Goal: Task Accomplishment & Management: Manage account settings

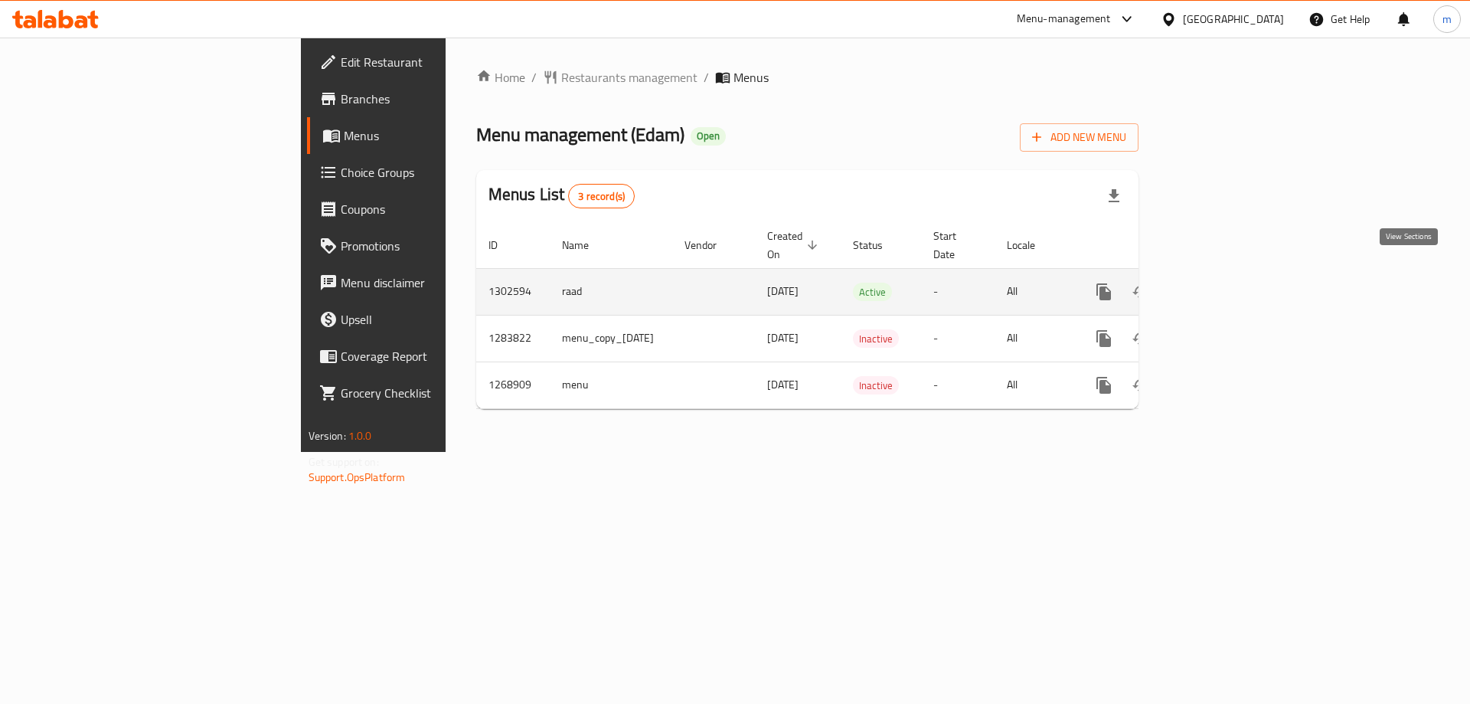
click at [1233, 276] on link "enhanced table" at bounding box center [1214, 291] width 37 height 37
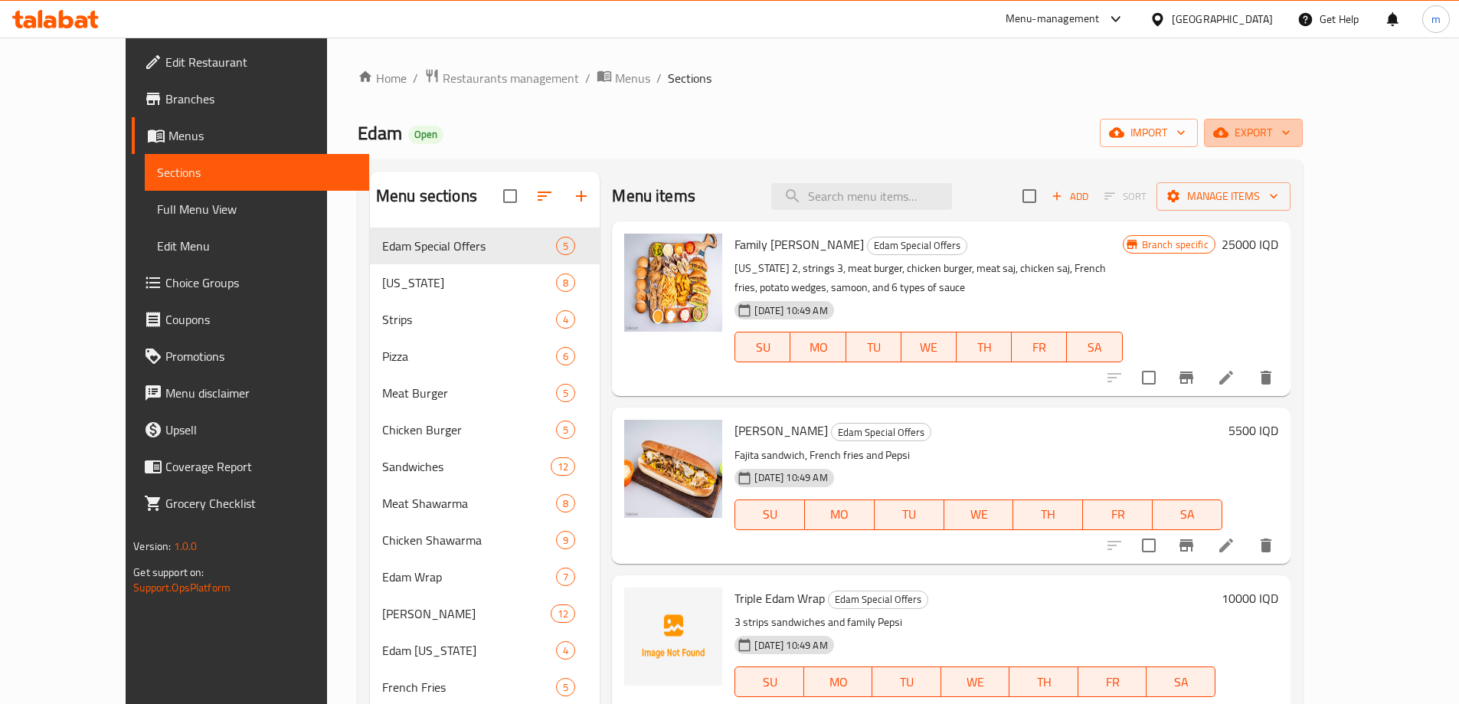
click at [1290, 128] on span "export" at bounding box center [1253, 132] width 74 height 19
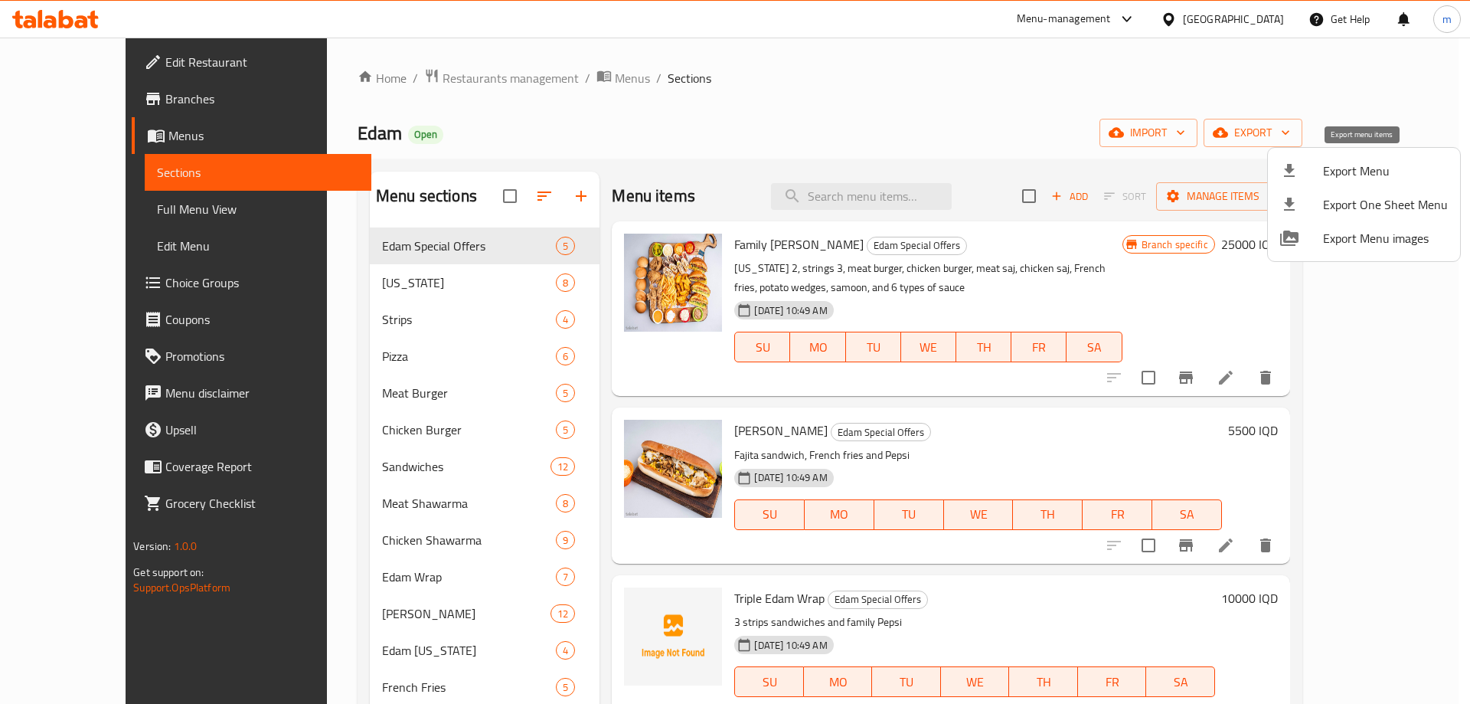
click at [1366, 178] on span "Export Menu" at bounding box center [1385, 171] width 125 height 18
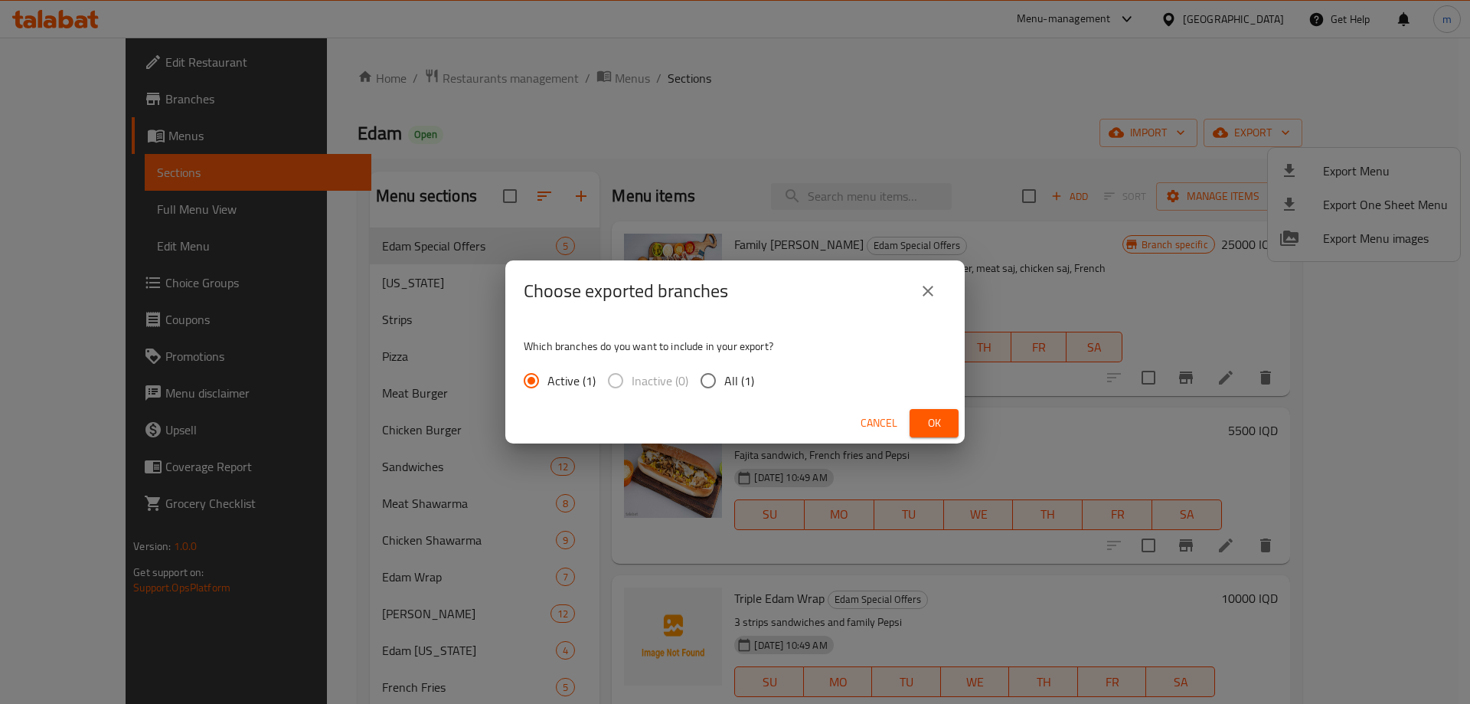
click at [706, 370] on input "All (1)" at bounding box center [708, 380] width 32 height 32
radio input "true"
click at [861, 420] on span "Cancel" at bounding box center [879, 422] width 37 height 19
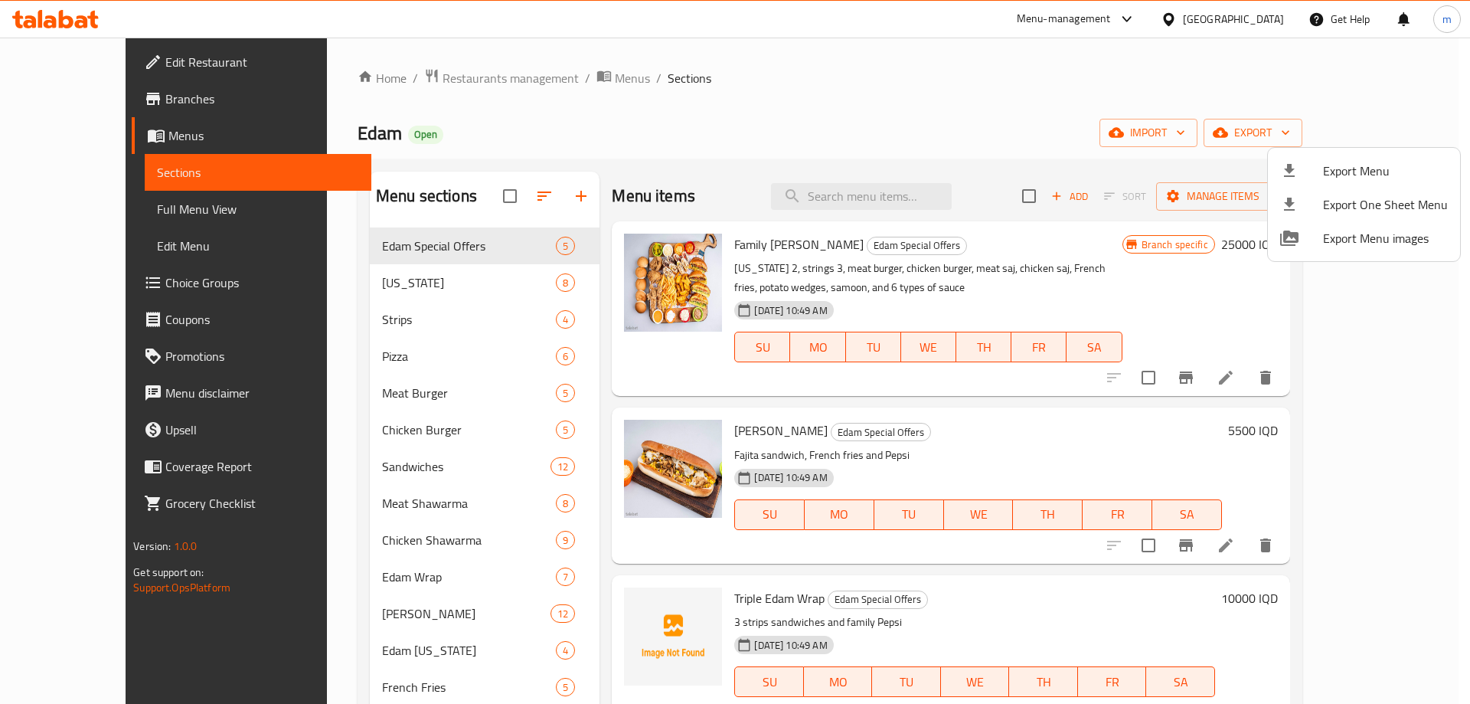
click at [1132, 178] on div at bounding box center [735, 352] width 1470 height 704
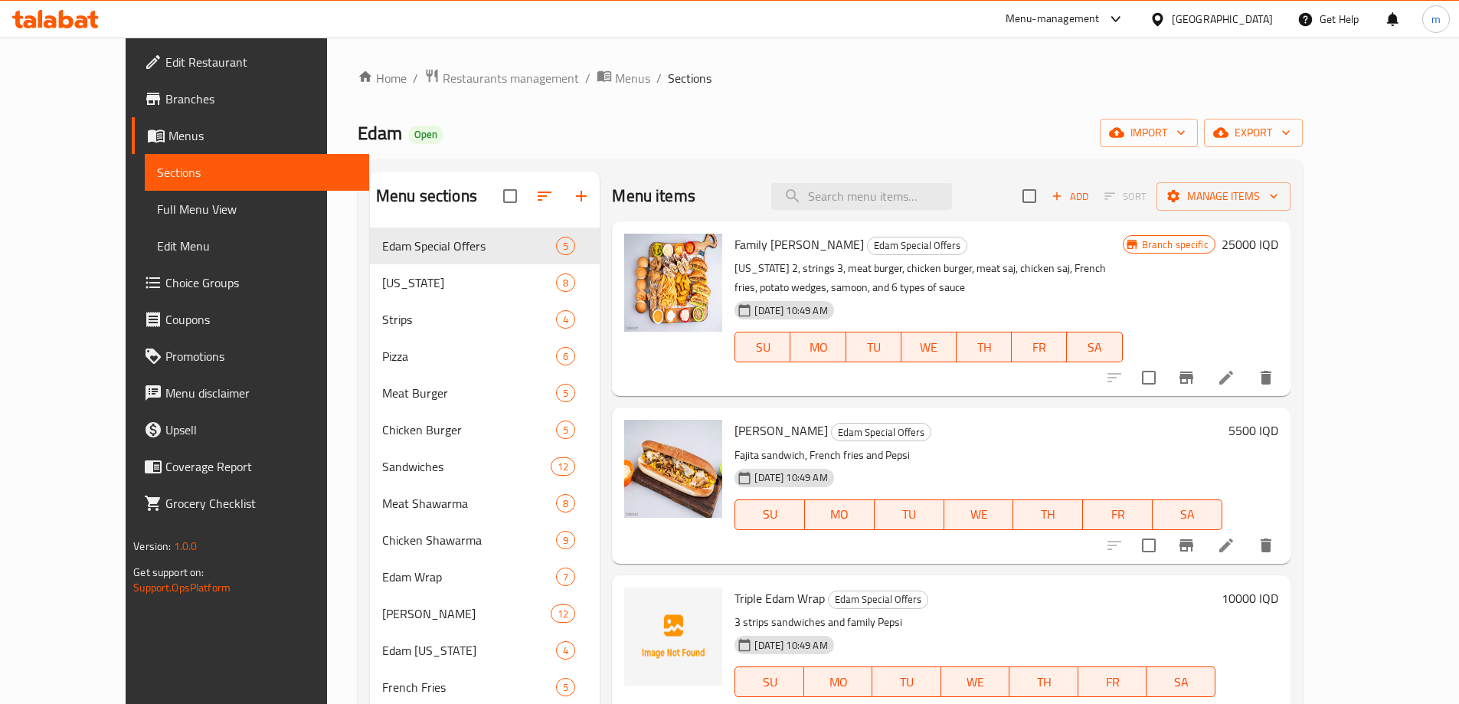
click at [86, 29] on div at bounding box center [55, 19] width 111 height 31
click at [80, 28] on icon at bounding box center [81, 21] width 13 height 13
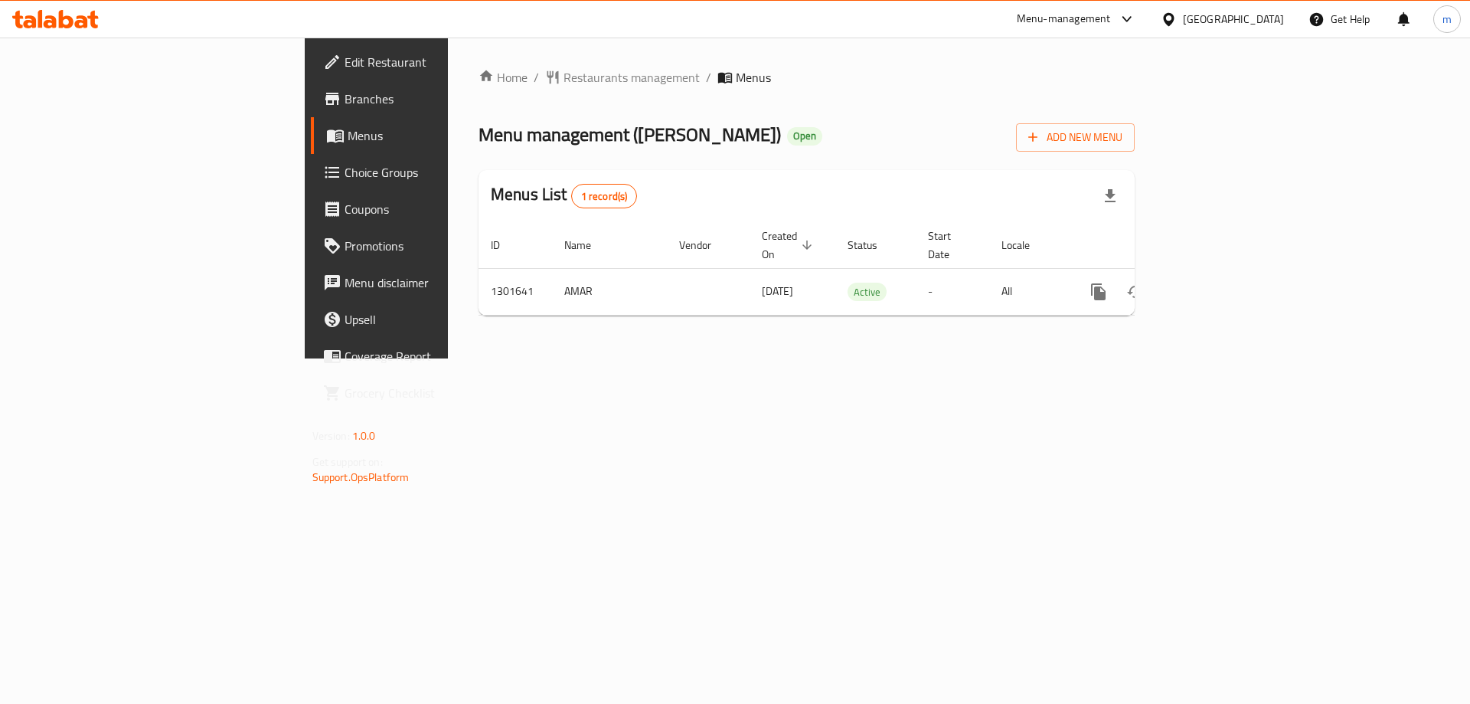
click at [993, 358] on div "Home / Restaurants management / Menus Menu management ( Mandi Al Houthi ) Open …" at bounding box center [806, 198] width 717 height 321
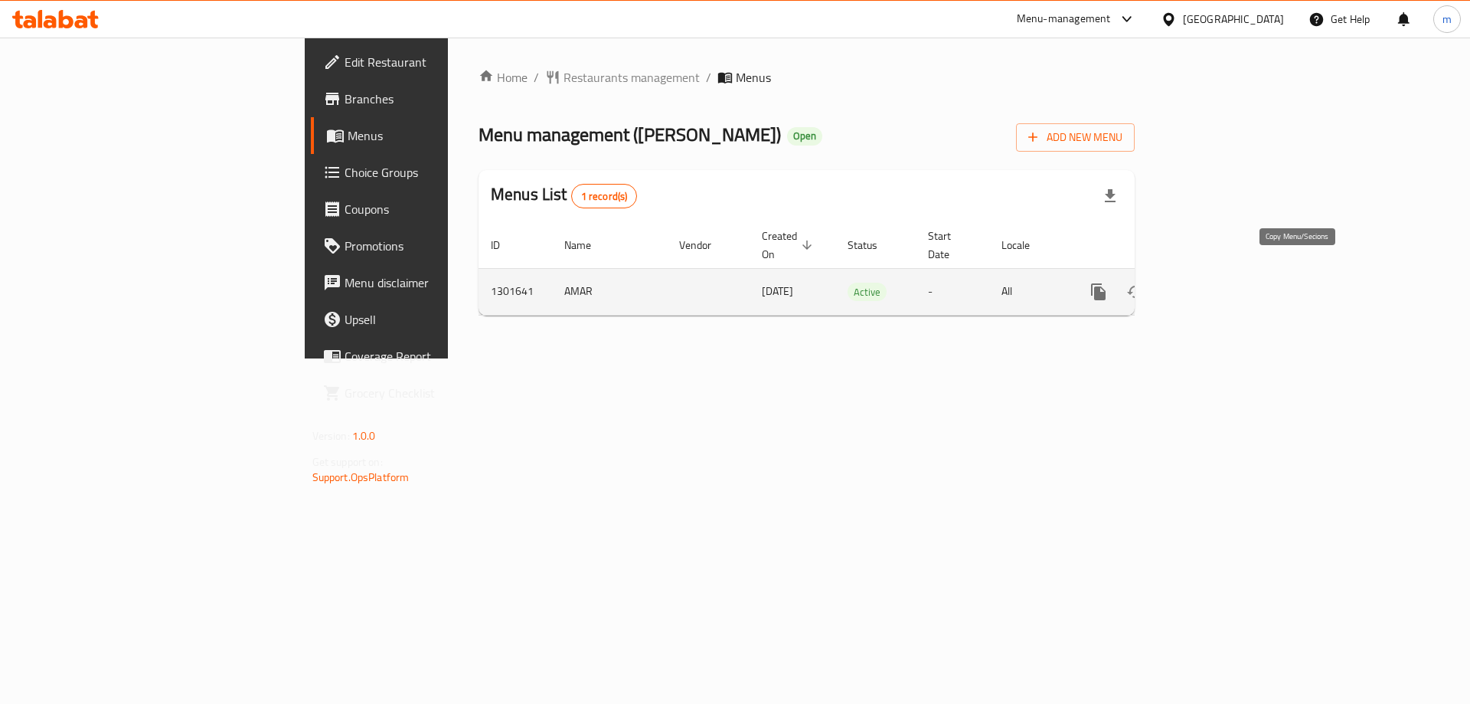
click at [1117, 273] on button "more" at bounding box center [1098, 291] width 37 height 37
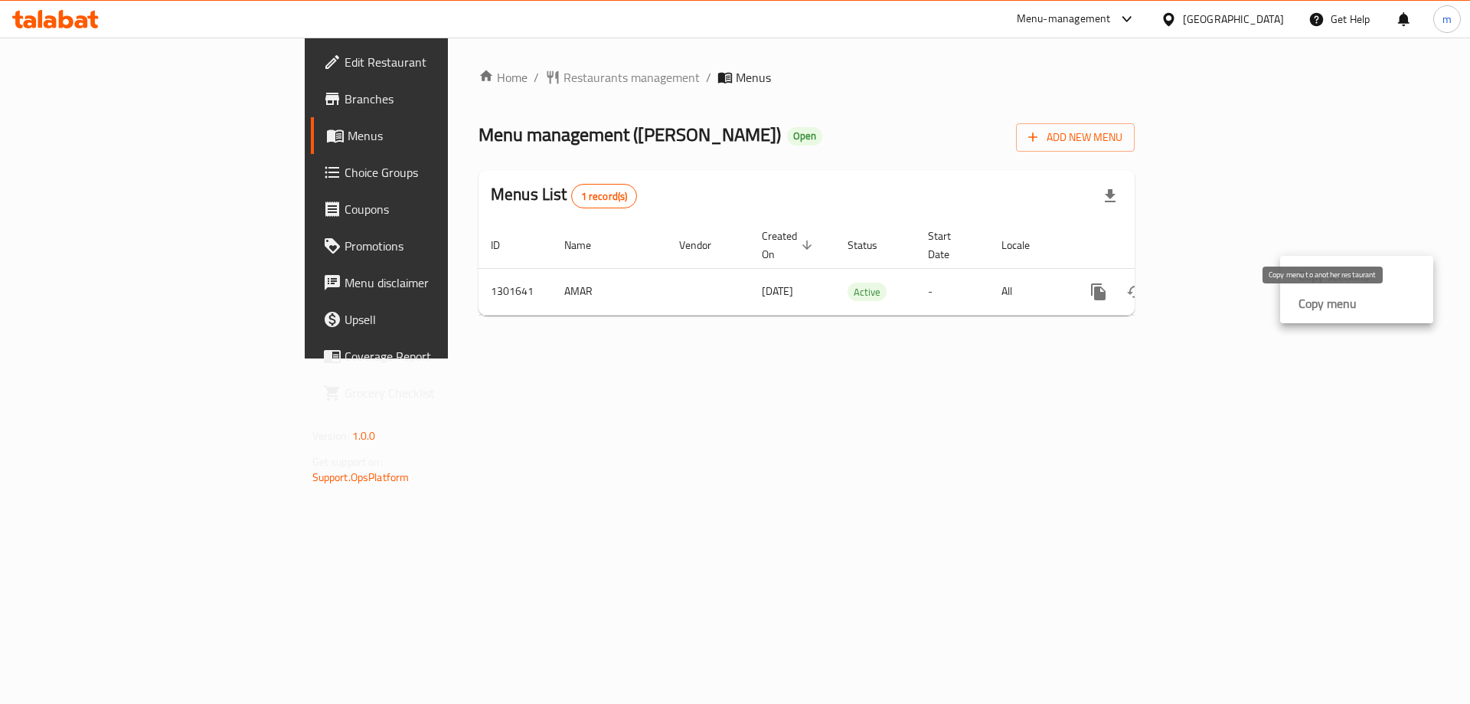
click at [1306, 309] on strong "Copy menu" at bounding box center [1328, 303] width 58 height 18
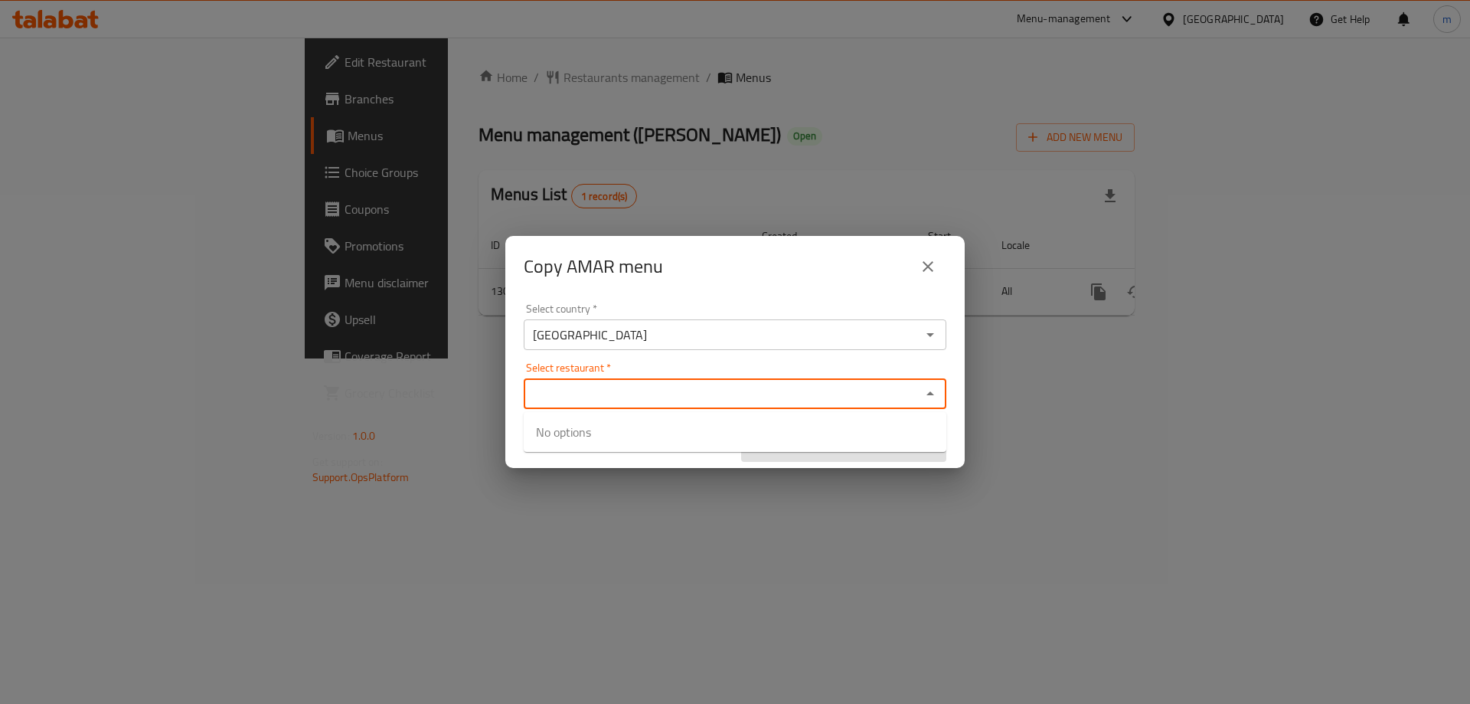
click at [600, 384] on input "Select restaurant   *" at bounding box center [722, 393] width 388 height 21
paste input "Mandi [PERSON_NAME]"
type input "Mandi [PERSON_NAME]"
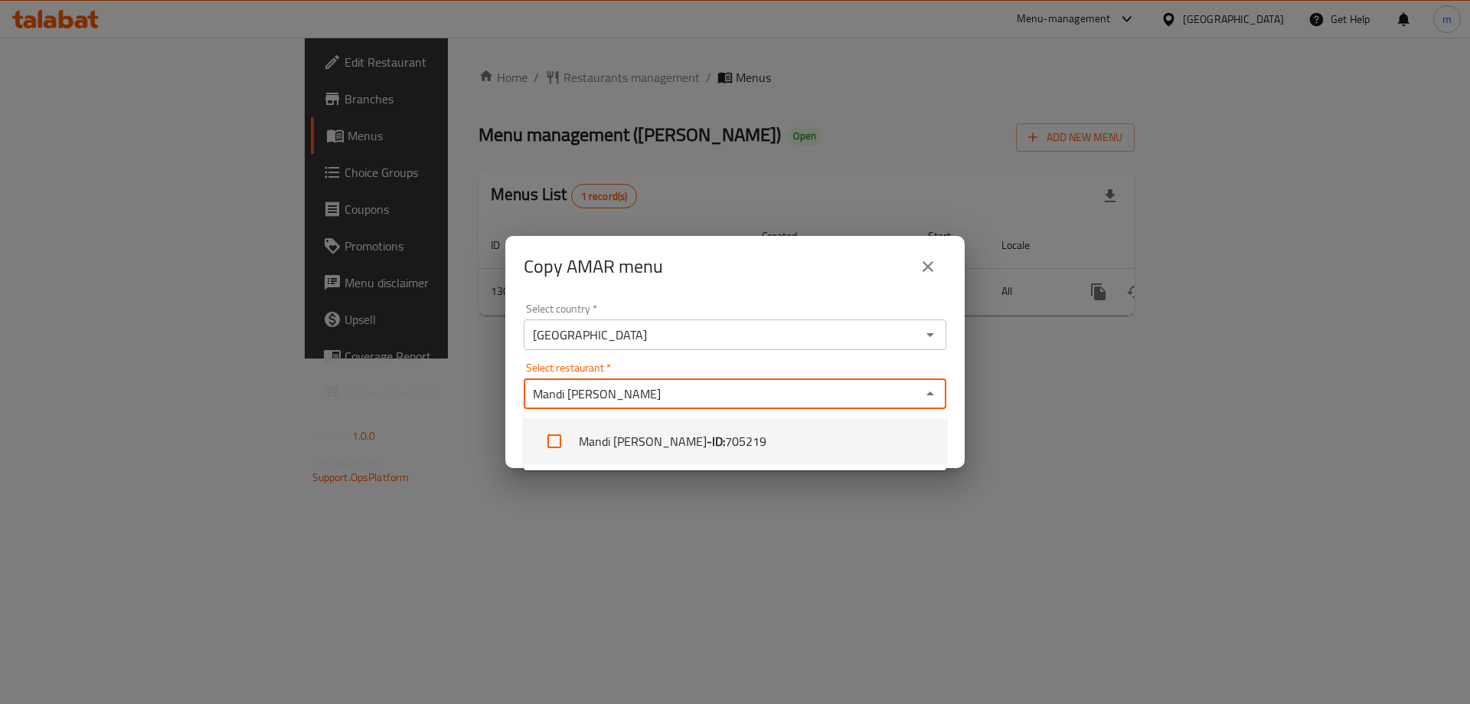
click at [776, 439] on li "Mandi Janat Al Yamen - ID: 705219" at bounding box center [735, 441] width 423 height 46
checkbox input "true"
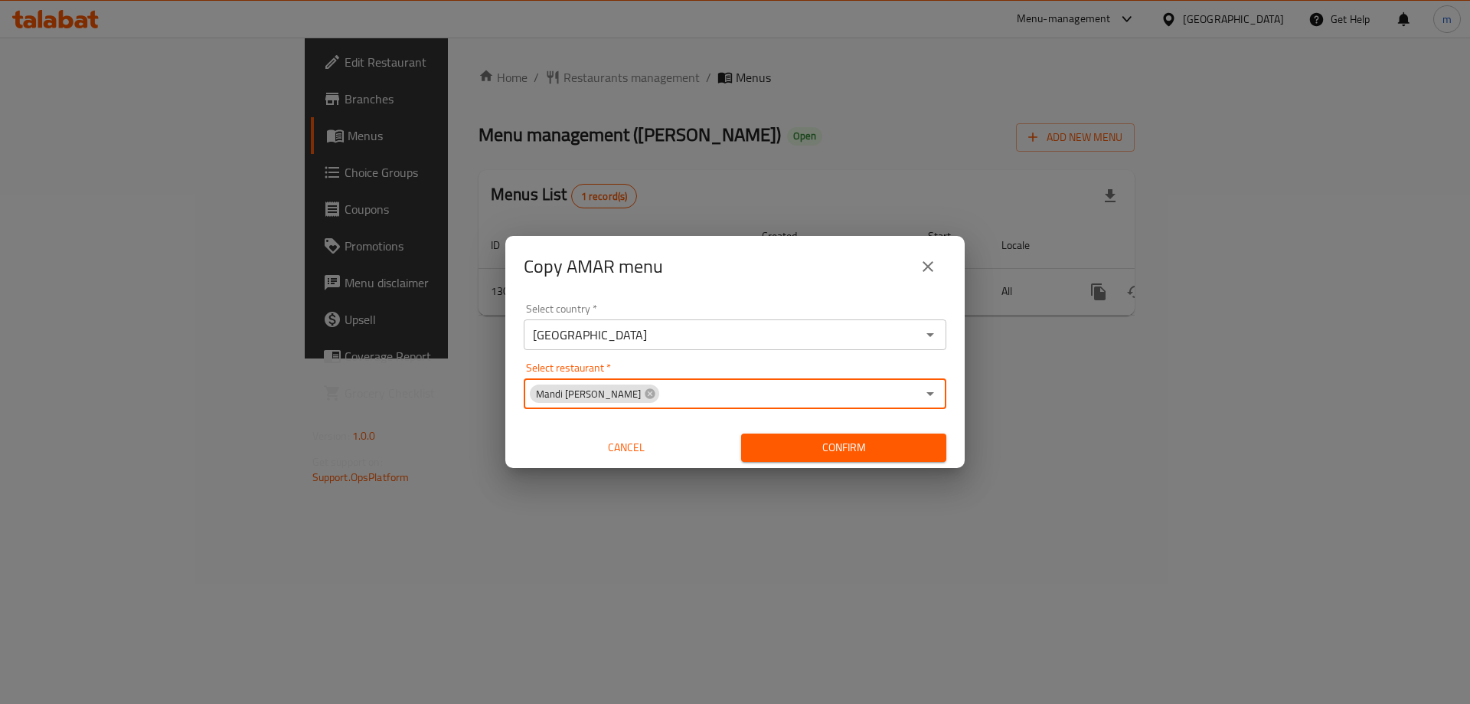
click at [779, 400] on input "Select restaurant   *" at bounding box center [789, 393] width 256 height 21
click at [824, 456] on span "Confirm" at bounding box center [843, 447] width 181 height 19
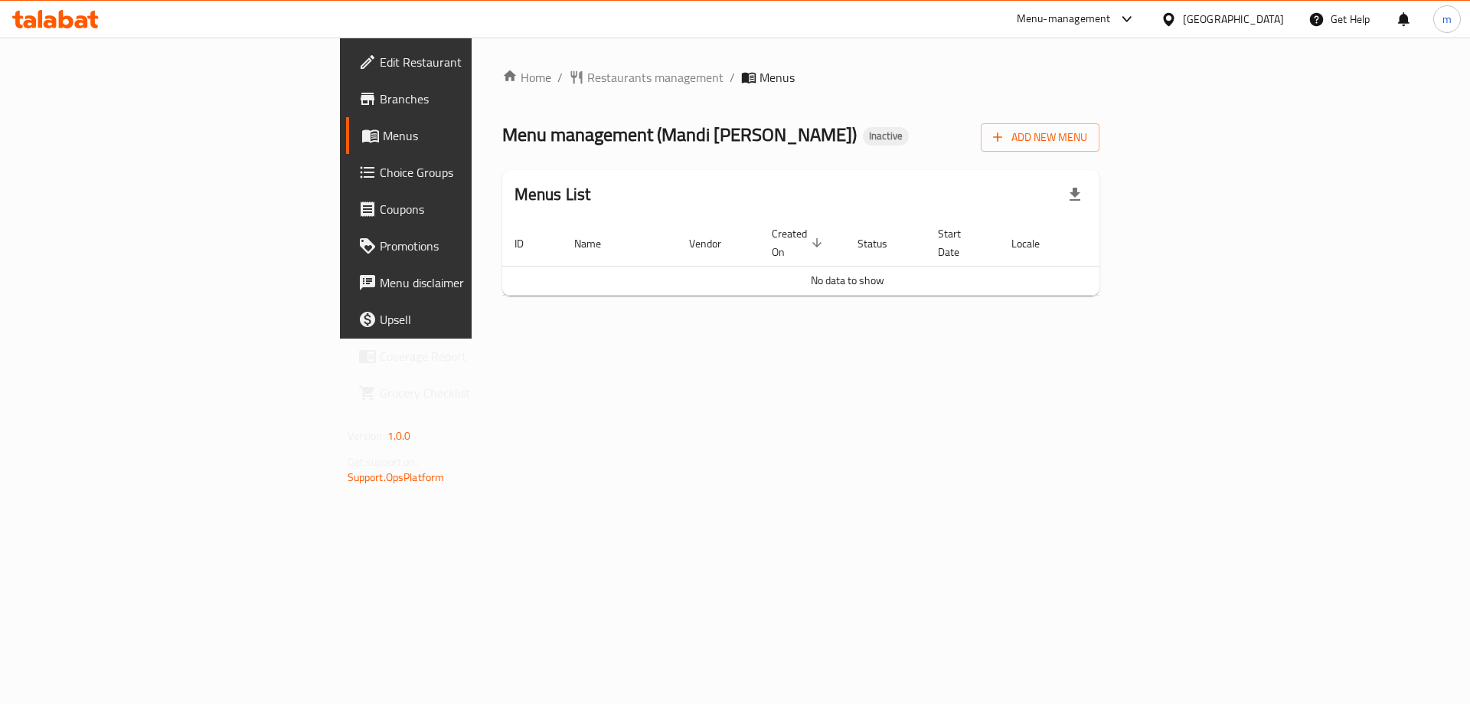
drag, startPoint x: 438, startPoint y: 132, endPoint x: 603, endPoint y: 142, distance: 164.9
click at [602, 141] on span "Menu management ( [PERSON_NAME] [PERSON_NAME] )" at bounding box center [679, 134] width 355 height 34
copy span "Mandi [PERSON_NAME]"
click at [346, 145] on link "Menus" at bounding box center [466, 135] width 240 height 37
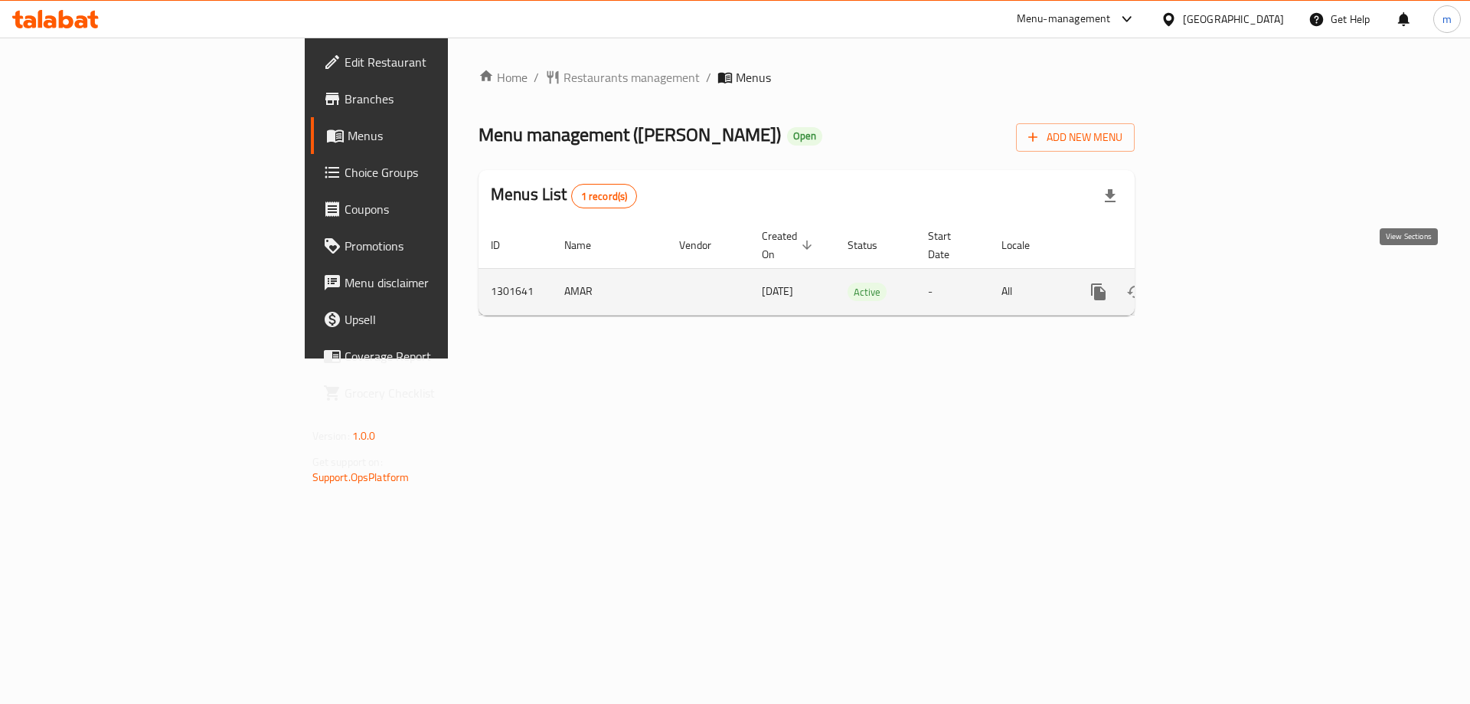
click at [1227, 273] on link "enhanced table" at bounding box center [1209, 291] width 37 height 37
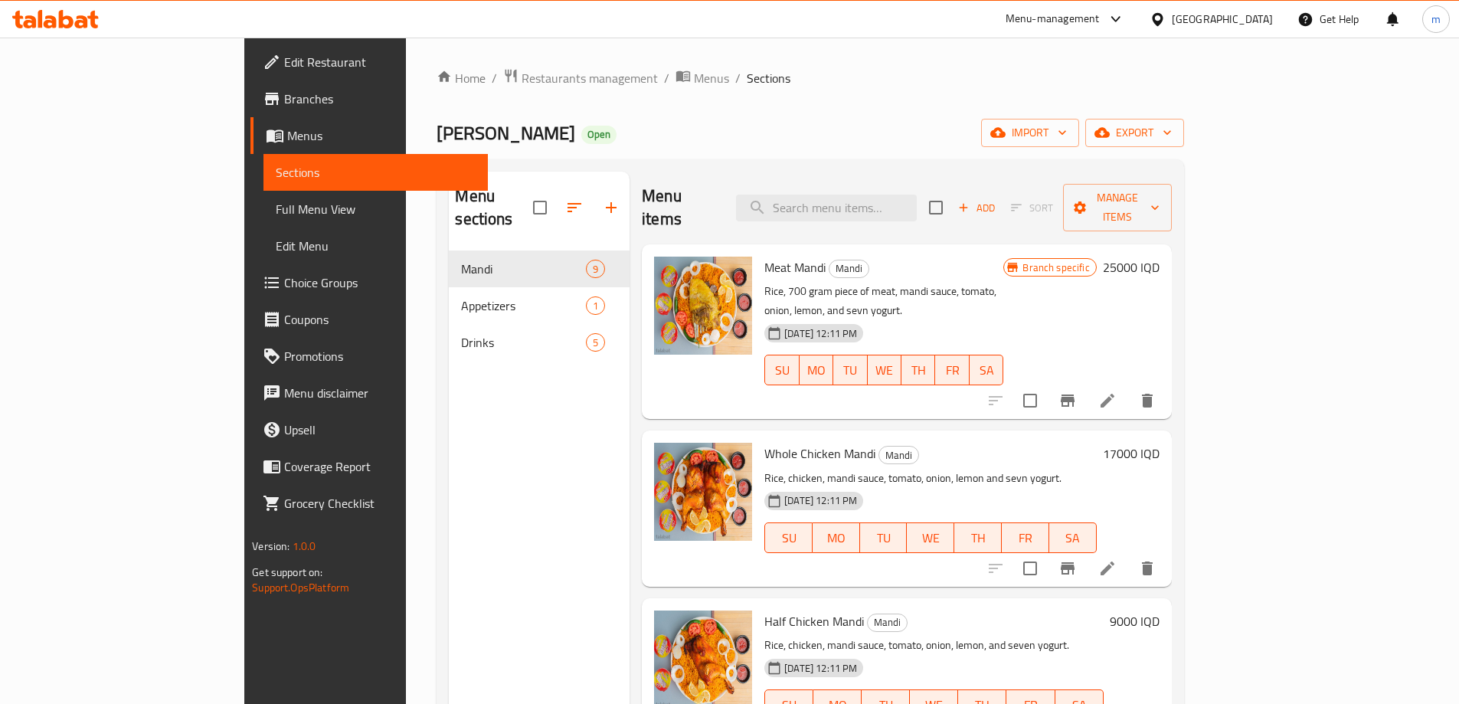
click at [287, 139] on span "Menus" at bounding box center [381, 135] width 188 height 18
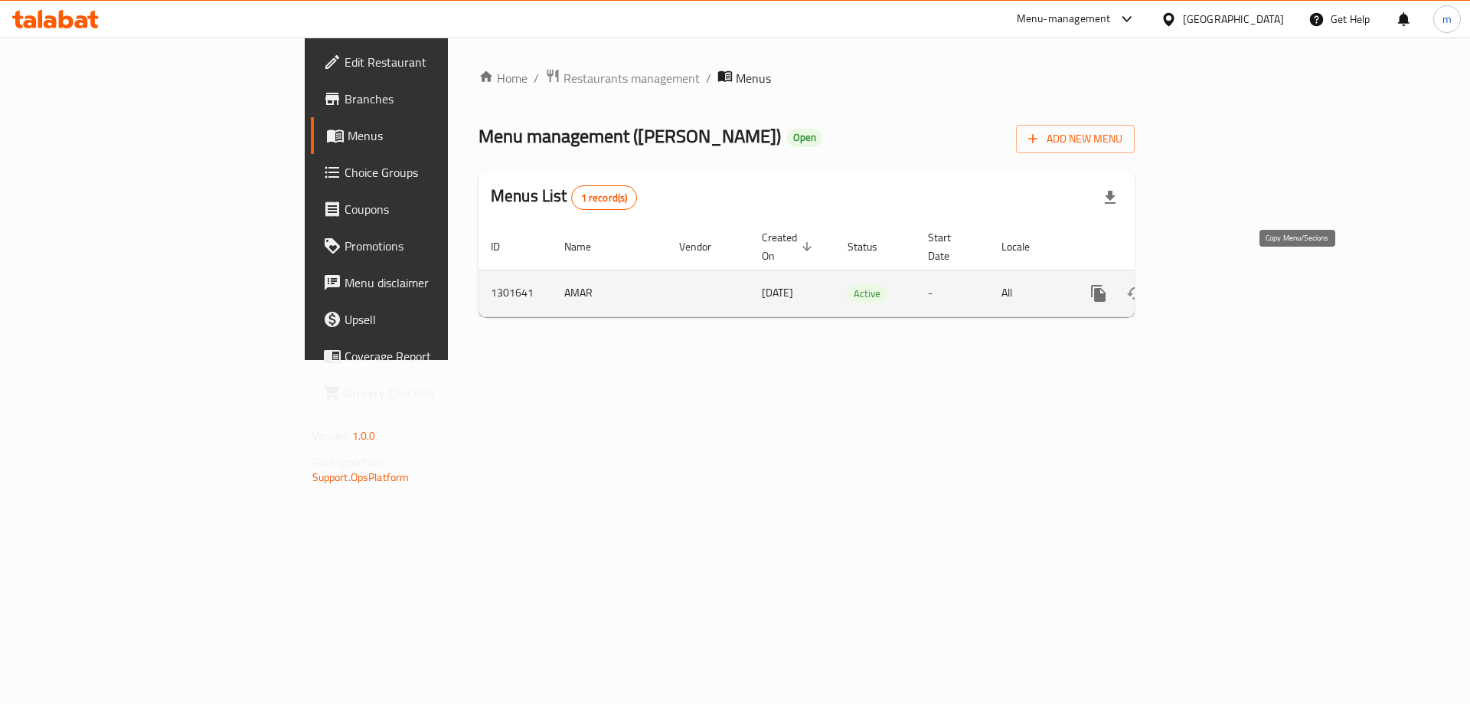
click at [1117, 275] on button "more" at bounding box center [1098, 293] width 37 height 37
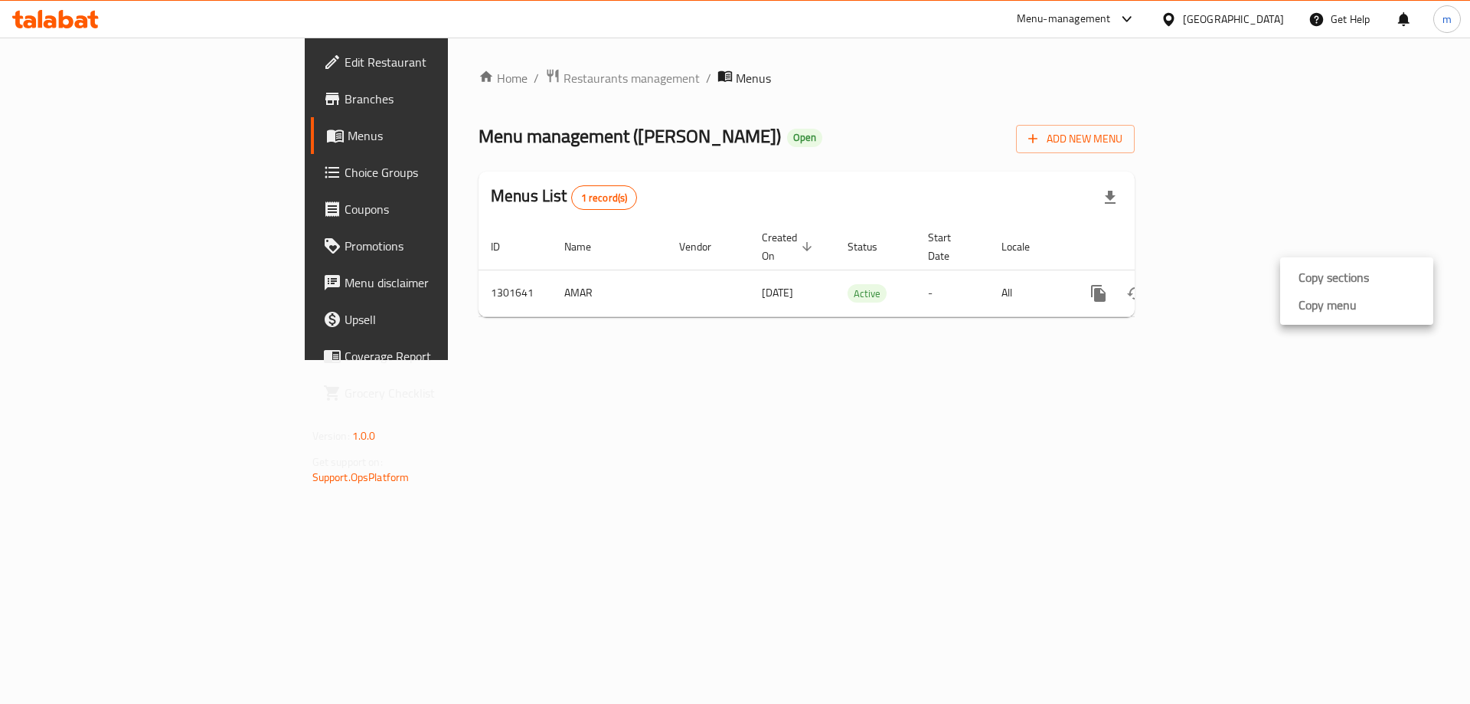
click at [1374, 305] on li "Copy menu" at bounding box center [1356, 305] width 153 height 28
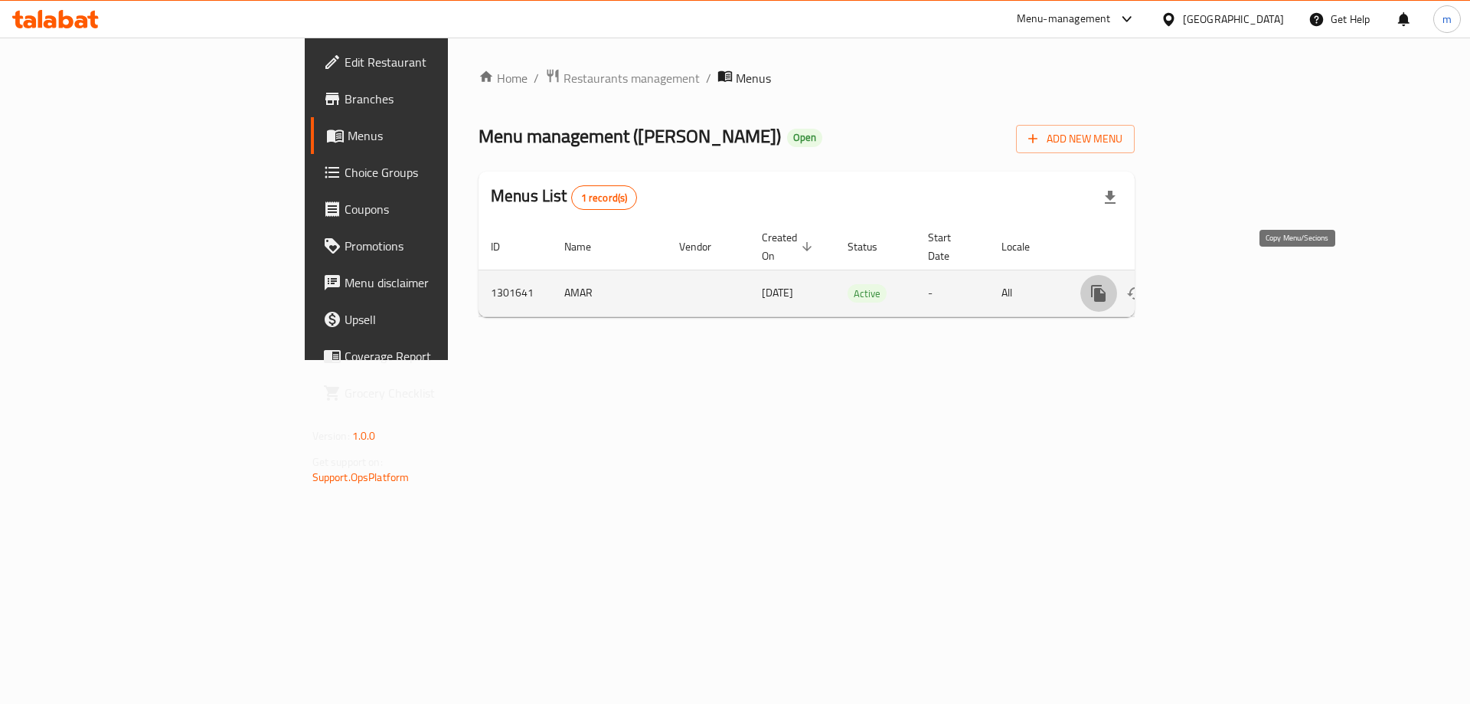
click at [1117, 275] on button "more" at bounding box center [1098, 293] width 37 height 37
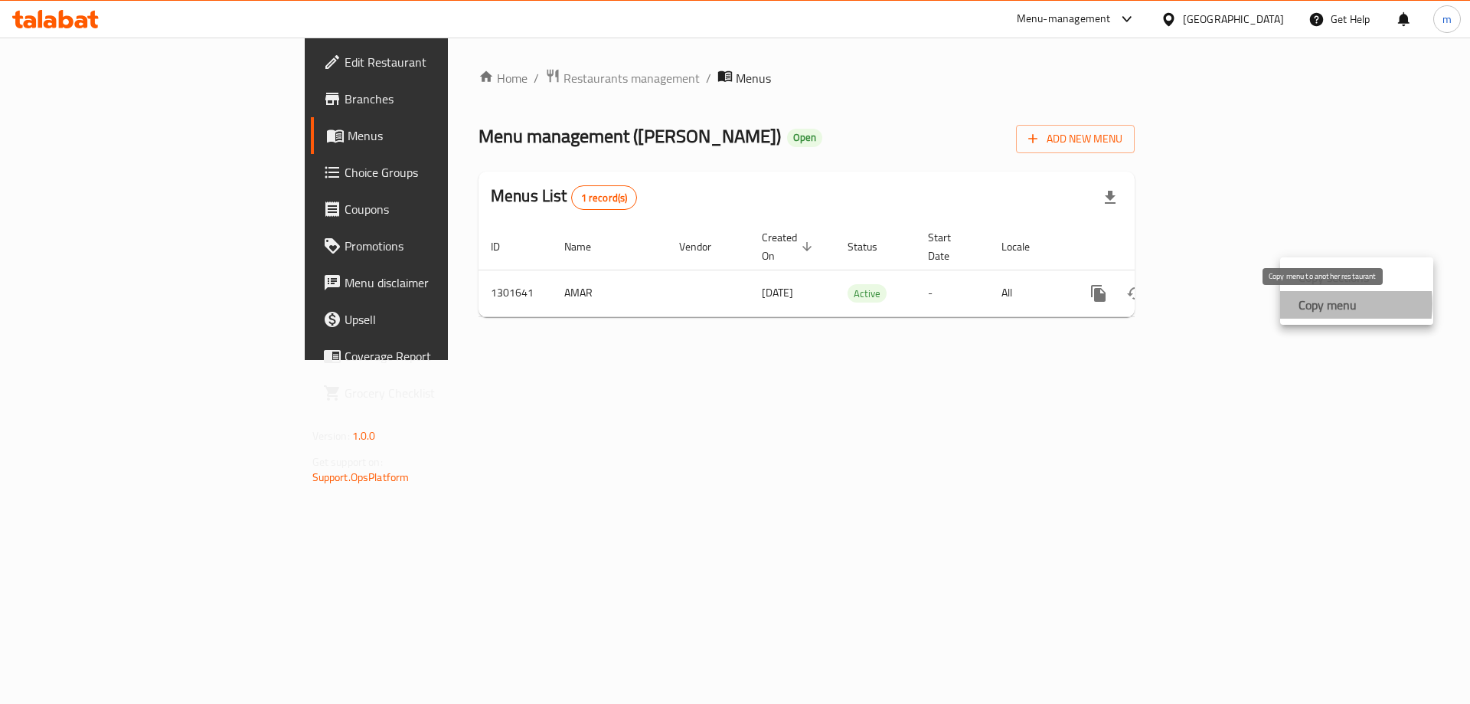
click at [1319, 303] on strong "Copy menu" at bounding box center [1328, 305] width 58 height 18
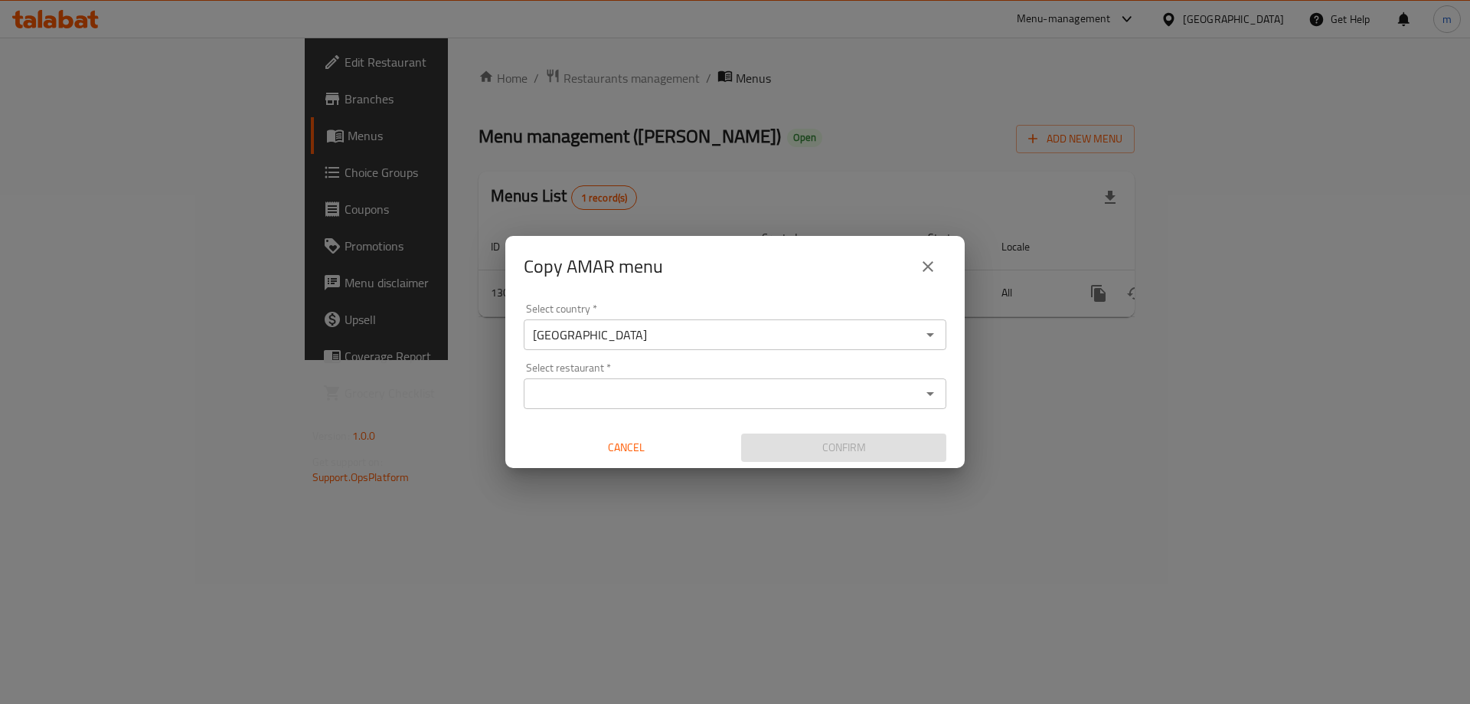
click at [770, 379] on div "Select restaurant *" at bounding box center [735, 393] width 423 height 31
paste input "705219"
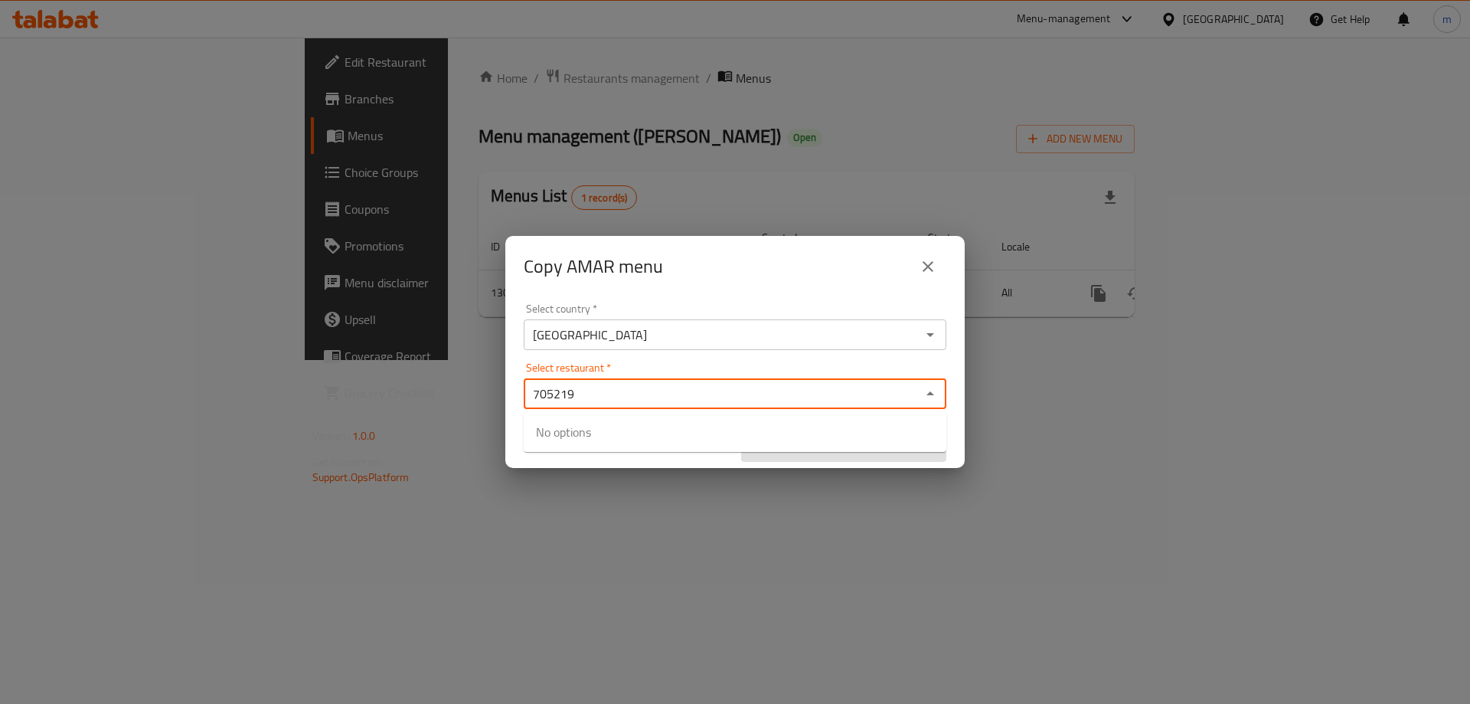
type input "705219"
paste input "[PERSON_NAME]"
type input "[PERSON_NAME]"
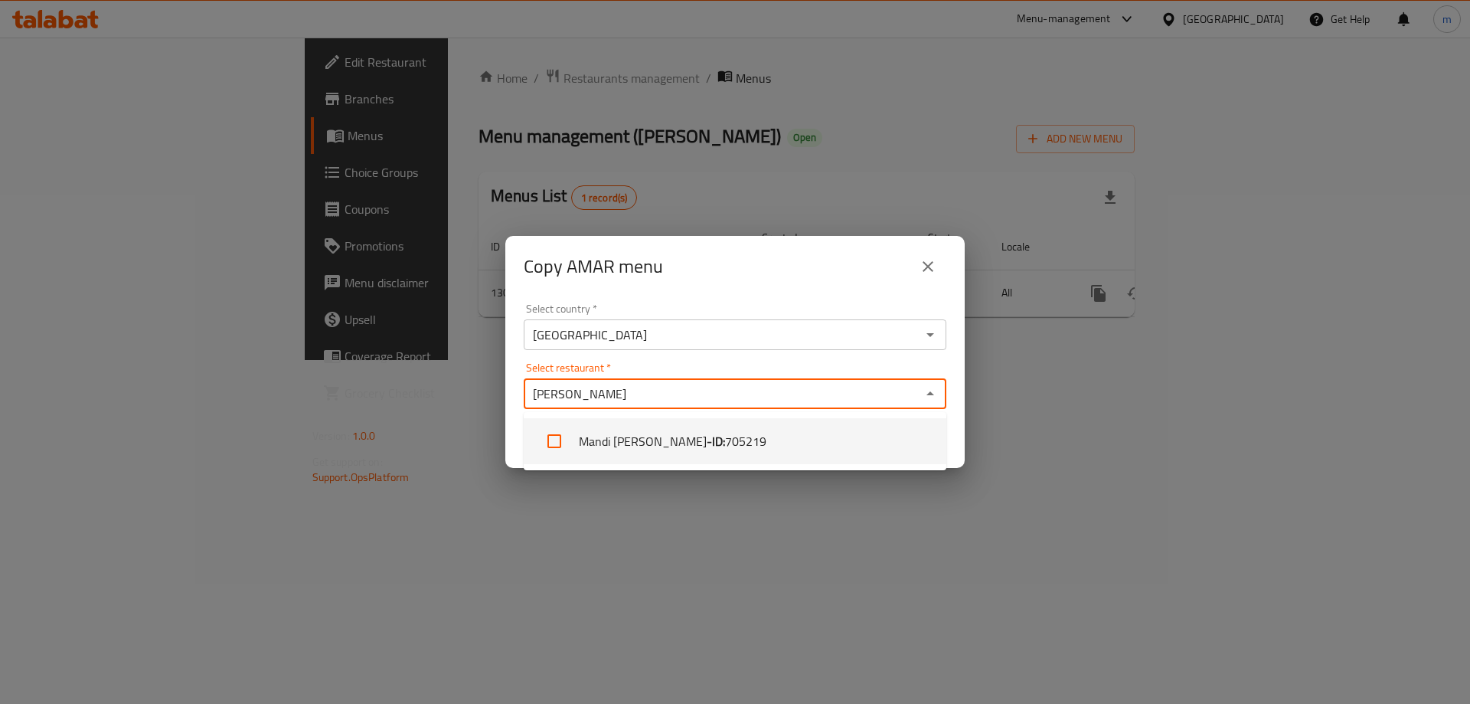
click at [632, 439] on li "Mandi Janat Al Yamen - ID: 705219" at bounding box center [735, 441] width 423 height 46
checkbox input "true"
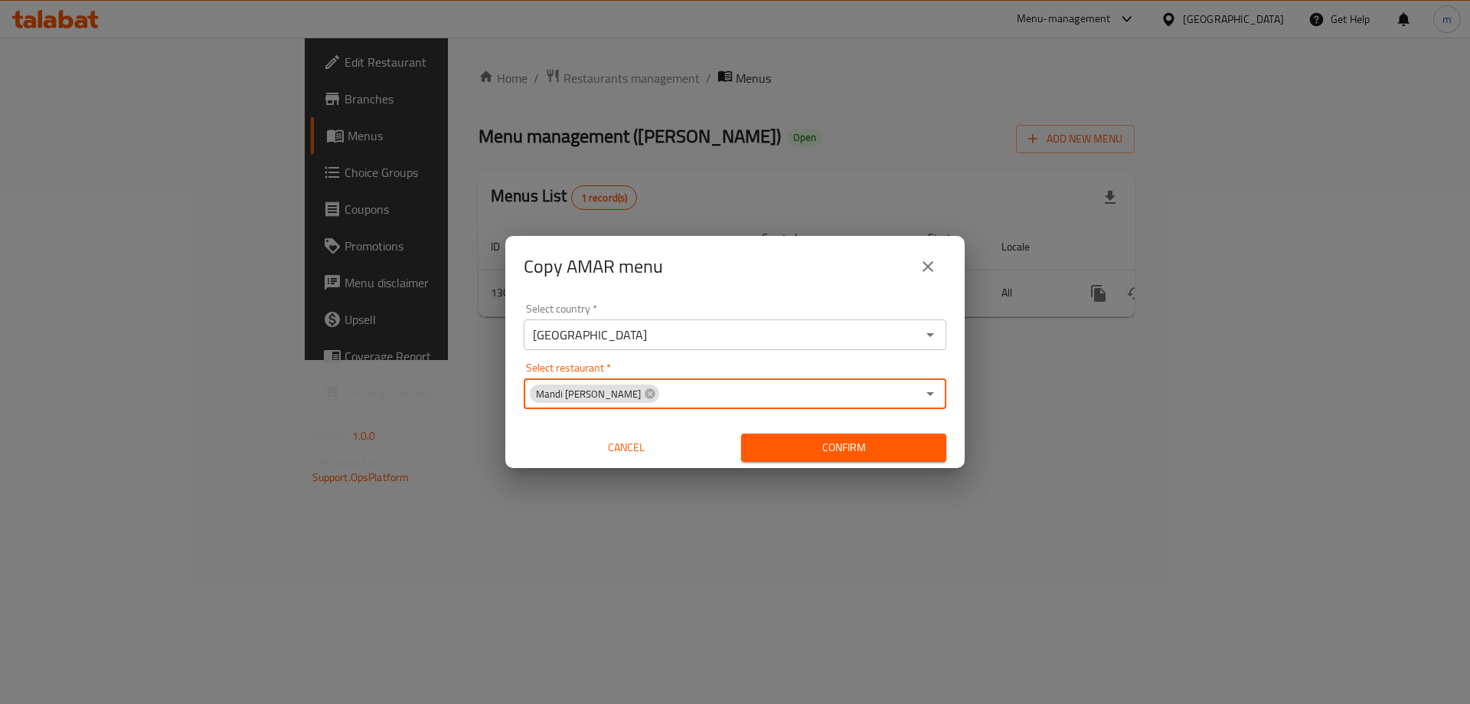
click at [661, 397] on input "Select restaurant   *" at bounding box center [789, 393] width 256 height 21
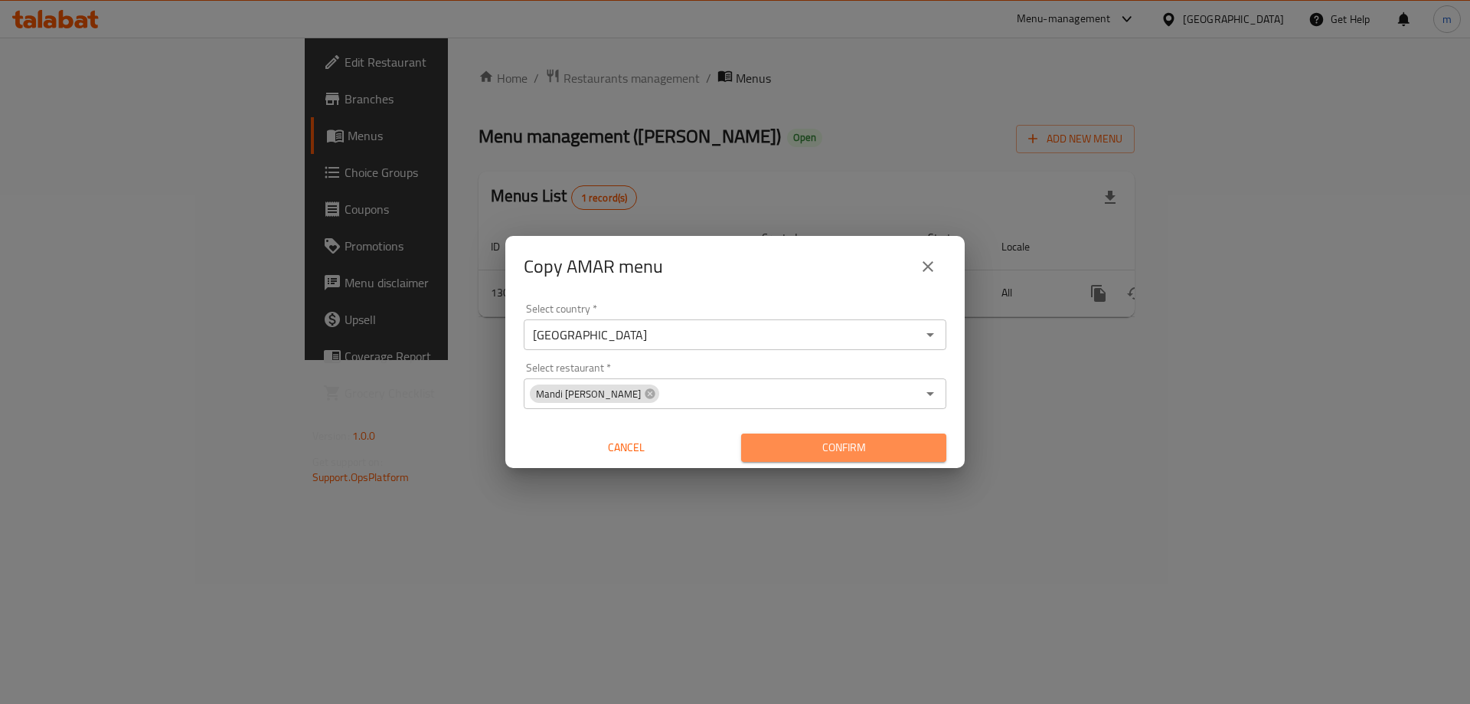
click at [802, 452] on span "Confirm" at bounding box center [843, 447] width 181 height 19
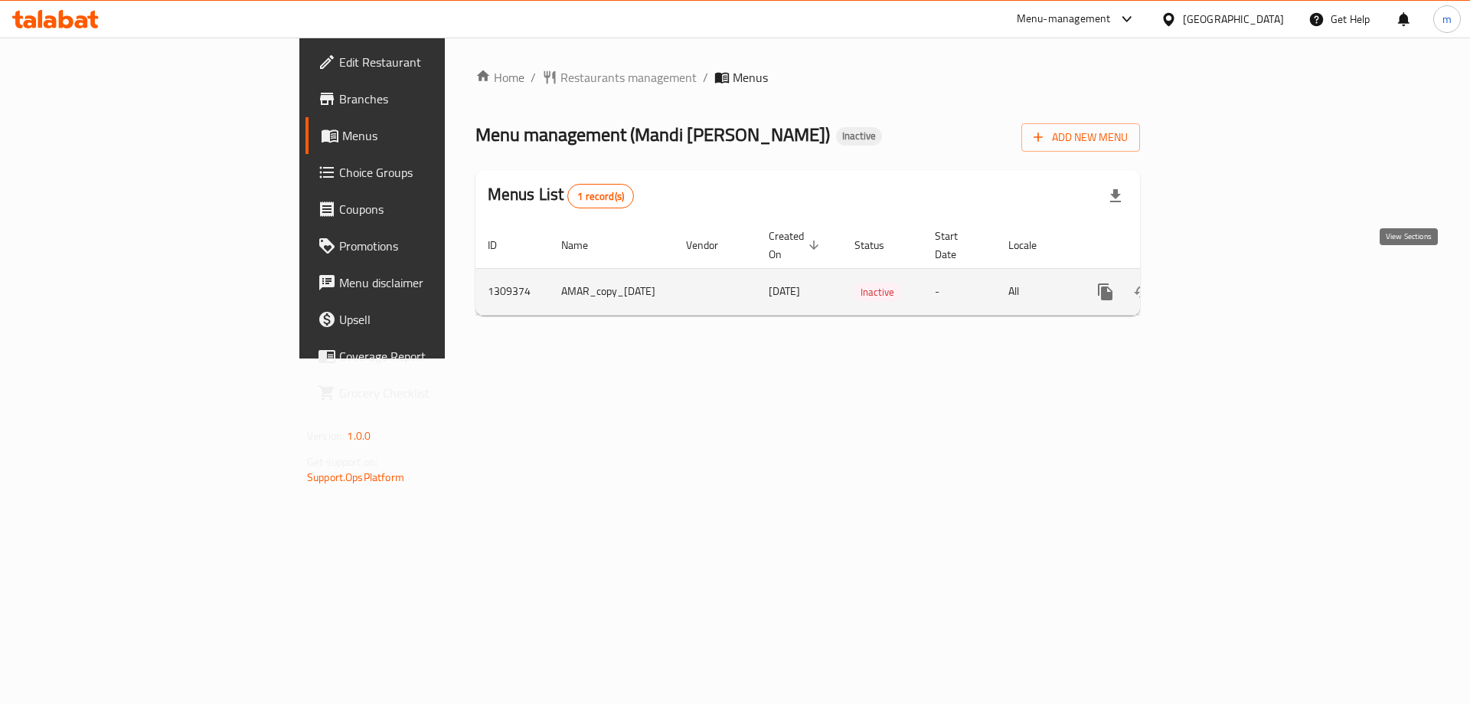
click at [1225, 283] on icon "enhanced table" at bounding box center [1216, 292] width 18 height 18
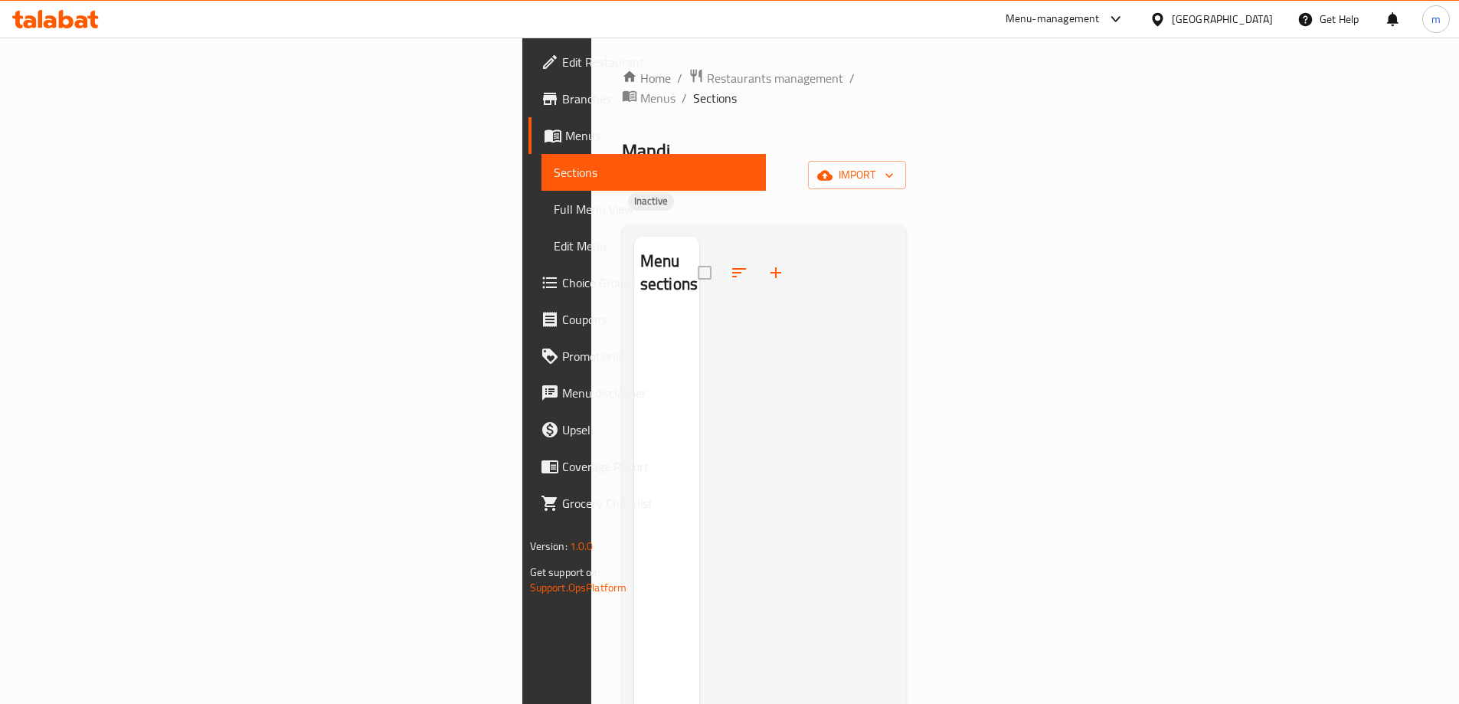
click at [528, 145] on link "Menus" at bounding box center [646, 135] width 237 height 37
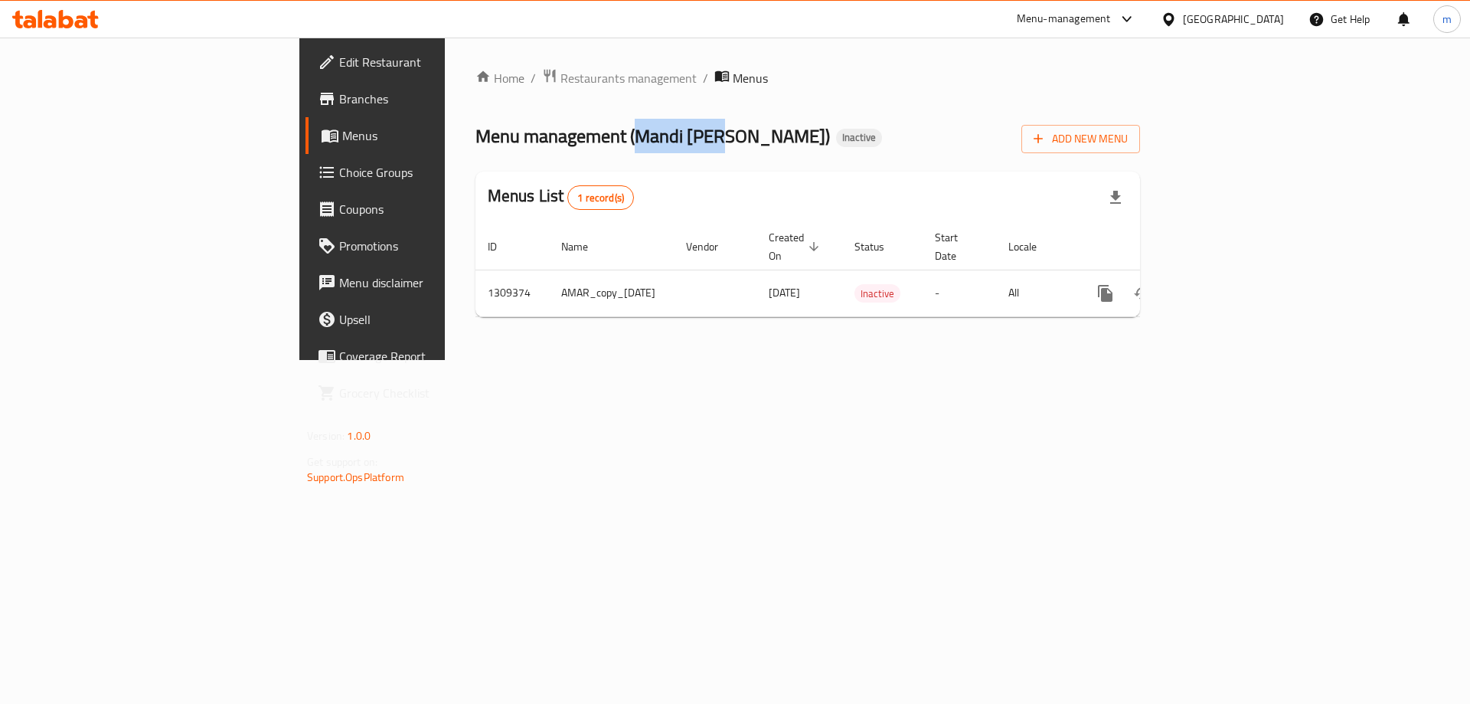
drag, startPoint x: 440, startPoint y: 133, endPoint x: 489, endPoint y: 152, distance: 52.3
click at [524, 142] on span "Menu management ( [PERSON_NAME] [PERSON_NAME] )" at bounding box center [652, 136] width 355 height 34
click at [475, 148] on span "Menu management ( [PERSON_NAME] [PERSON_NAME] )" at bounding box center [652, 136] width 355 height 34
drag, startPoint x: 490, startPoint y: 135, endPoint x: 600, endPoint y: 131, distance: 110.3
click at [600, 131] on span "Menu management ( [PERSON_NAME] [PERSON_NAME] )" at bounding box center [652, 136] width 355 height 34
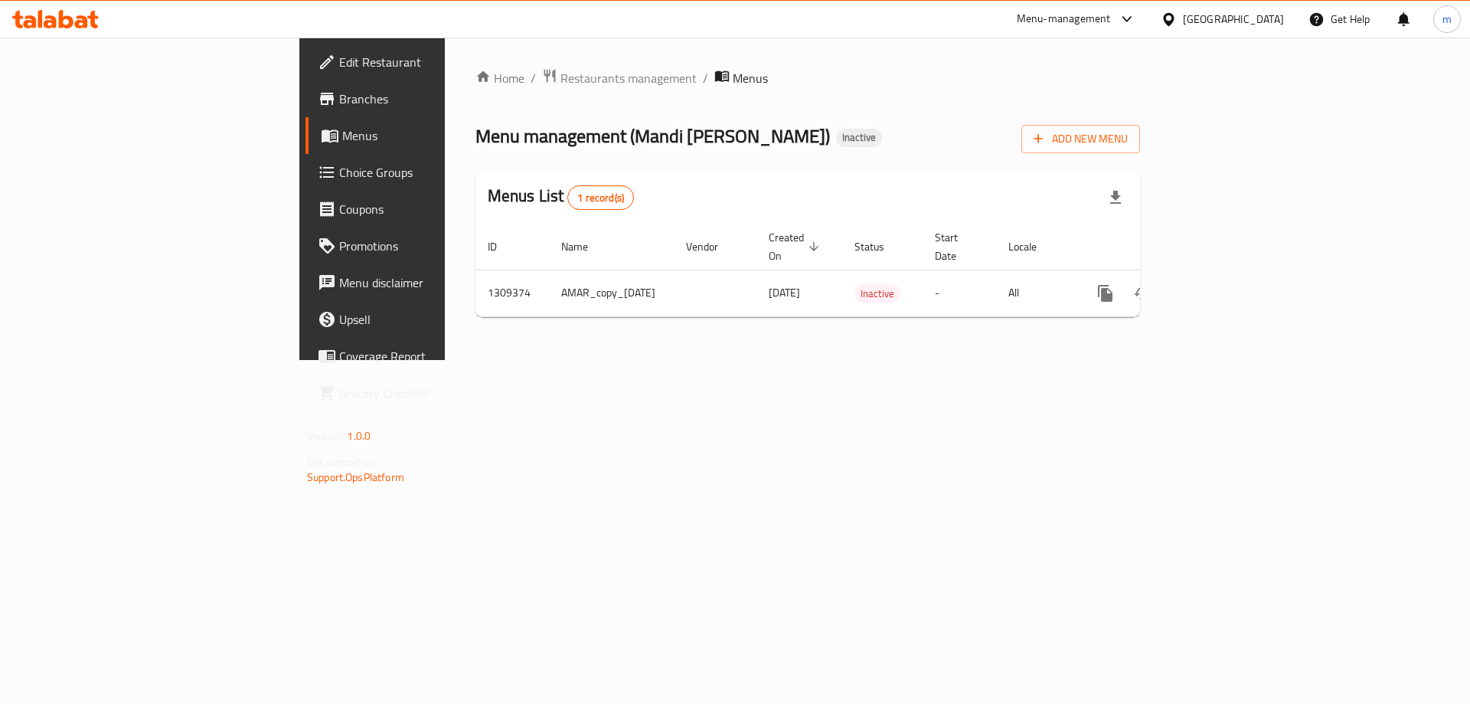
copy span "[PERSON_NAME]"
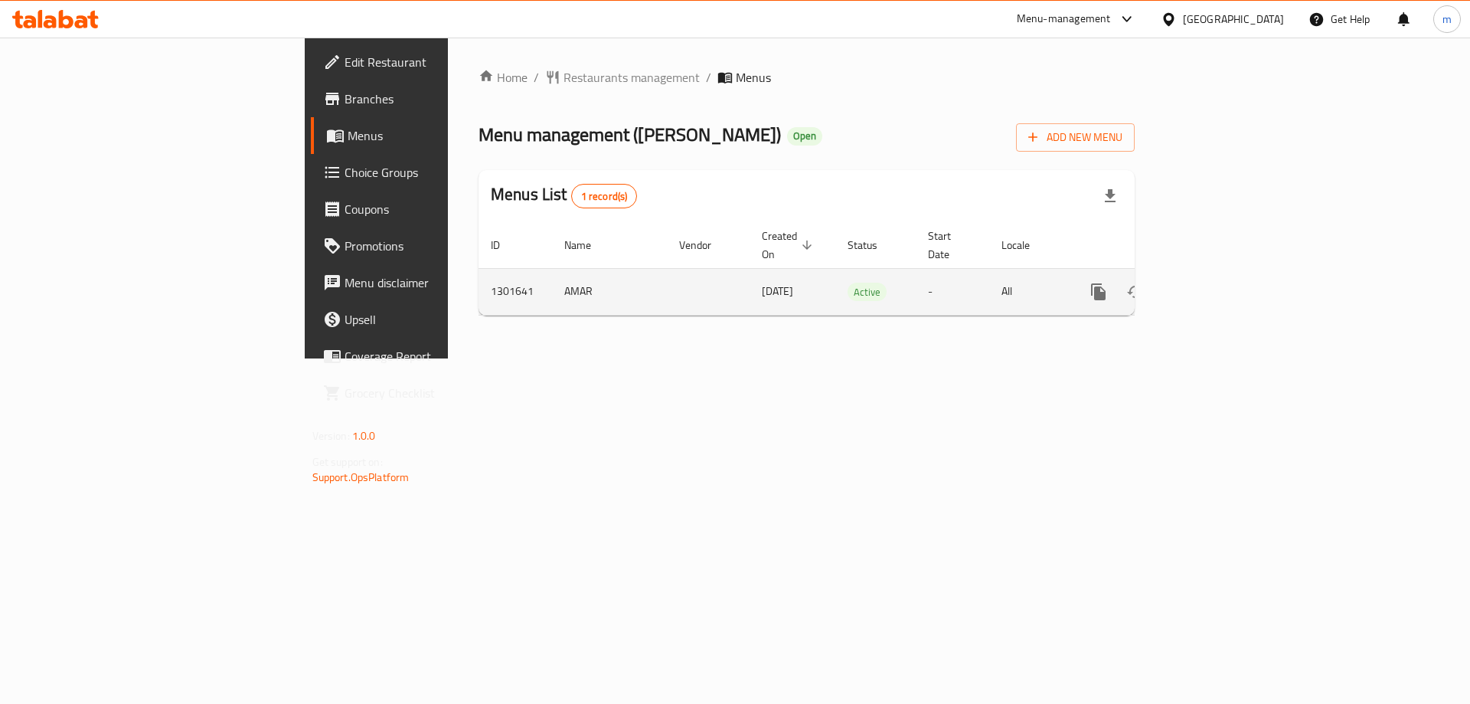
click at [1218, 283] on icon "enhanced table" at bounding box center [1209, 292] width 18 height 18
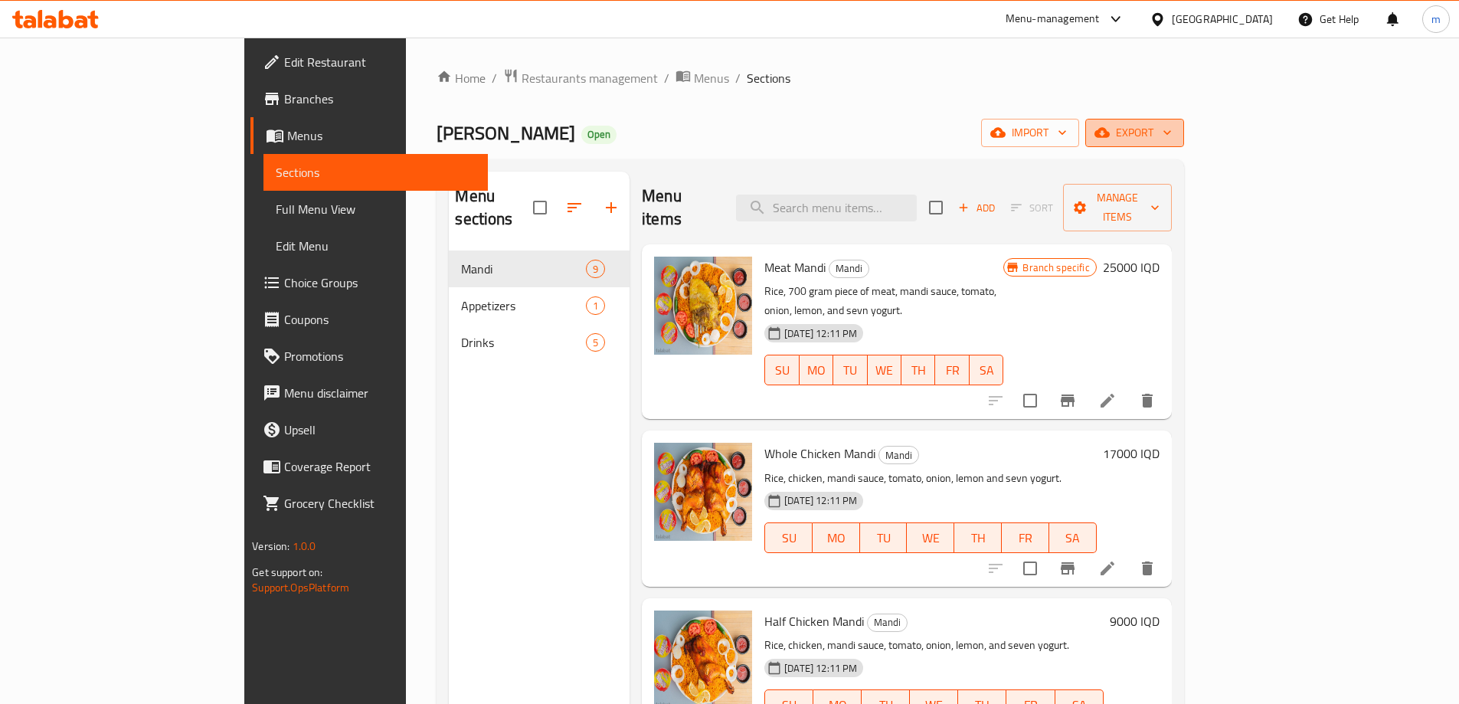
click at [1172, 132] on span "export" at bounding box center [1134, 132] width 74 height 19
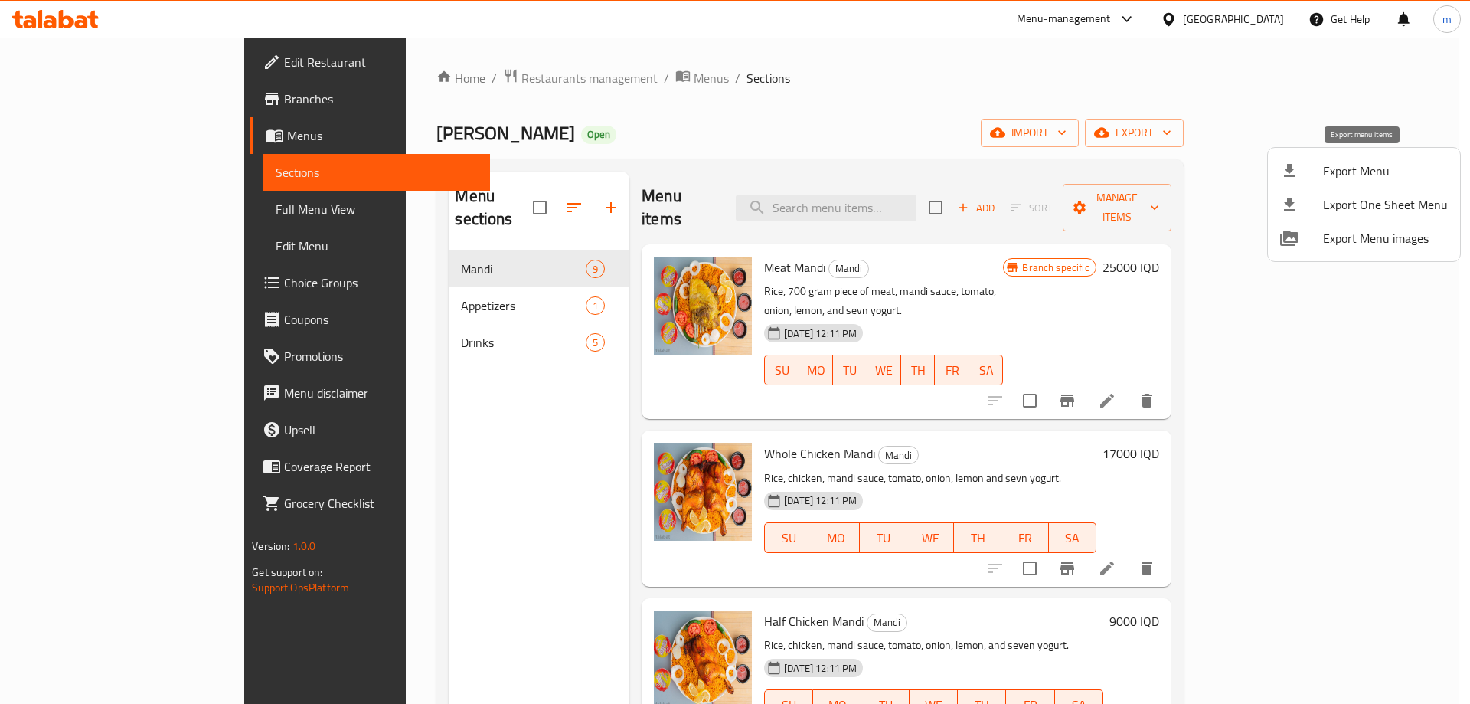
click at [1341, 174] on span "Export Menu" at bounding box center [1385, 171] width 125 height 18
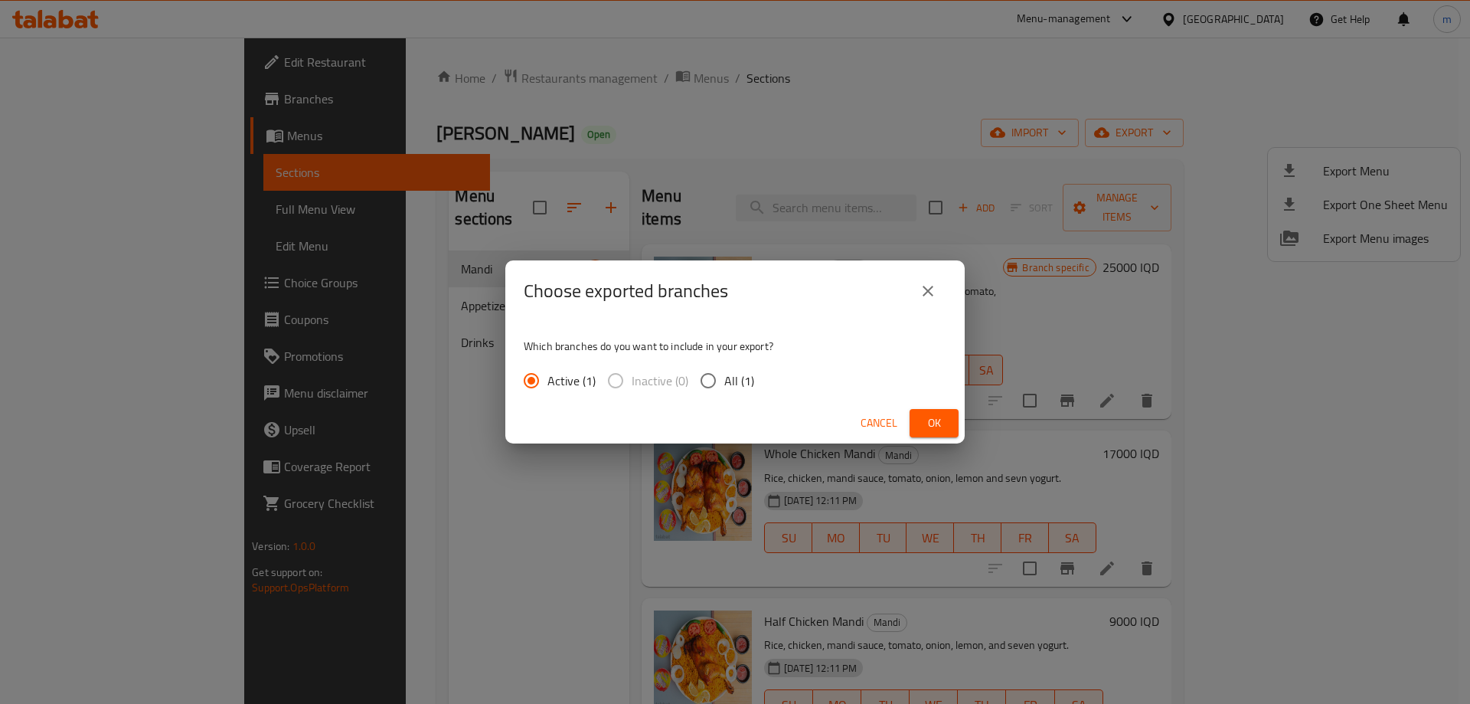
click at [721, 382] on input "All (1)" at bounding box center [708, 380] width 32 height 32
radio input "true"
click at [931, 417] on span "Ok" at bounding box center [934, 422] width 25 height 19
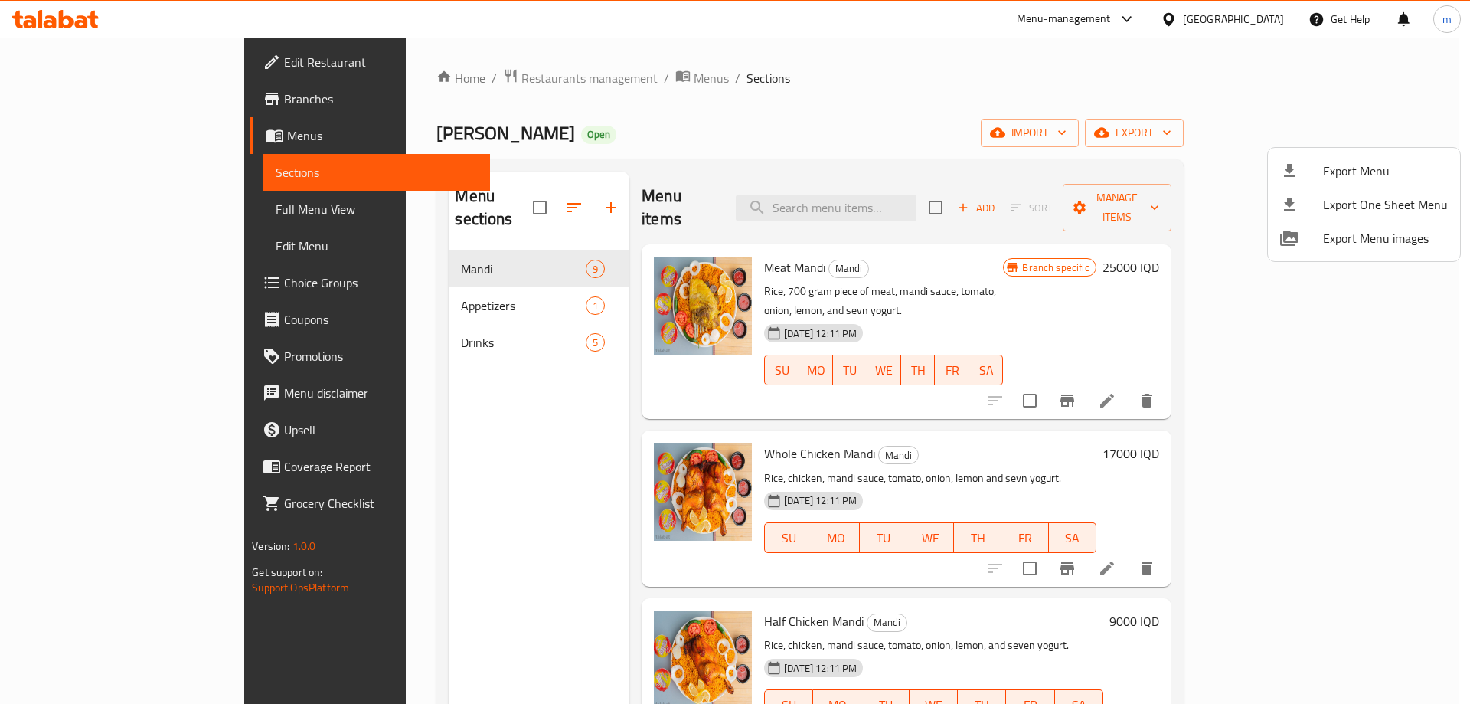
click at [1103, 172] on div at bounding box center [735, 352] width 1470 height 704
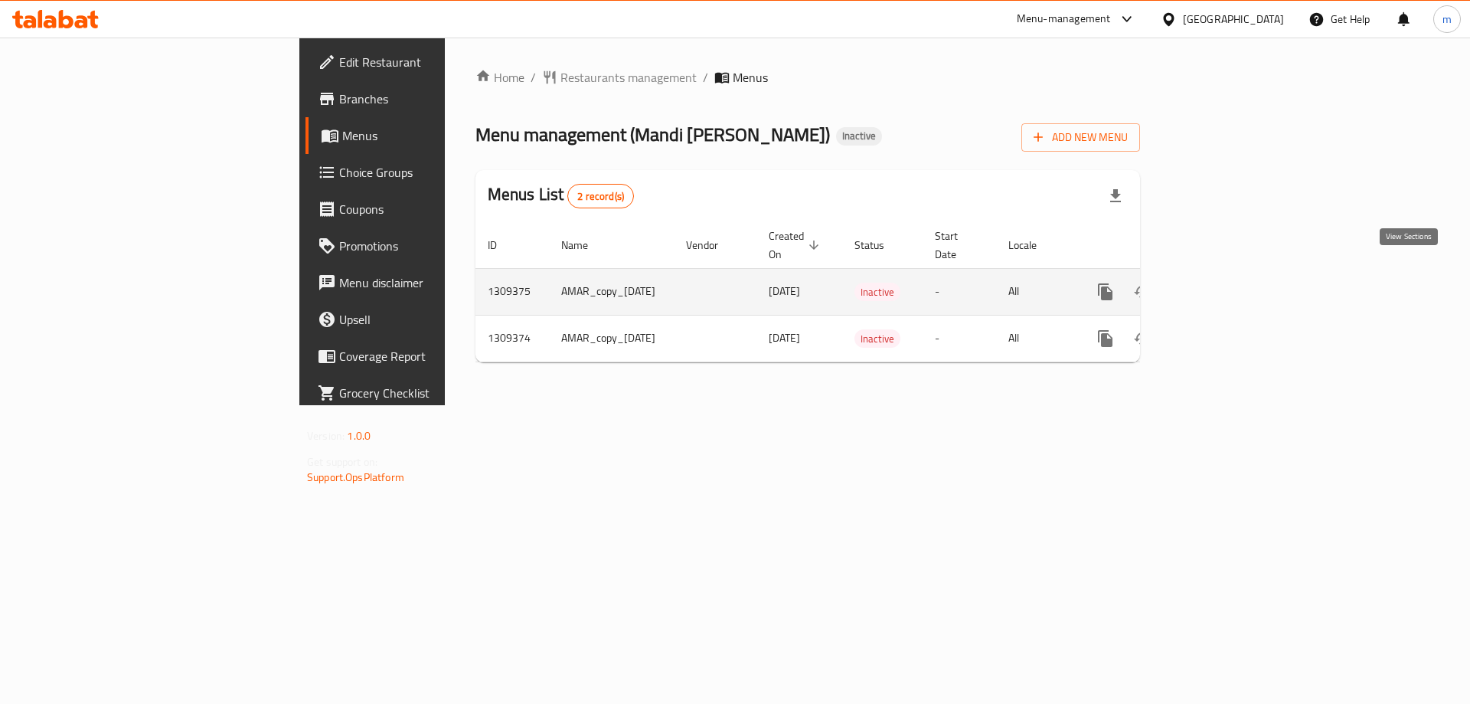
click at [1225, 283] on icon "enhanced table" at bounding box center [1216, 292] width 18 height 18
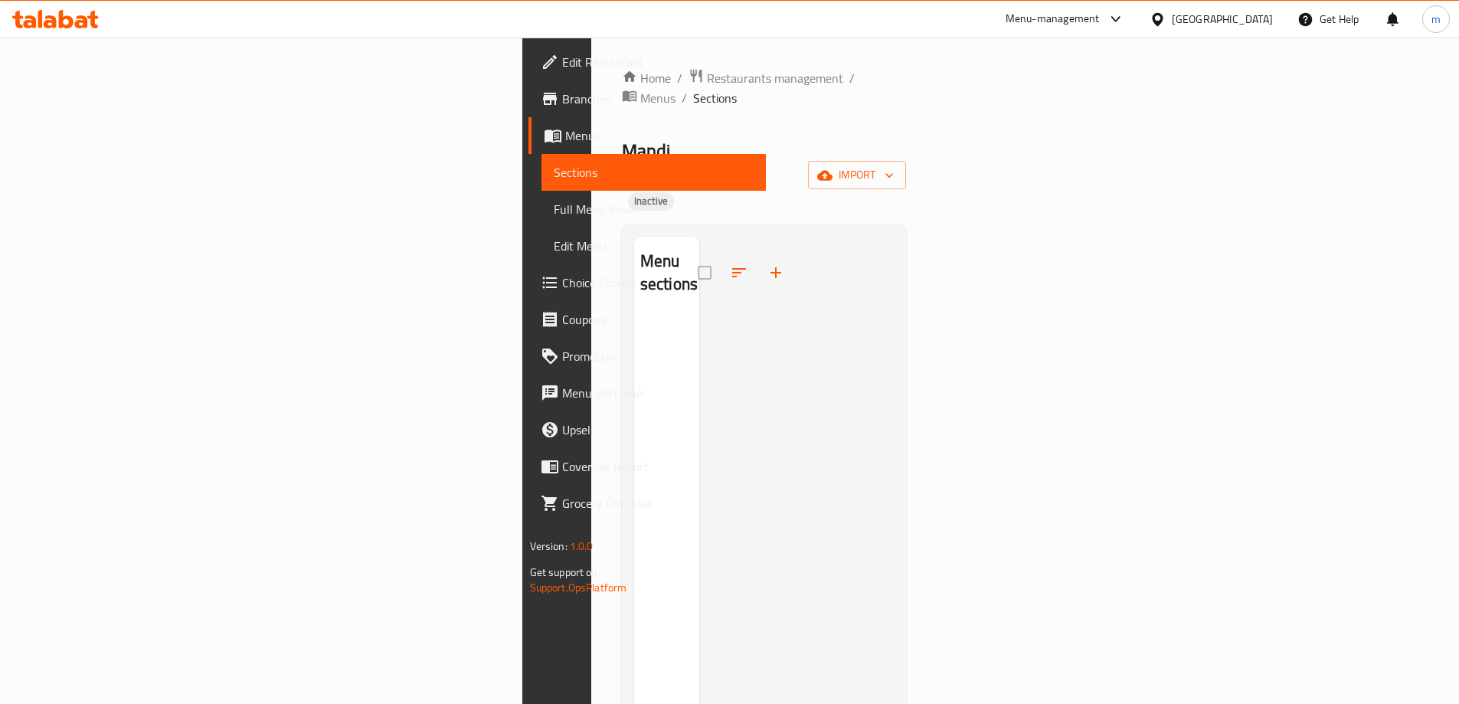
click at [565, 143] on span "Menus" at bounding box center [659, 135] width 188 height 18
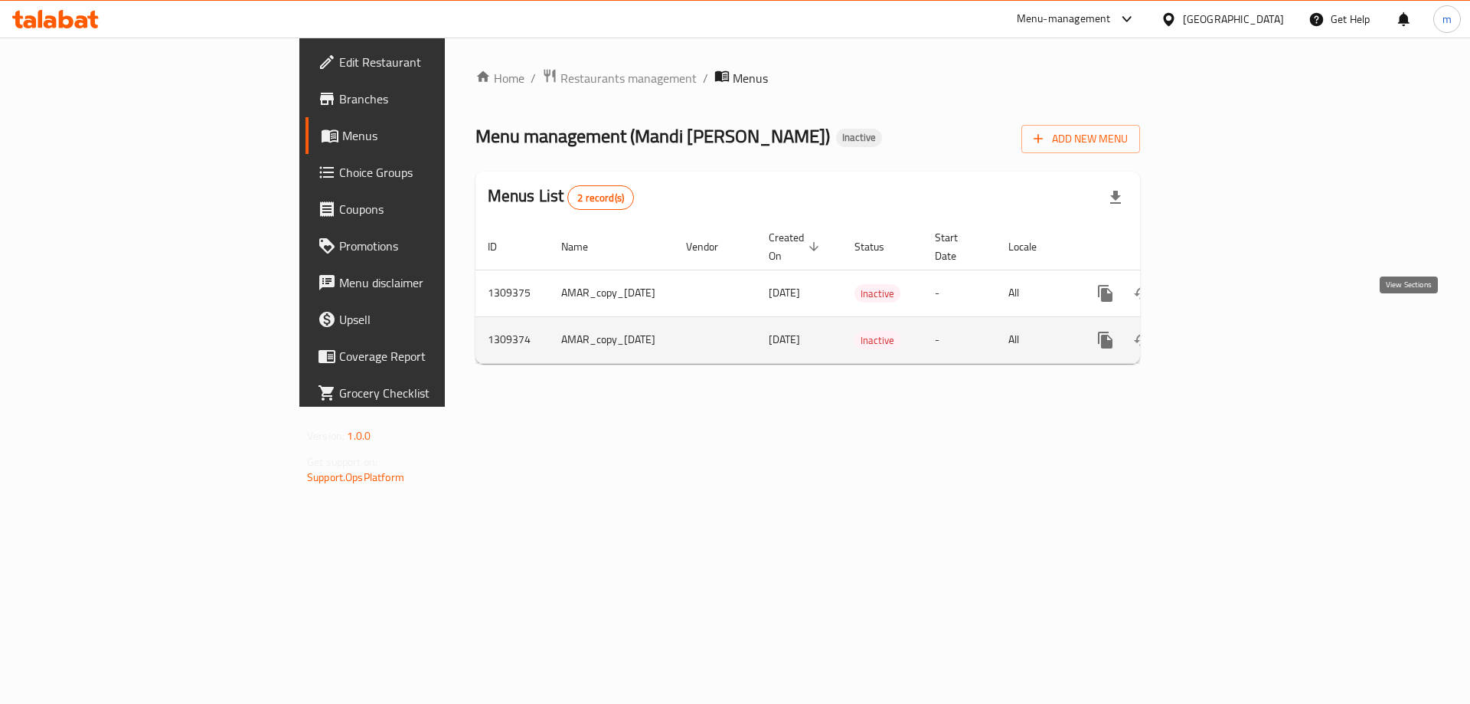
click at [1223, 333] on icon "enhanced table" at bounding box center [1216, 340] width 14 height 14
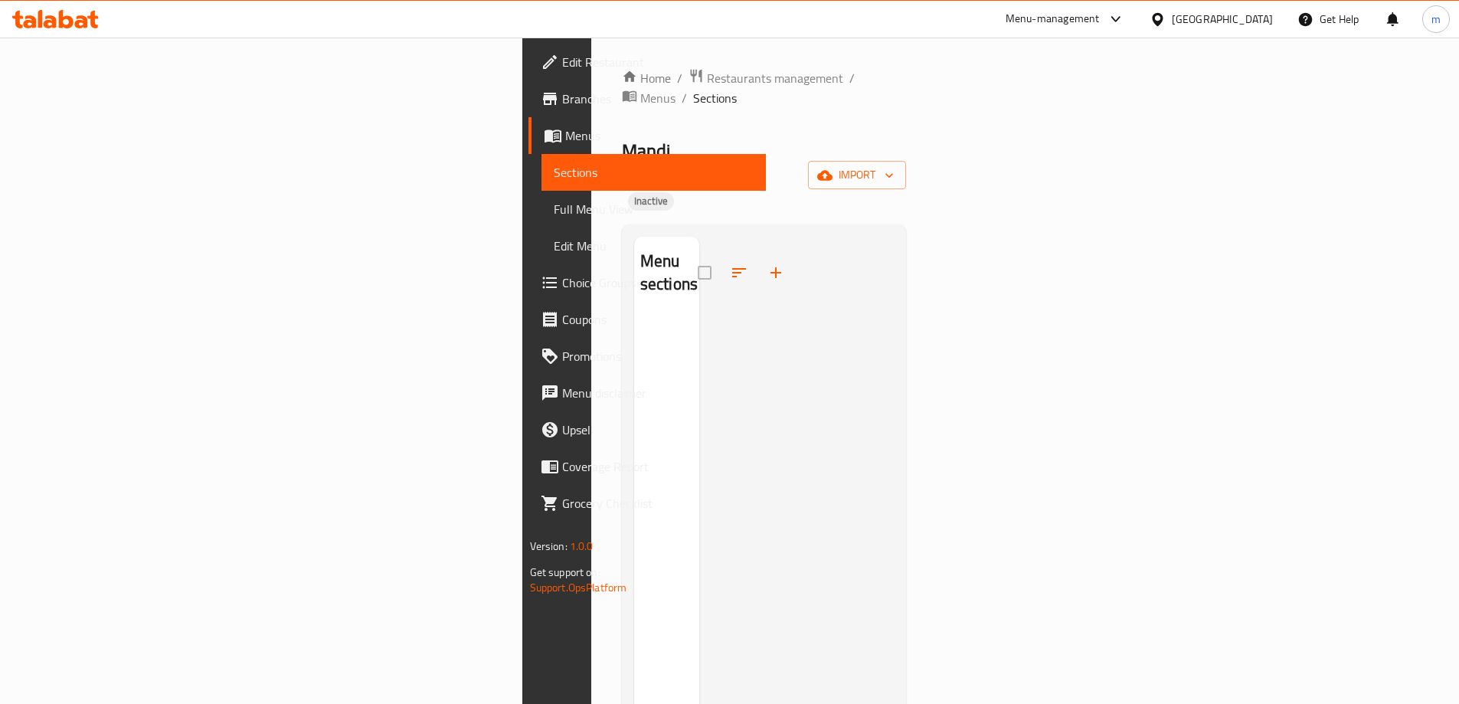
click at [565, 135] on span "Menus" at bounding box center [659, 135] width 188 height 18
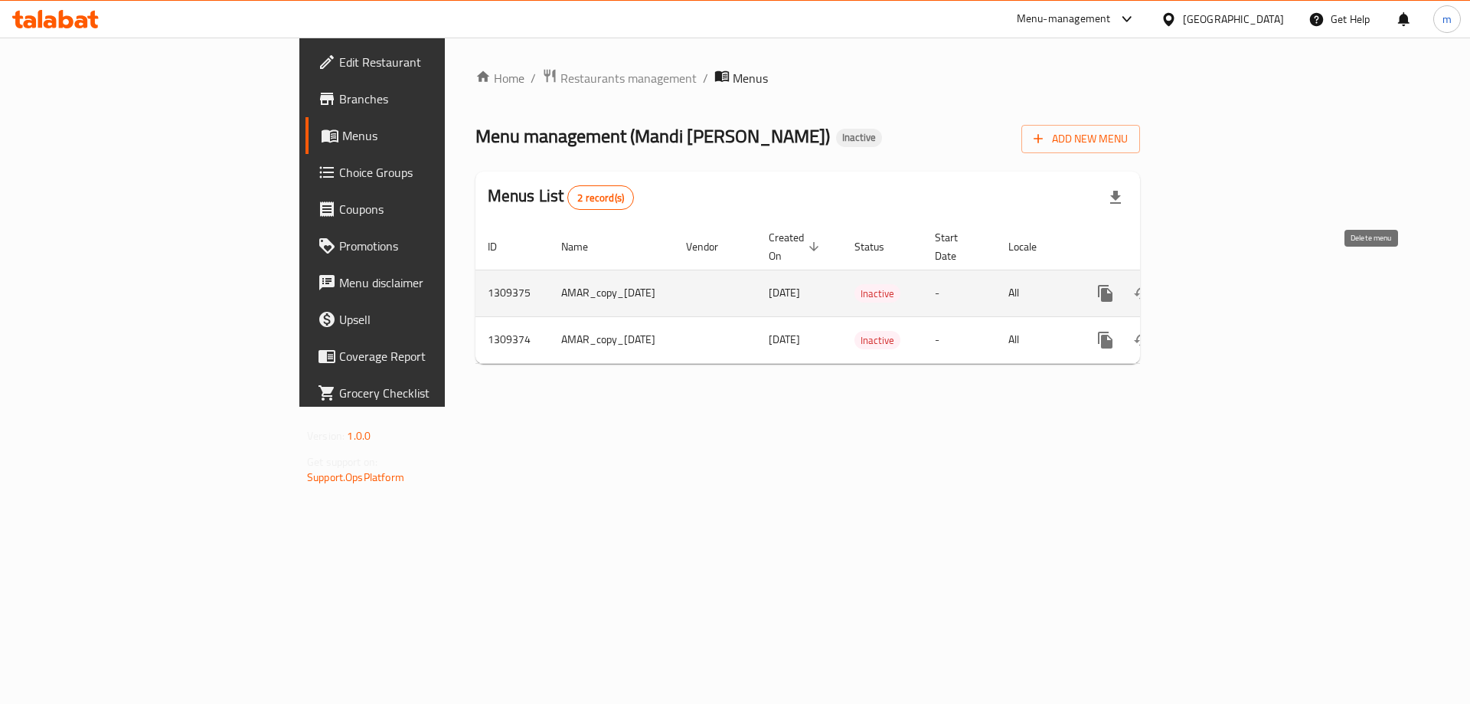
click at [1185, 286] on icon "enhanced table" at bounding box center [1179, 293] width 11 height 14
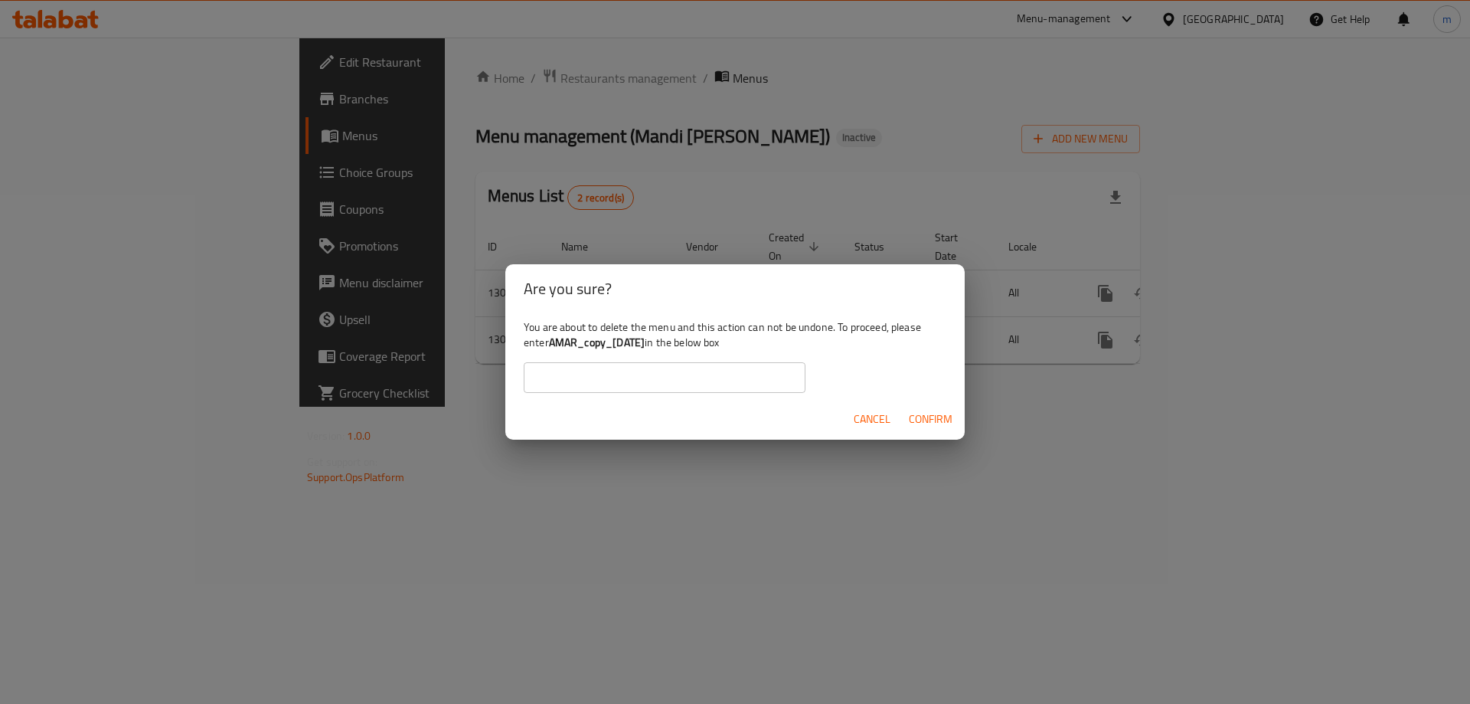
drag, startPoint x: 550, startPoint y: 339, endPoint x: 672, endPoint y: 348, distance: 122.0
click at [672, 348] on div "You are about to delete the menu and this action can not be undone. To proceed,…" at bounding box center [734, 356] width 459 height 86
copy b "AMAR_copy_[DATE]"
click at [668, 381] on input "text" at bounding box center [665, 377] width 282 height 31
paste input "AMAR_copy_[DATE]"
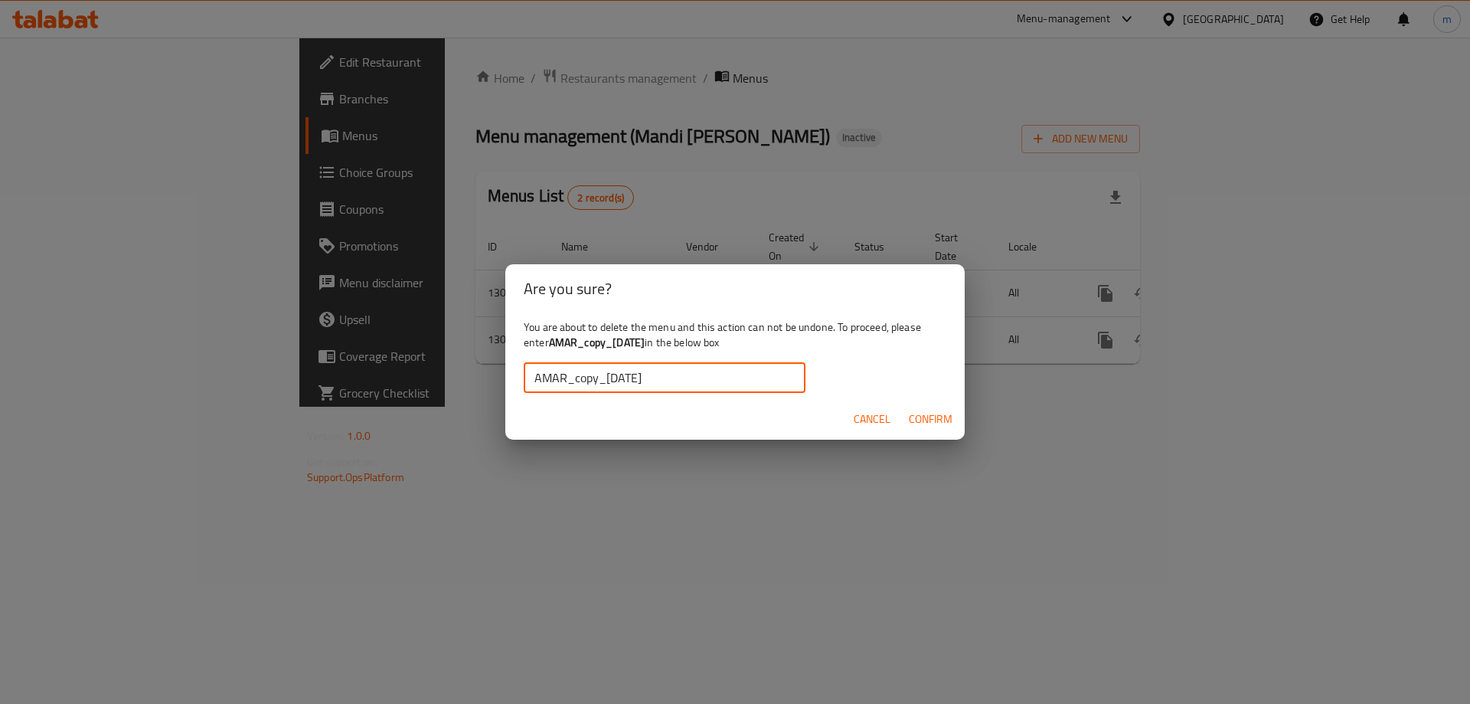
type input "AMAR_copy_[DATE]"
click at [949, 424] on span "Confirm" at bounding box center [931, 419] width 44 height 19
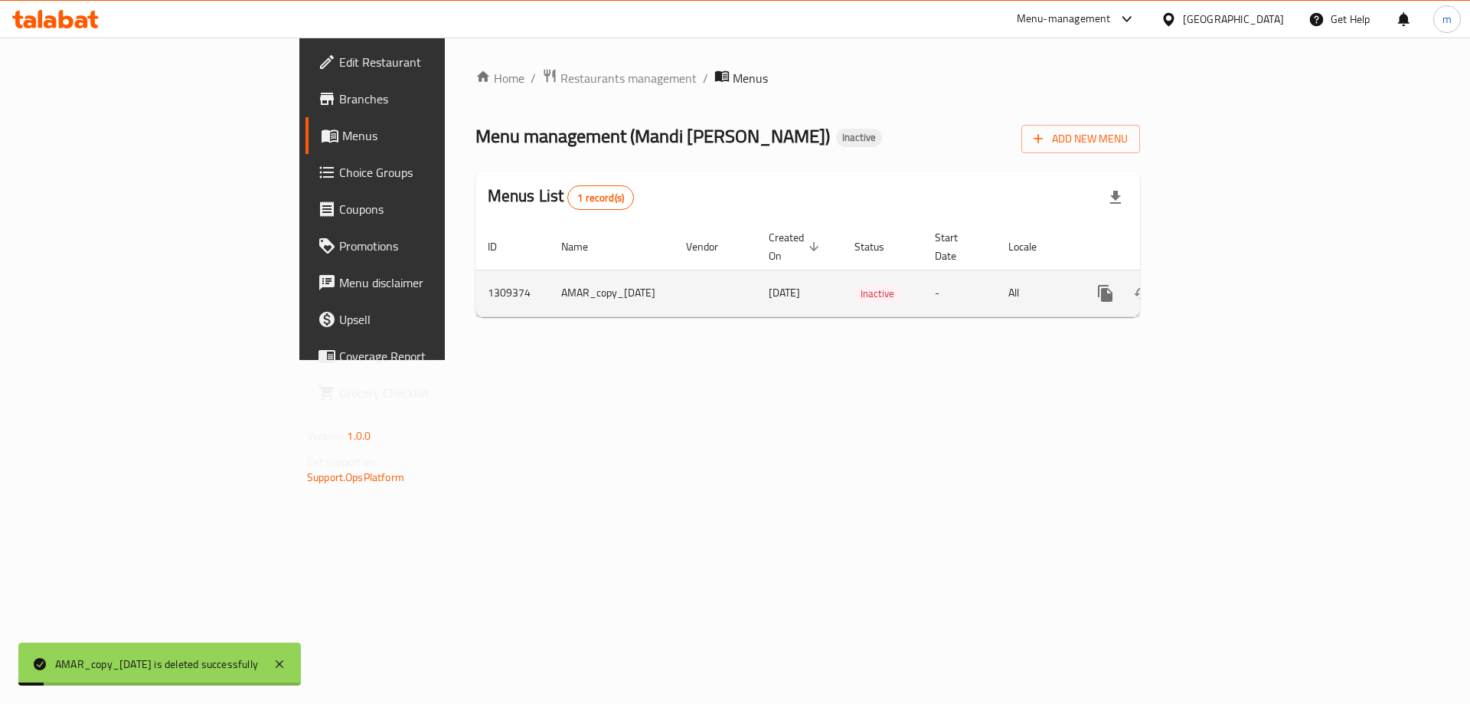
click at [1124, 288] on button "more" at bounding box center [1105, 293] width 37 height 37
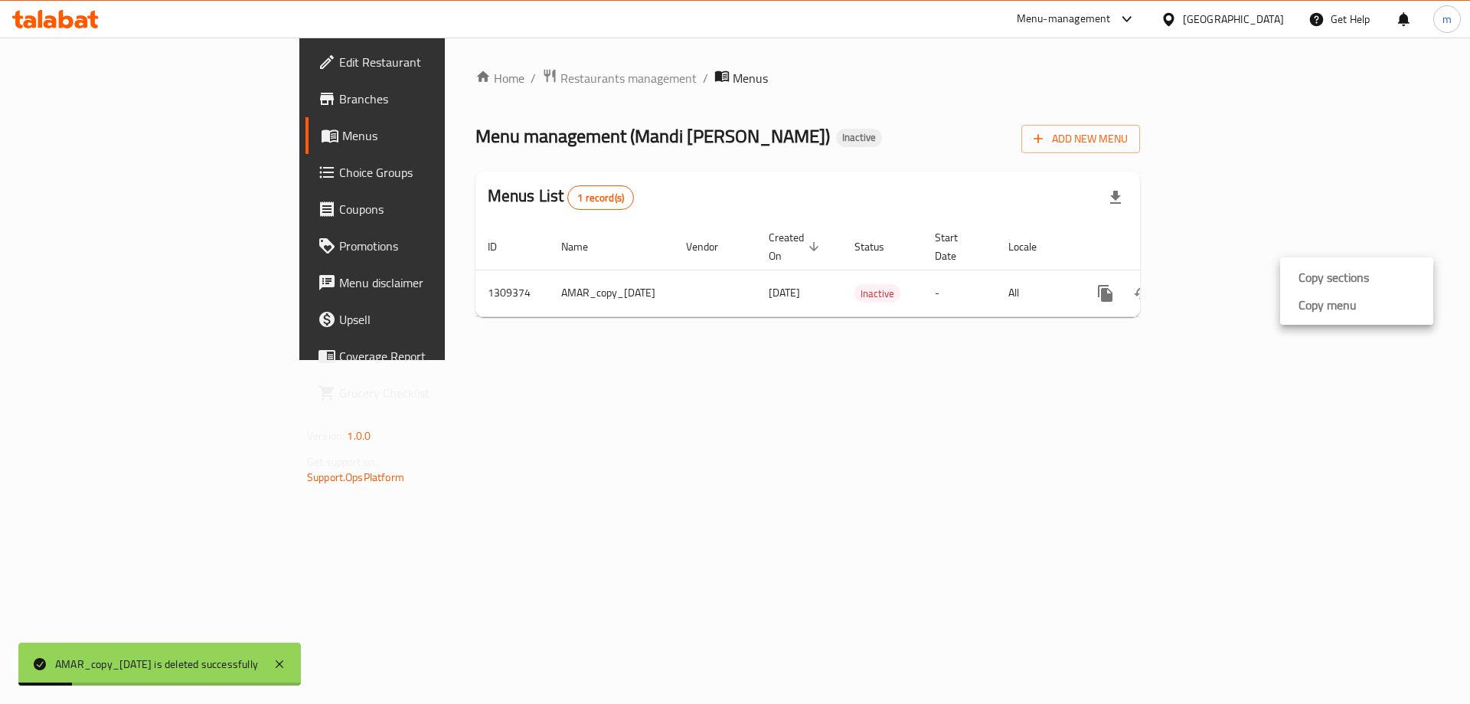
click at [1288, 214] on div at bounding box center [735, 352] width 1470 height 704
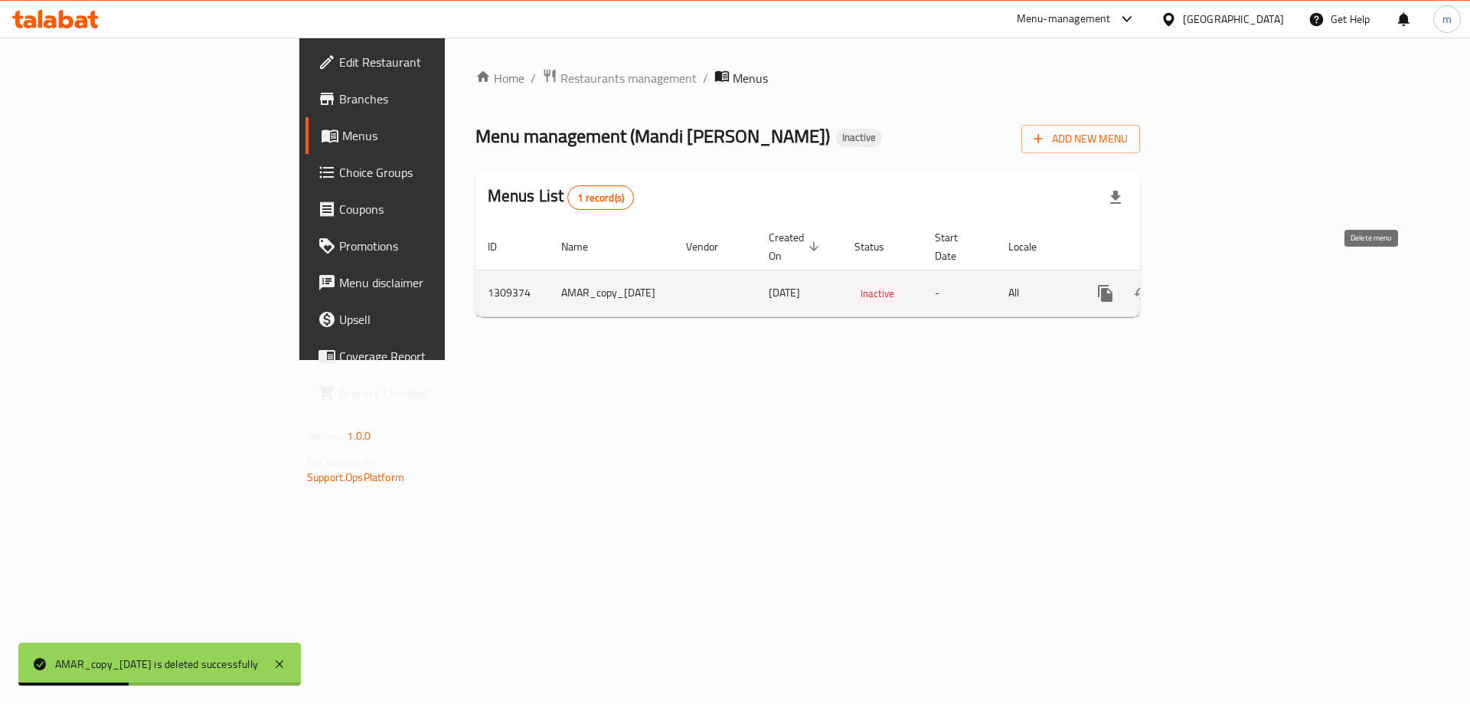
click at [1198, 279] on button "enhanced table" at bounding box center [1179, 293] width 37 height 37
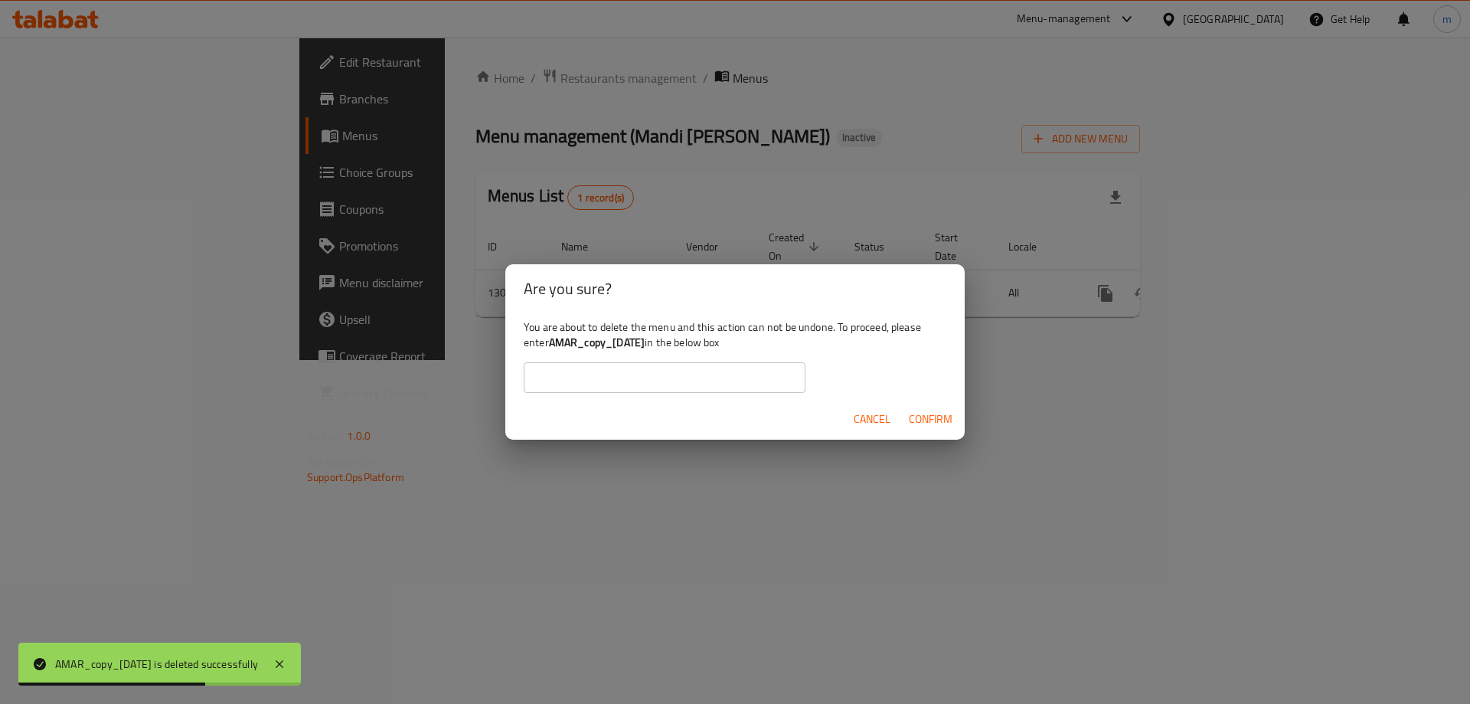
drag, startPoint x: 551, startPoint y: 340, endPoint x: 674, endPoint y: 344, distance: 123.3
click at [674, 344] on div "You are about to delete the menu and this action can not be undone. To proceed,…" at bounding box center [734, 356] width 459 height 86
copy b "AMAR_copy_[DATE]"
click at [673, 384] on input "text" at bounding box center [665, 377] width 282 height 31
paste input "AMAR_copy_[DATE]"
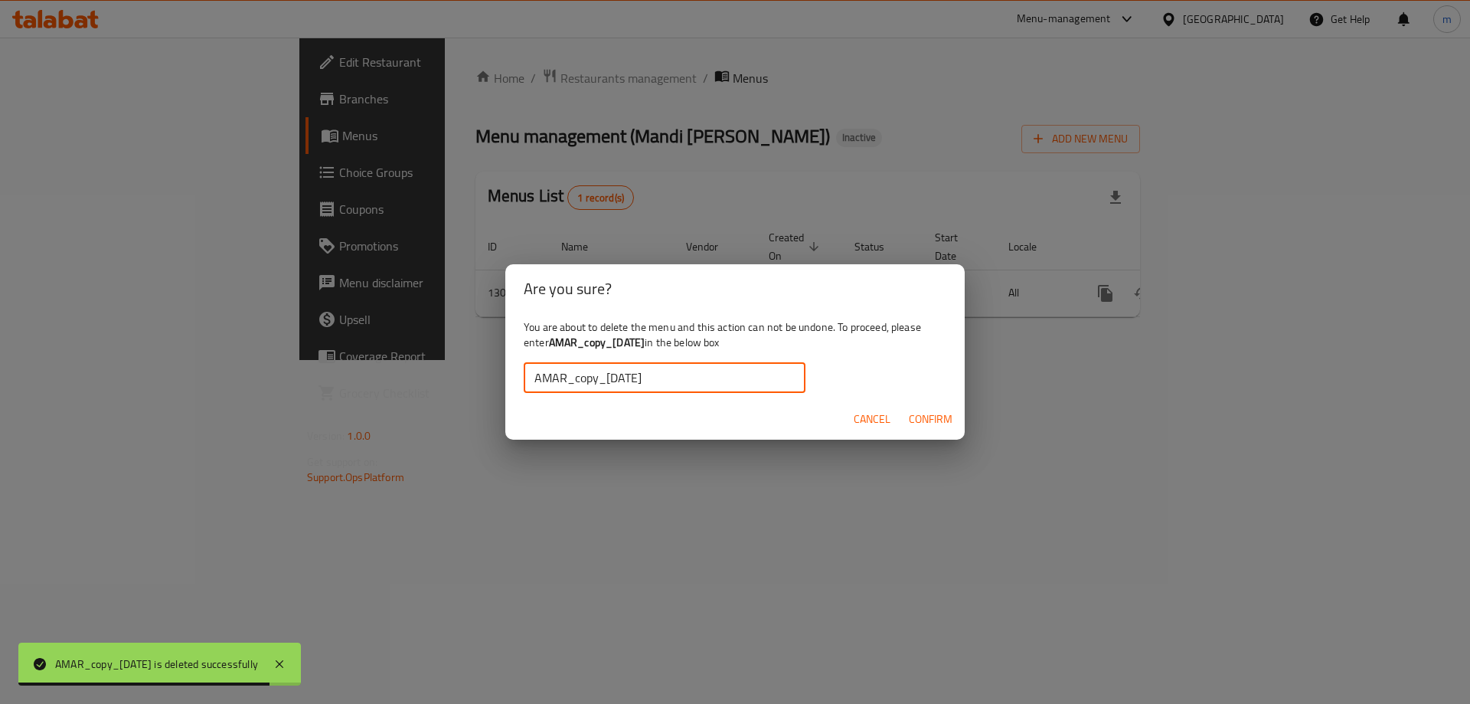
type input "AMAR_copy_[DATE]"
click at [923, 410] on span "Confirm" at bounding box center [931, 419] width 44 height 19
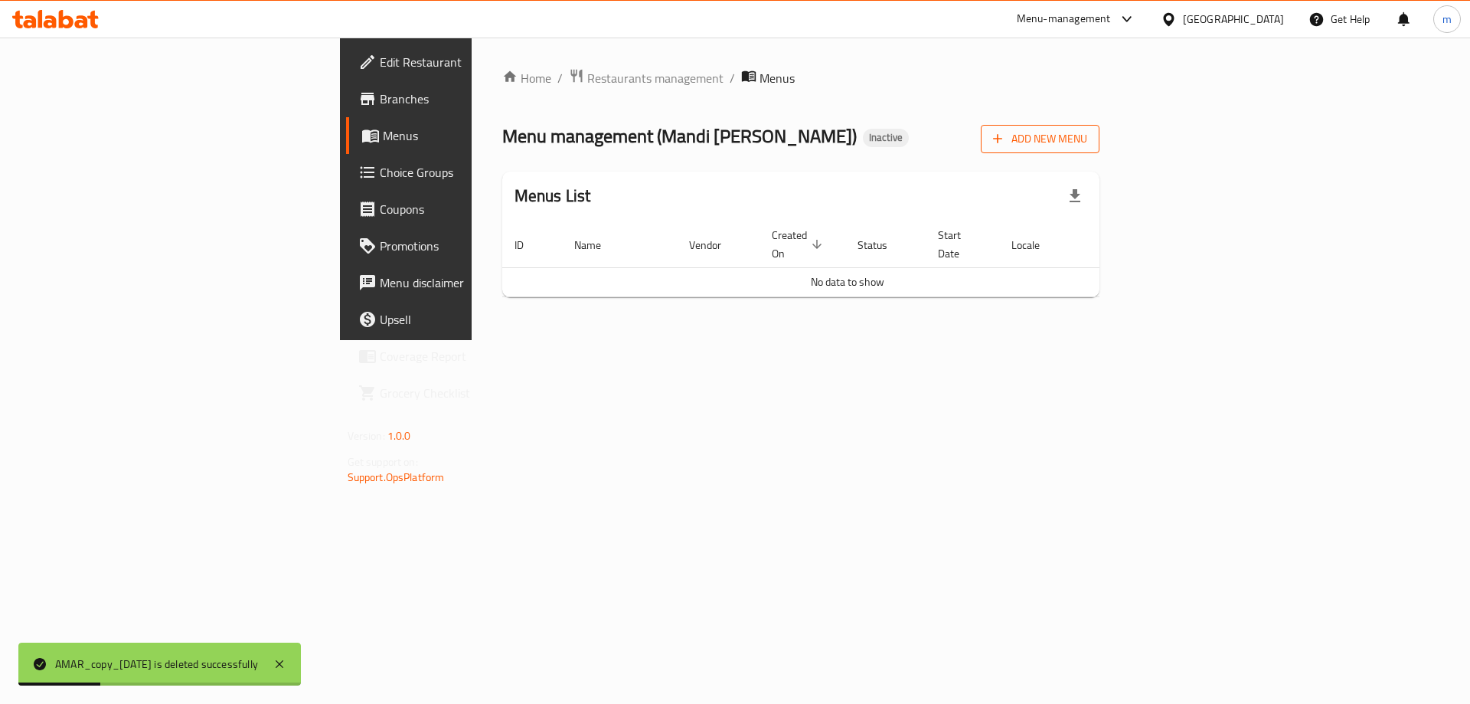
click at [1087, 129] on span "Add New Menu" at bounding box center [1040, 138] width 94 height 19
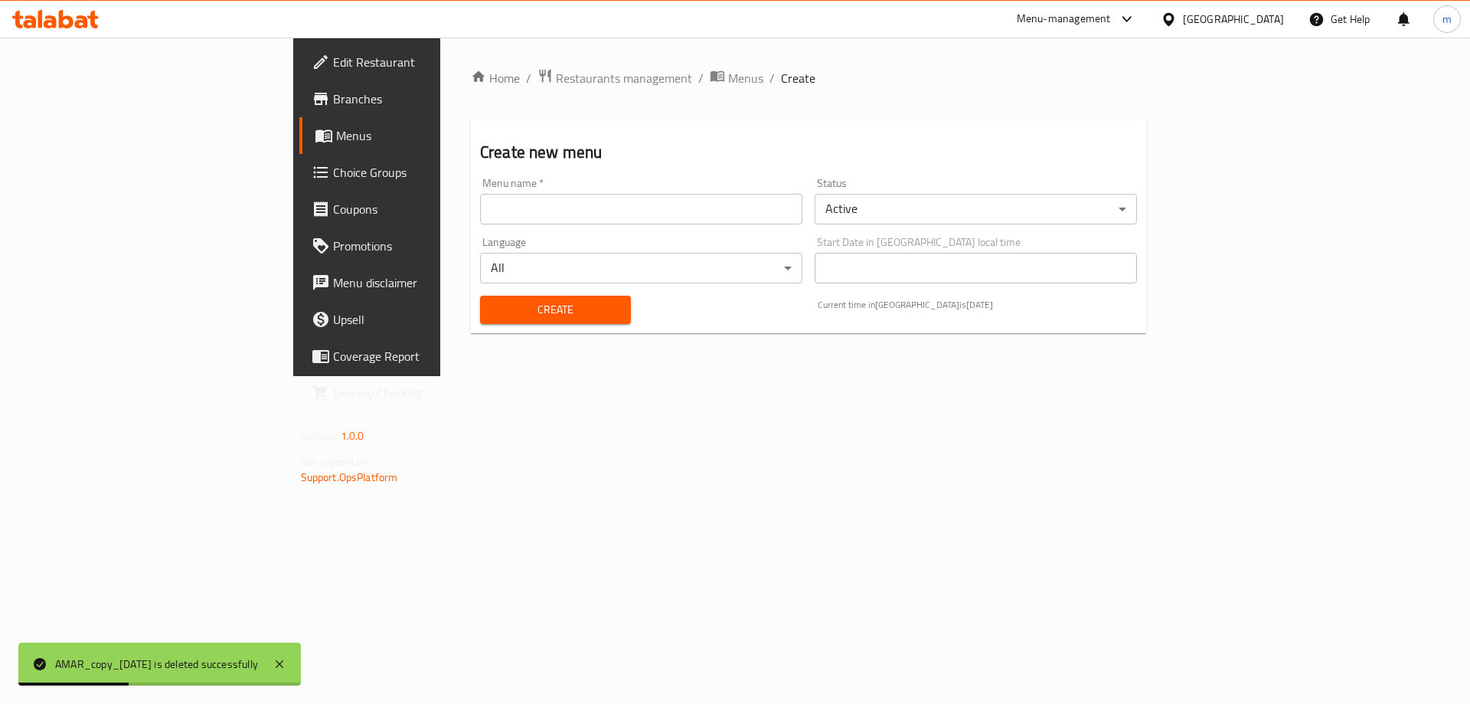
click at [480, 208] on input "text" at bounding box center [641, 209] width 322 height 31
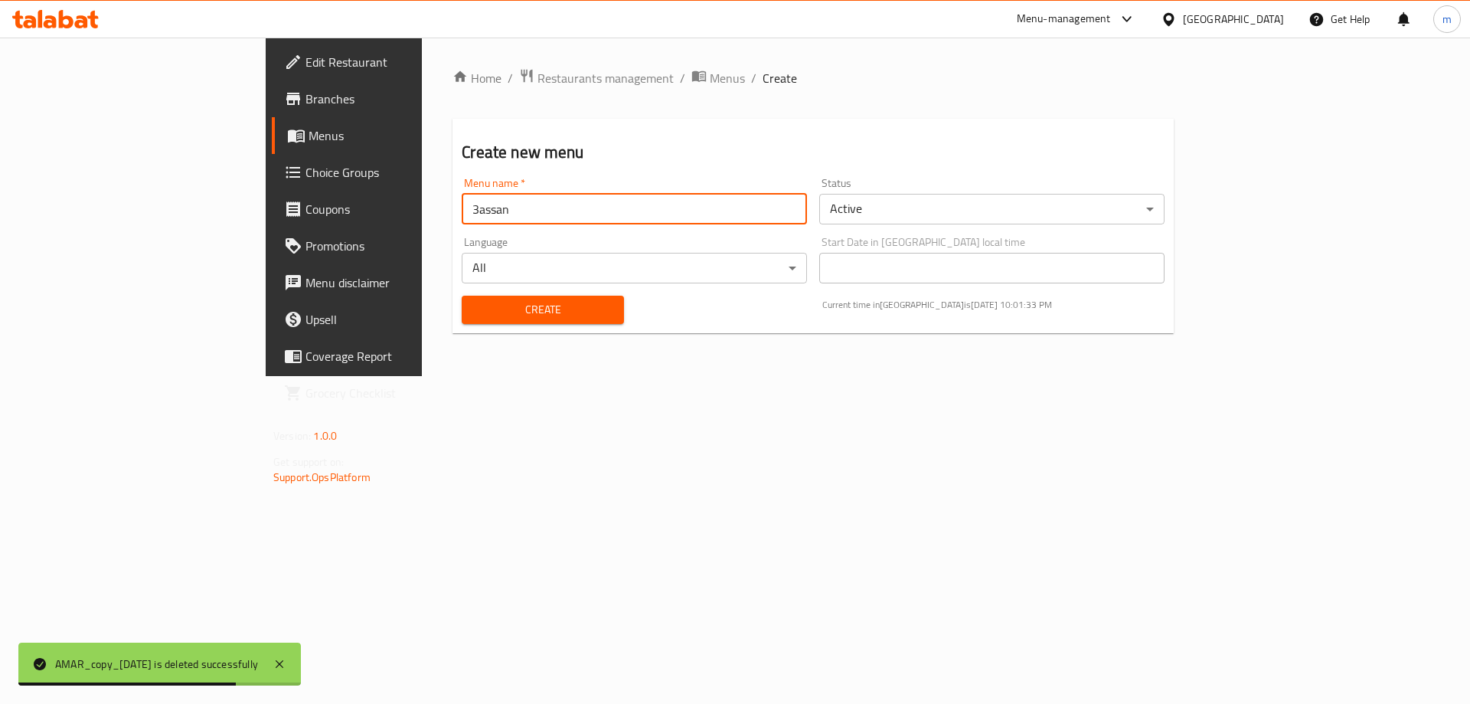
type input "3assan"
click at [474, 319] on span "Create" at bounding box center [542, 309] width 137 height 19
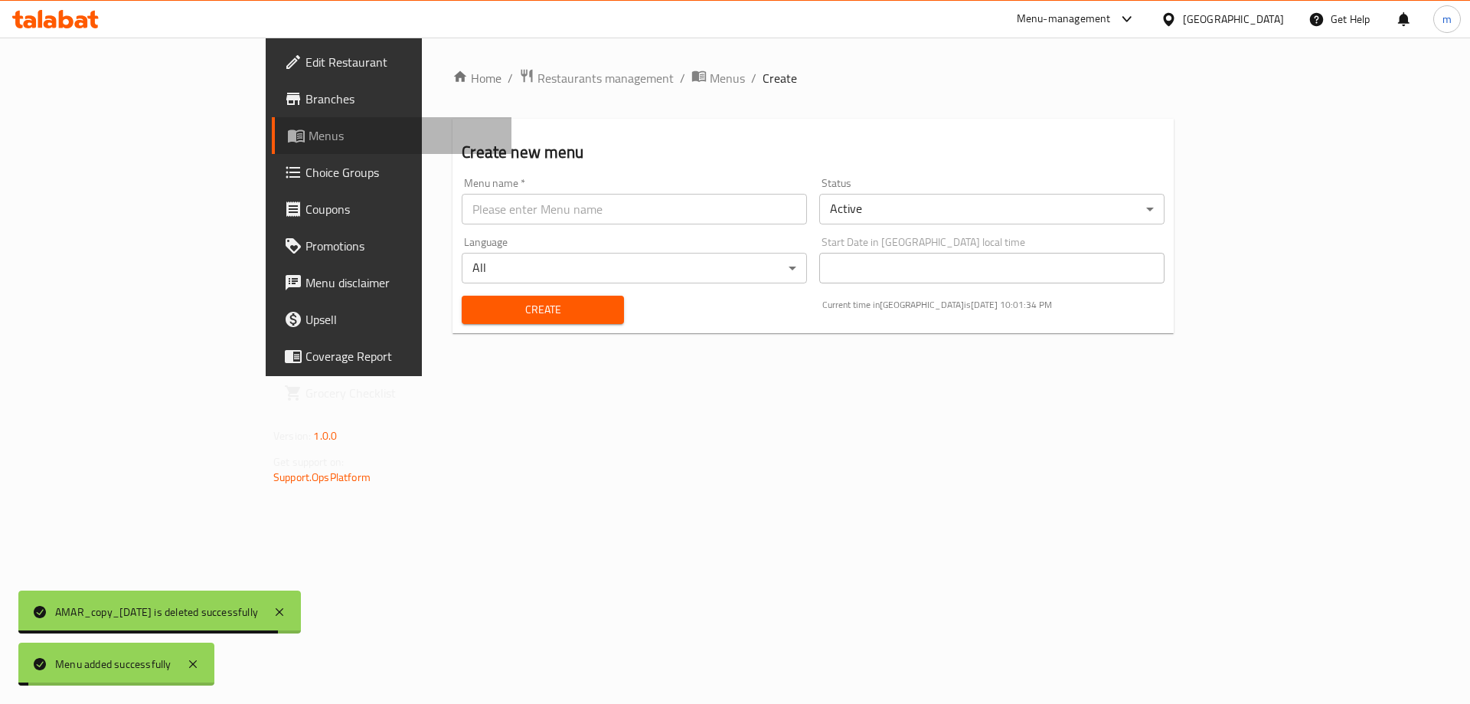
click at [309, 131] on span "Menus" at bounding box center [404, 135] width 191 height 18
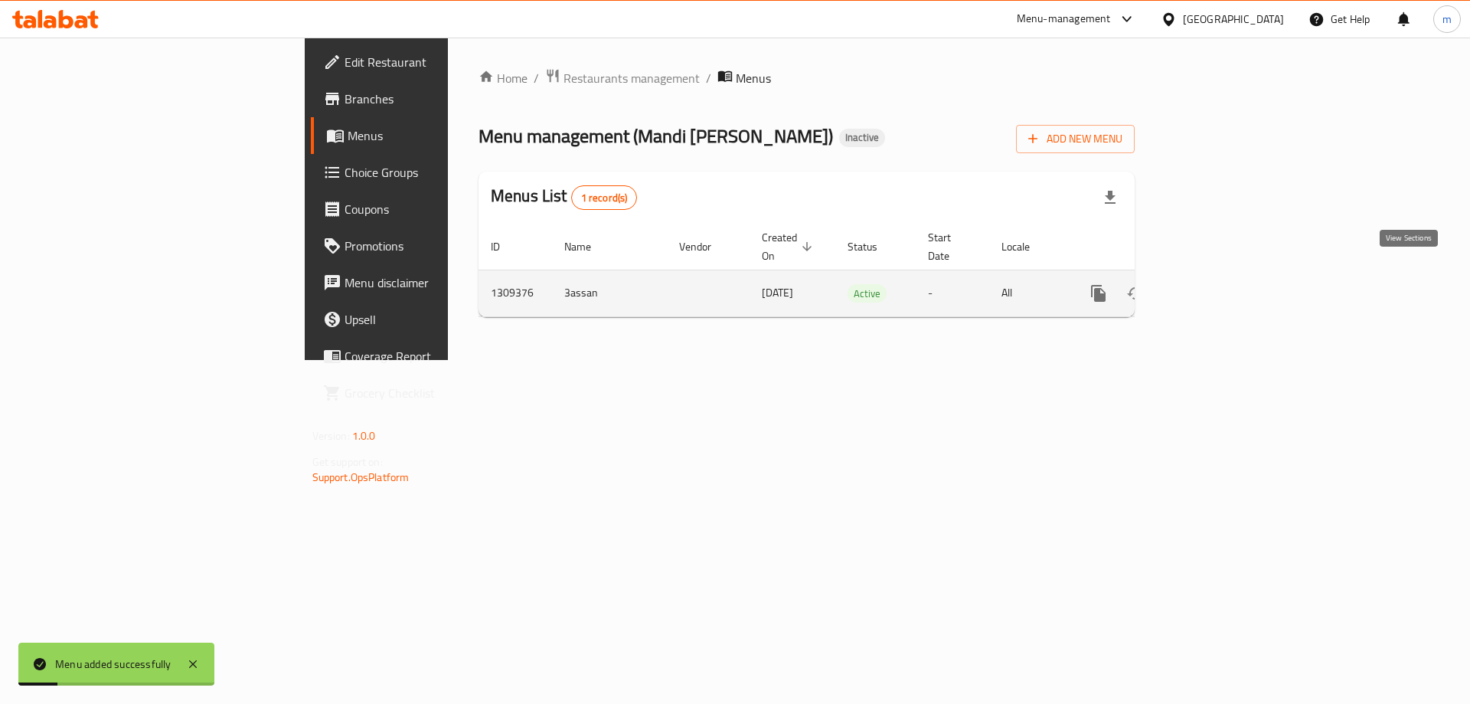
click at [1218, 284] on icon "enhanced table" at bounding box center [1209, 293] width 18 height 18
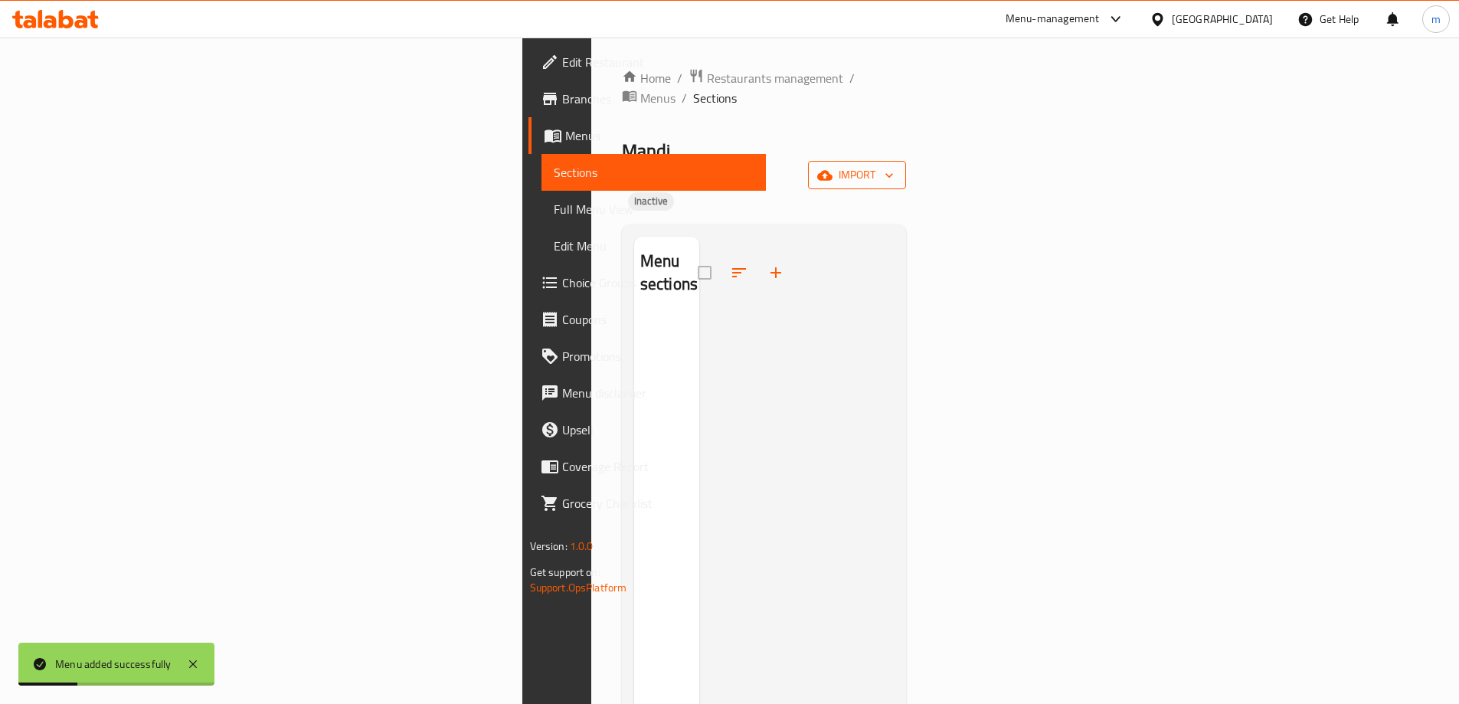
click at [894, 165] on span "import" at bounding box center [857, 174] width 74 height 19
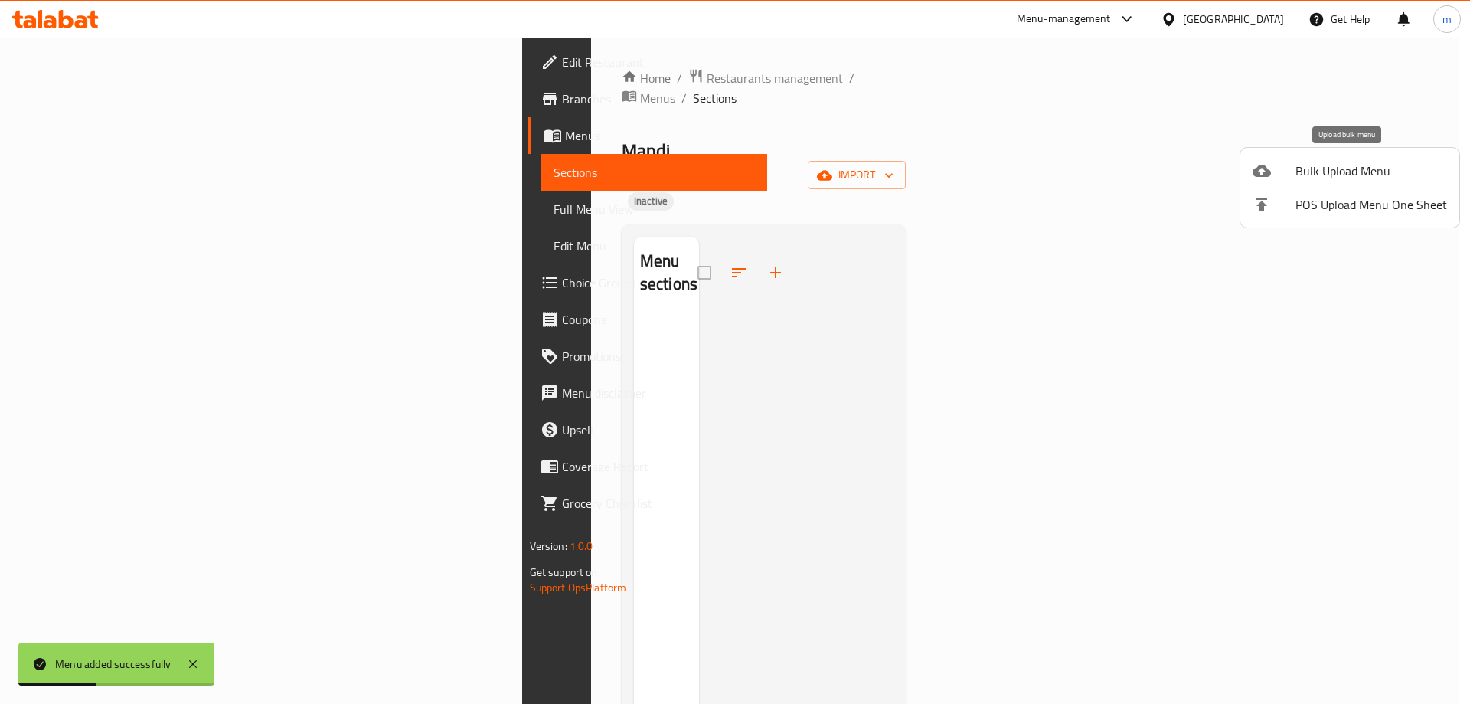
click at [1349, 172] on span "Bulk Upload Menu" at bounding box center [1372, 171] width 152 height 18
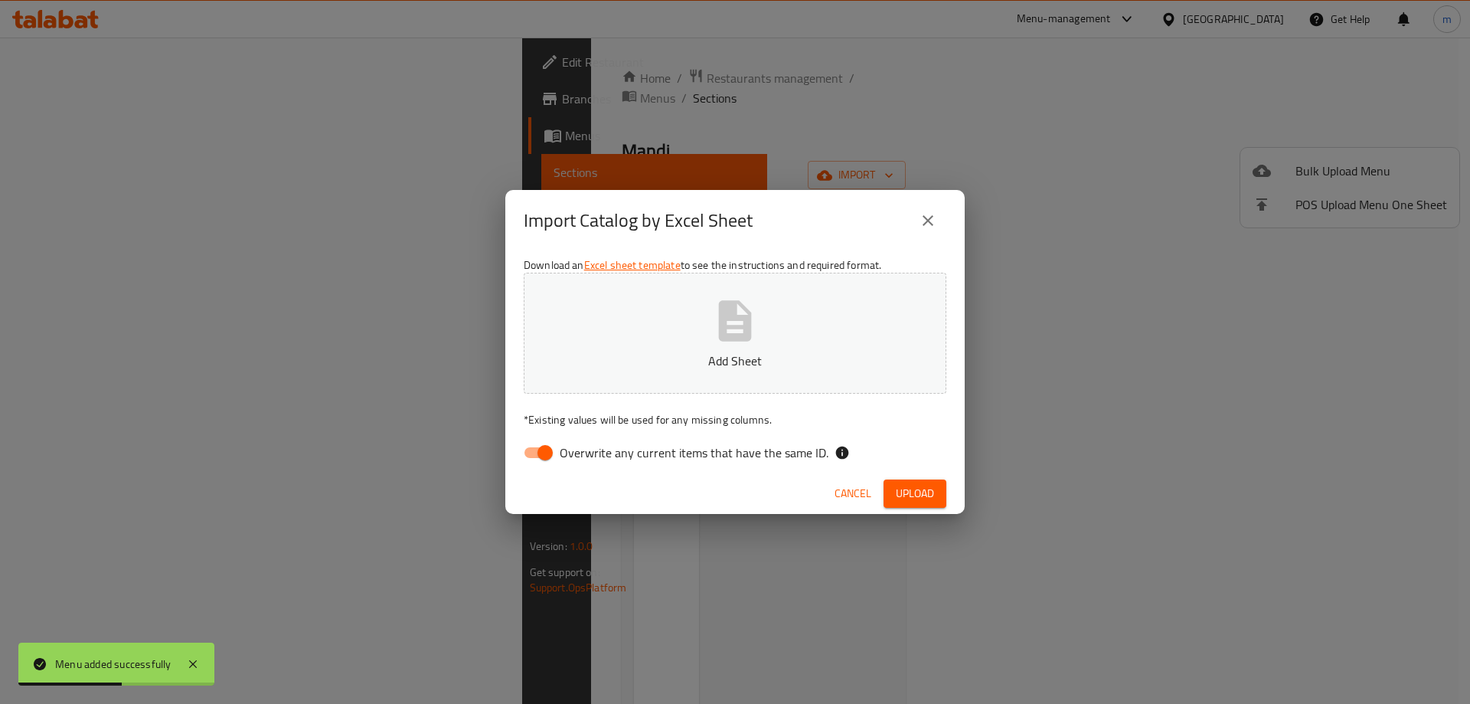
click at [714, 453] on span "Overwrite any current items that have the same ID." at bounding box center [694, 452] width 269 height 18
click at [589, 453] on input "Overwrite any current items that have the same ID." at bounding box center [545, 452] width 87 height 29
checkbox input "false"
click at [732, 355] on p "Add Sheet" at bounding box center [734, 360] width 375 height 18
click at [904, 485] on span "Upload" at bounding box center [915, 493] width 38 height 19
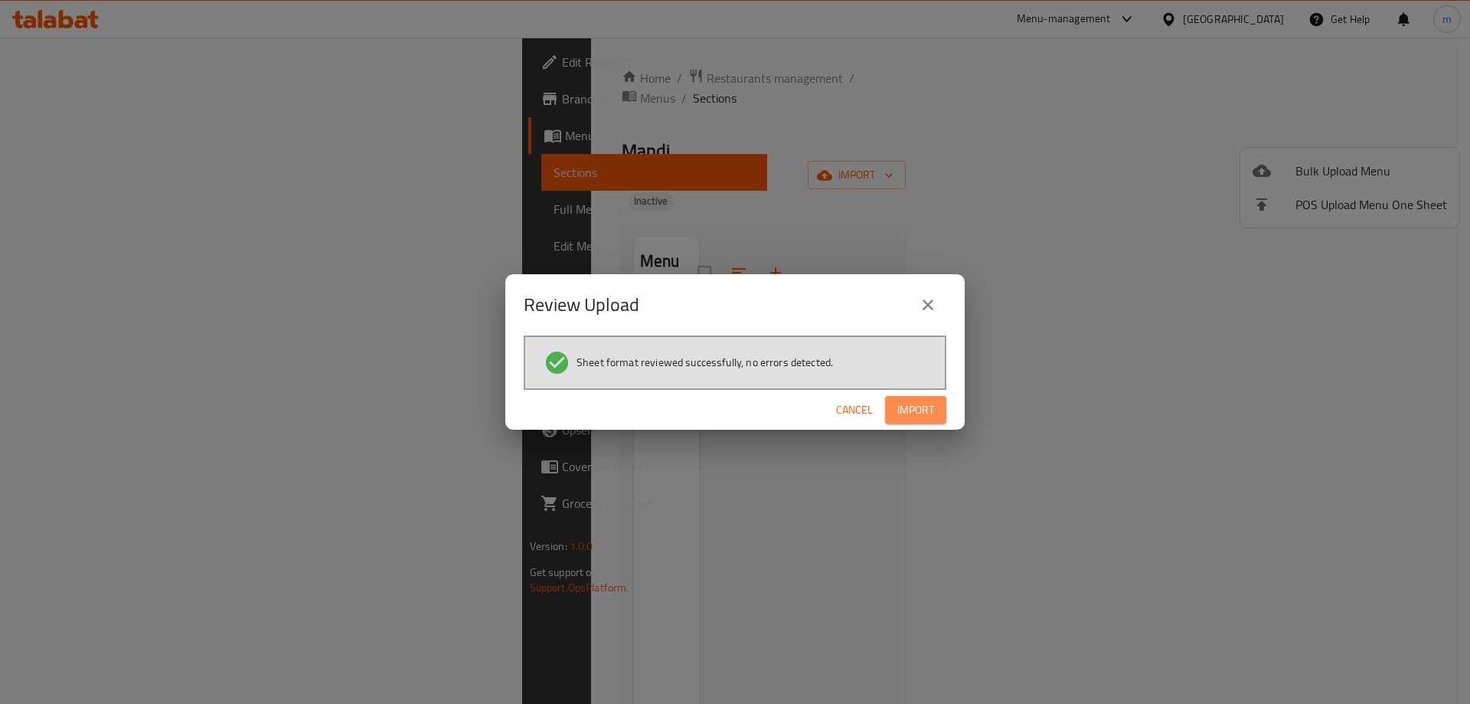
click at [894, 412] on button "Import" at bounding box center [915, 410] width 61 height 28
click at [936, 403] on button "Import" at bounding box center [915, 410] width 61 height 28
click at [927, 297] on icon "close" at bounding box center [928, 305] width 18 height 18
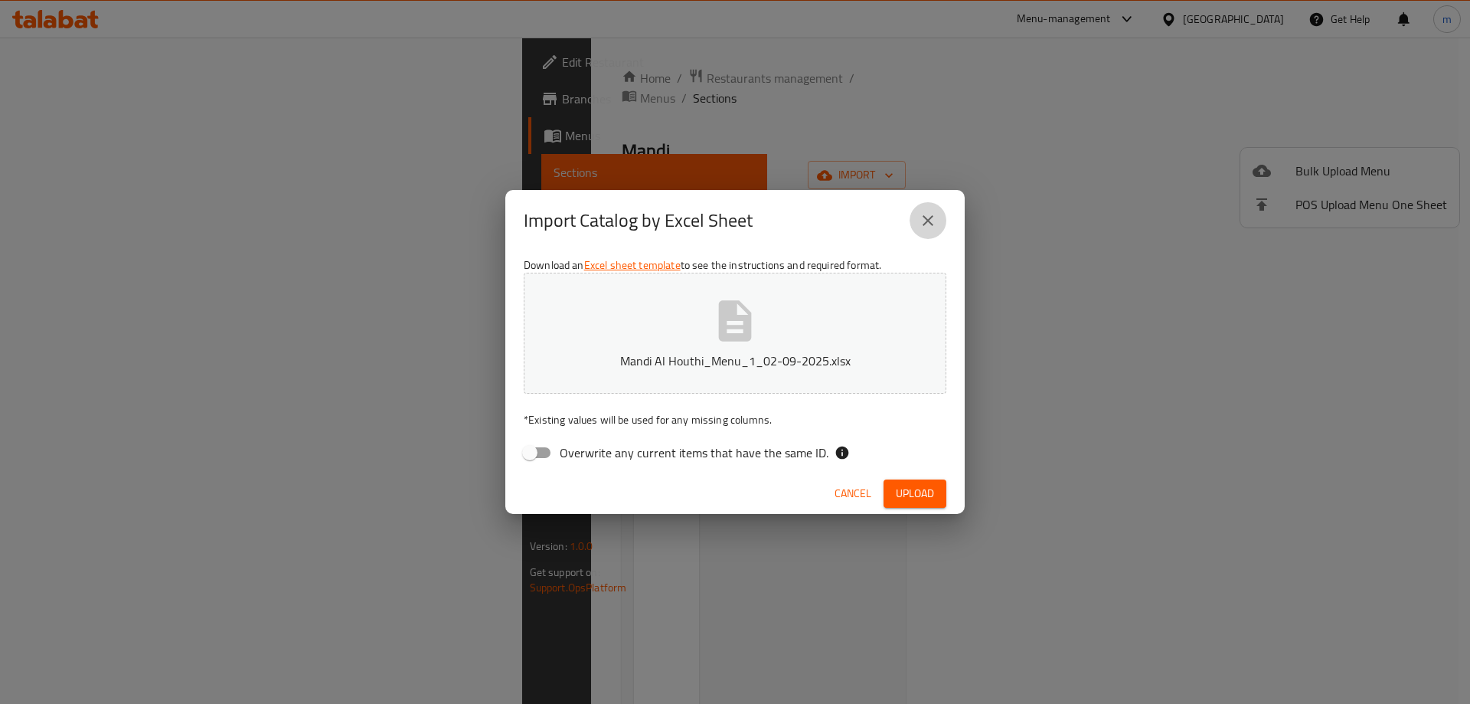
click at [930, 211] on icon "close" at bounding box center [928, 220] width 18 height 18
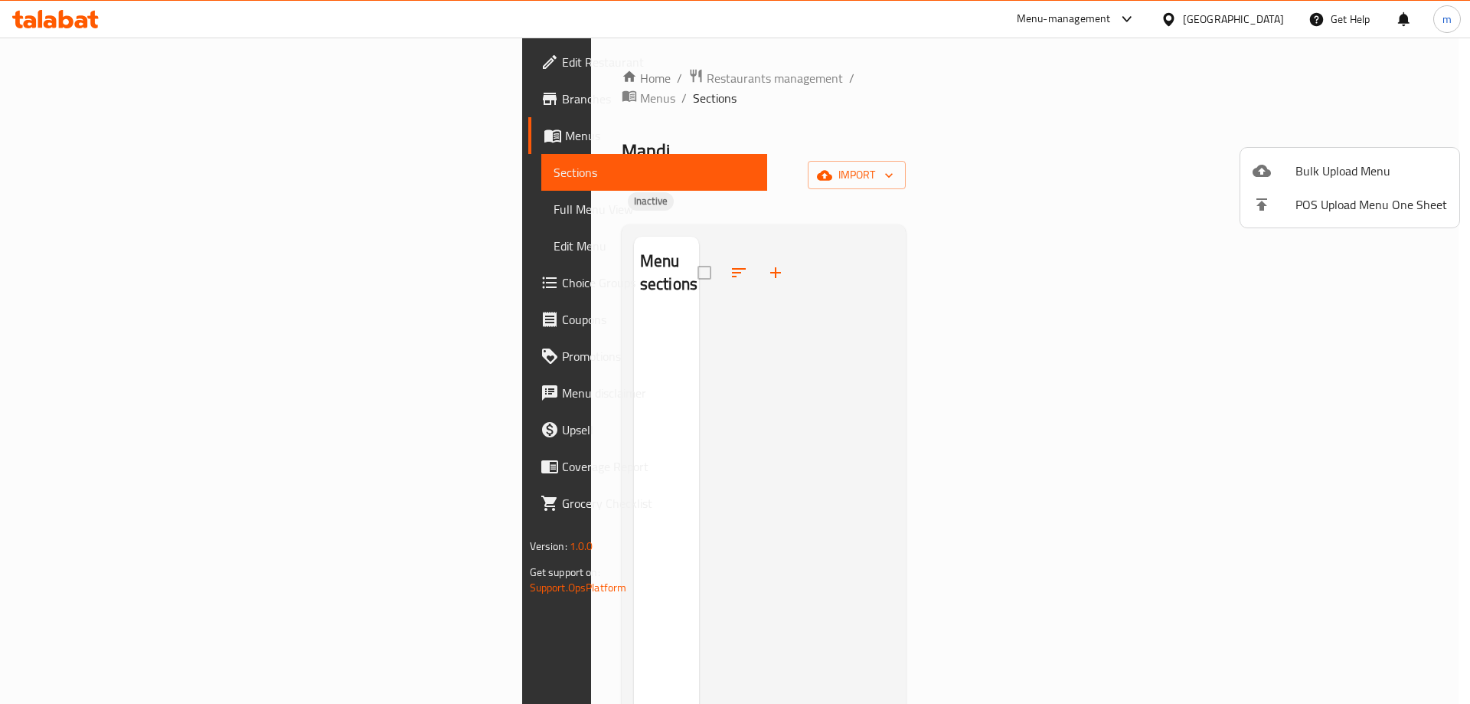
click at [987, 279] on div at bounding box center [735, 352] width 1470 height 704
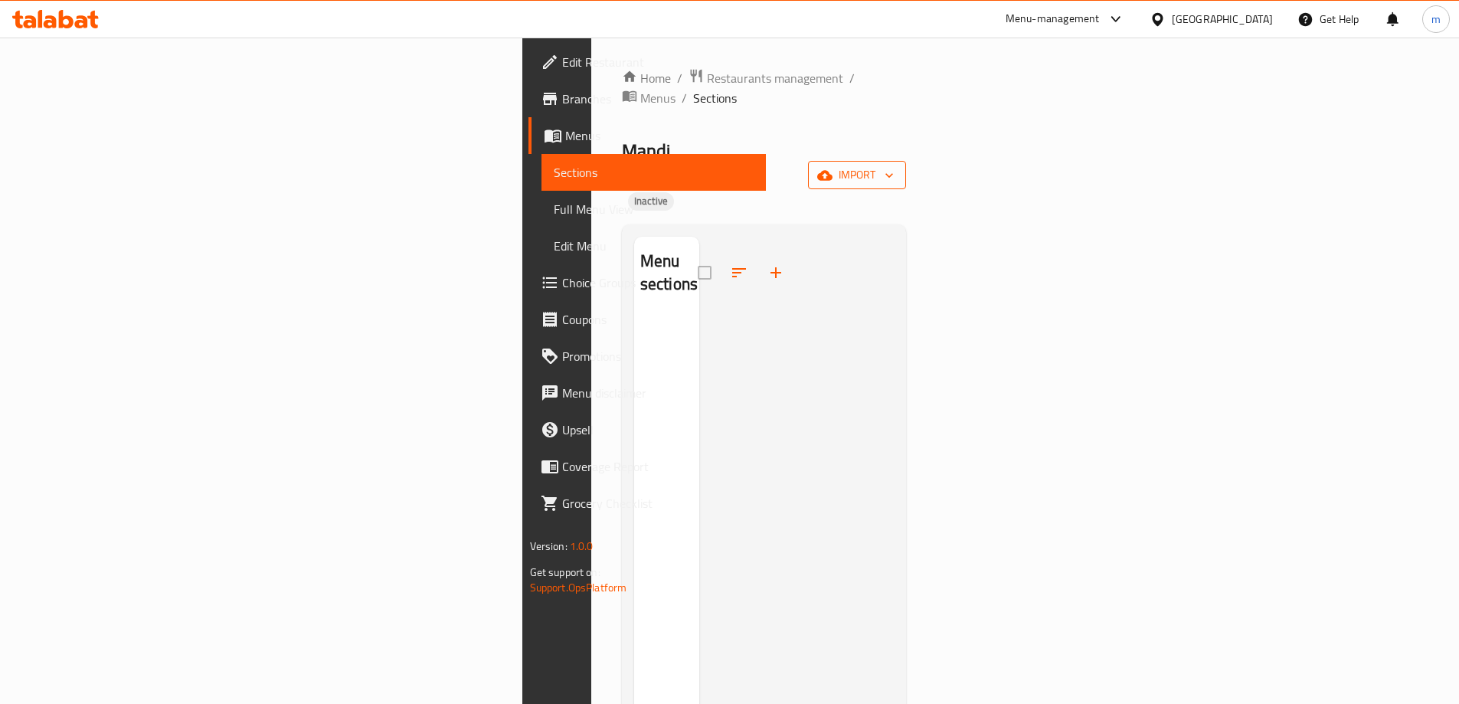
click at [832, 168] on icon "button" at bounding box center [824, 175] width 15 height 15
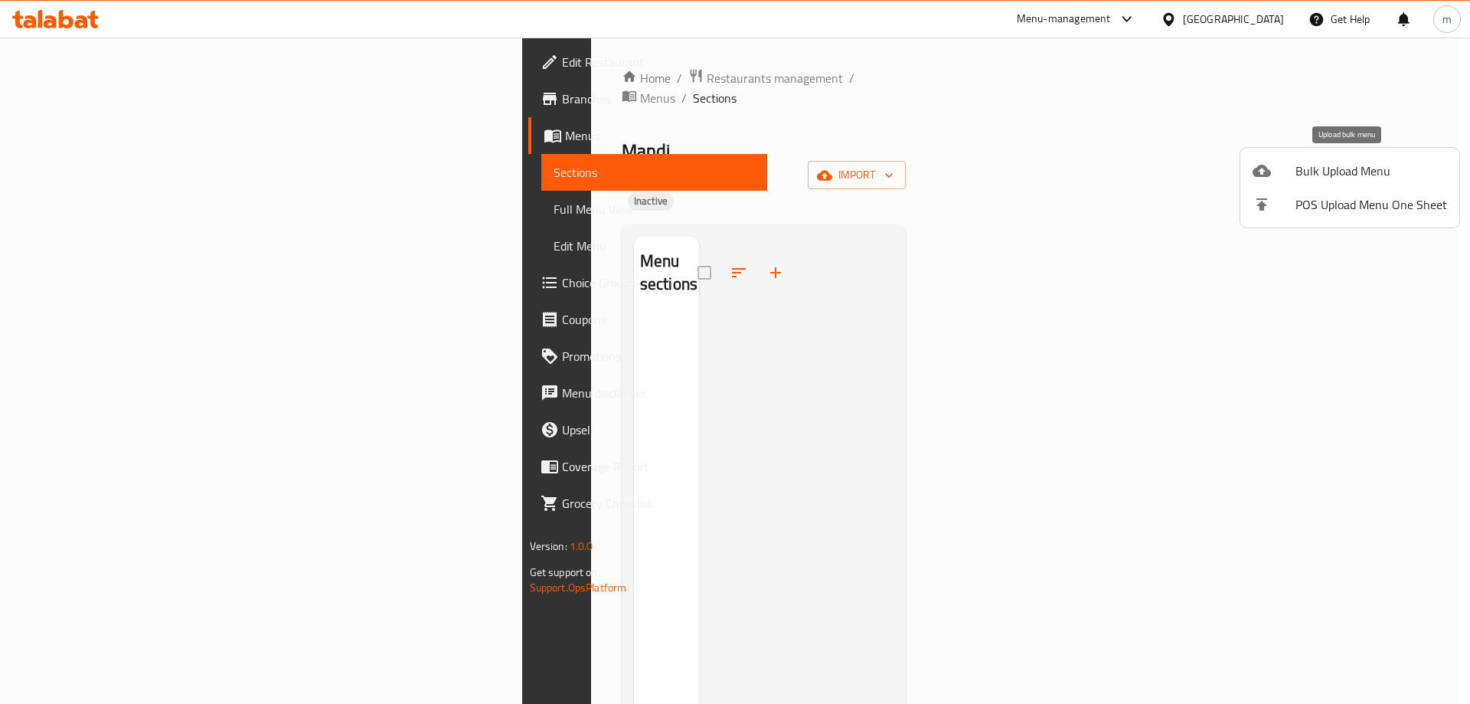
click at [1319, 178] on span "Bulk Upload Menu" at bounding box center [1372, 171] width 152 height 18
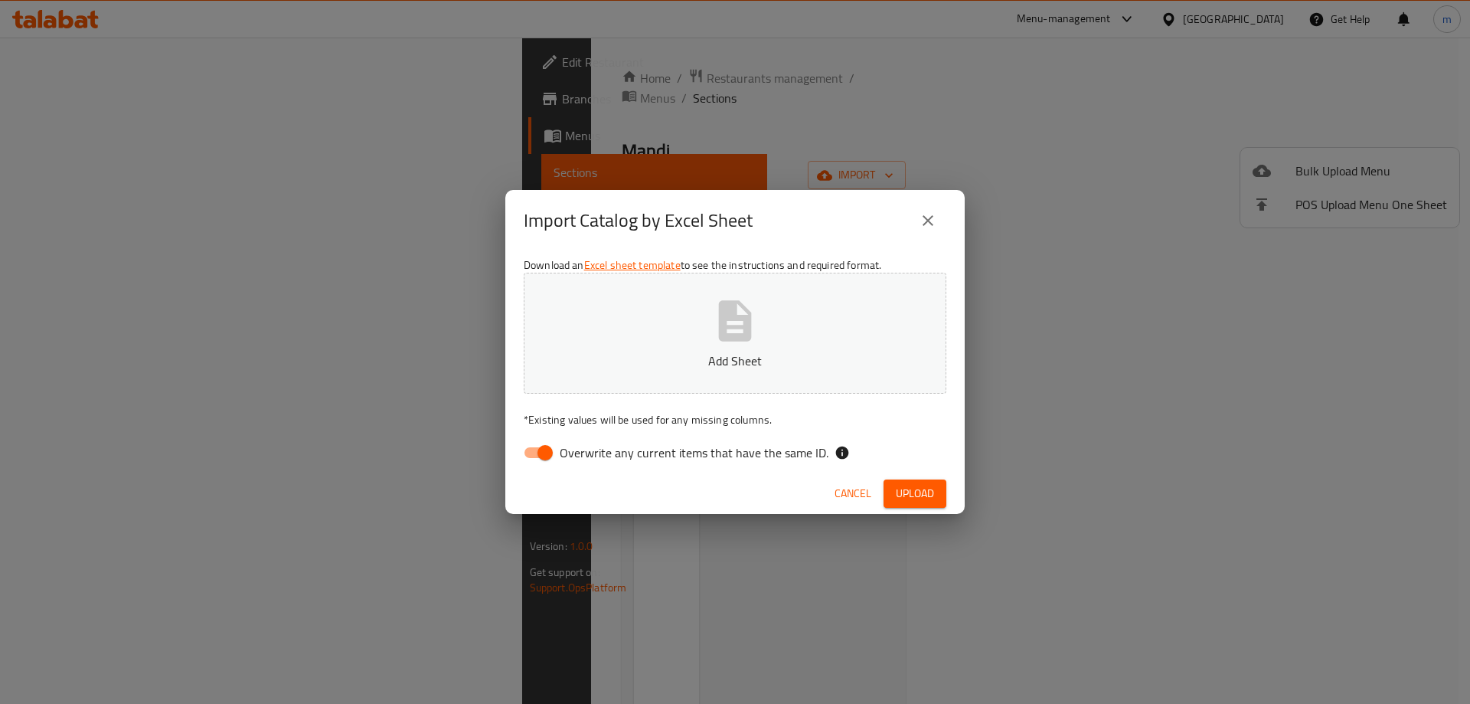
click at [794, 449] on span "Overwrite any current items that have the same ID." at bounding box center [694, 452] width 269 height 18
click at [589, 449] on input "Overwrite any current items that have the same ID." at bounding box center [545, 452] width 87 height 29
checkbox input "false"
click at [796, 317] on button "Add Sheet" at bounding box center [735, 333] width 423 height 121
click at [928, 478] on div "Cancel Upload" at bounding box center [734, 493] width 459 height 41
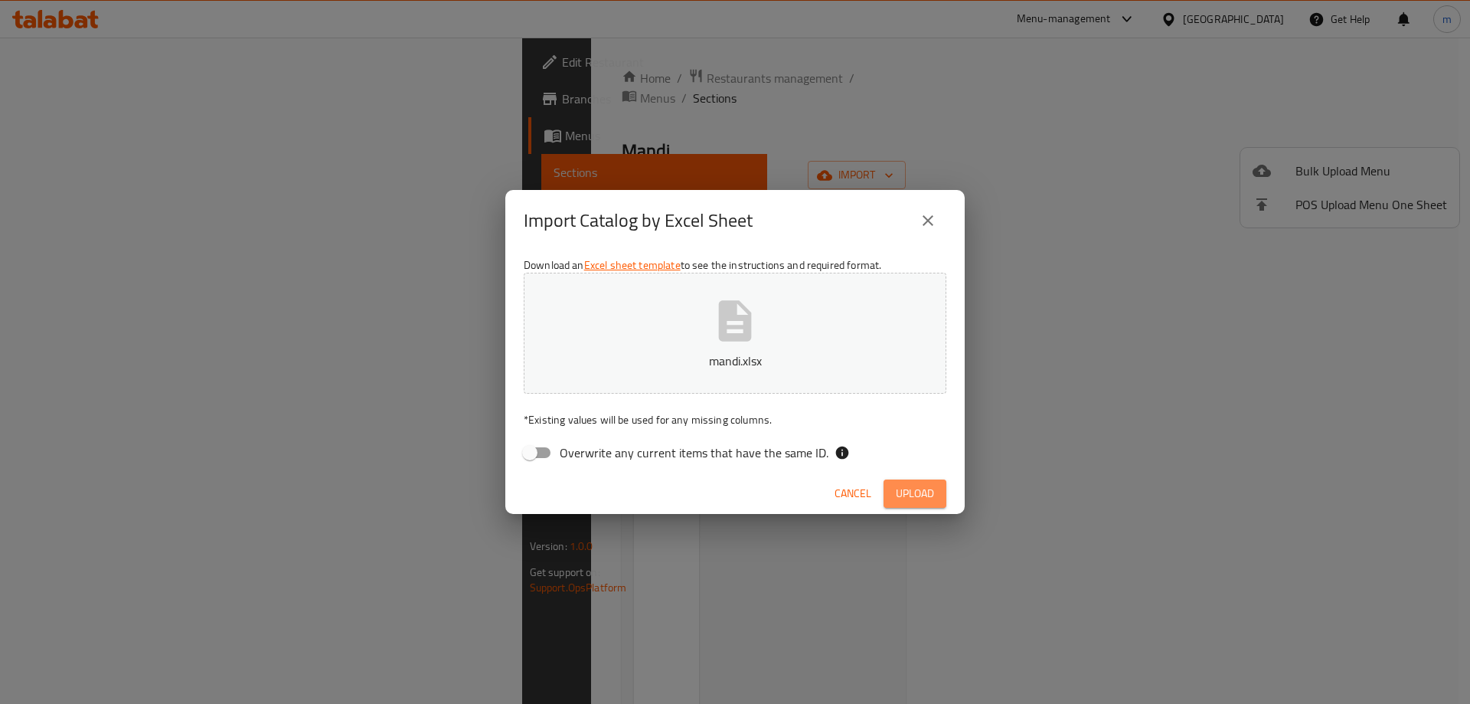
click at [922, 489] on span "Upload" at bounding box center [915, 493] width 38 height 19
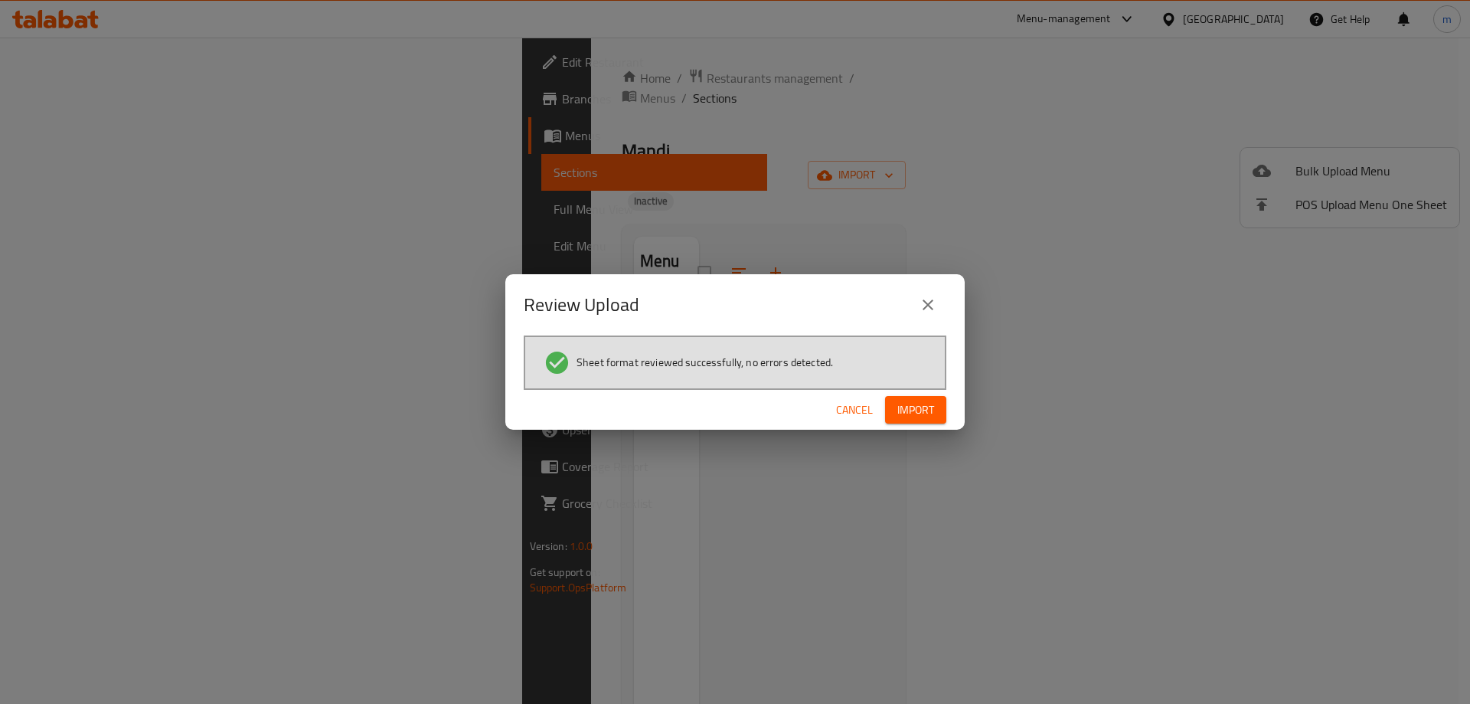
click at [938, 407] on button "Import" at bounding box center [915, 410] width 61 height 28
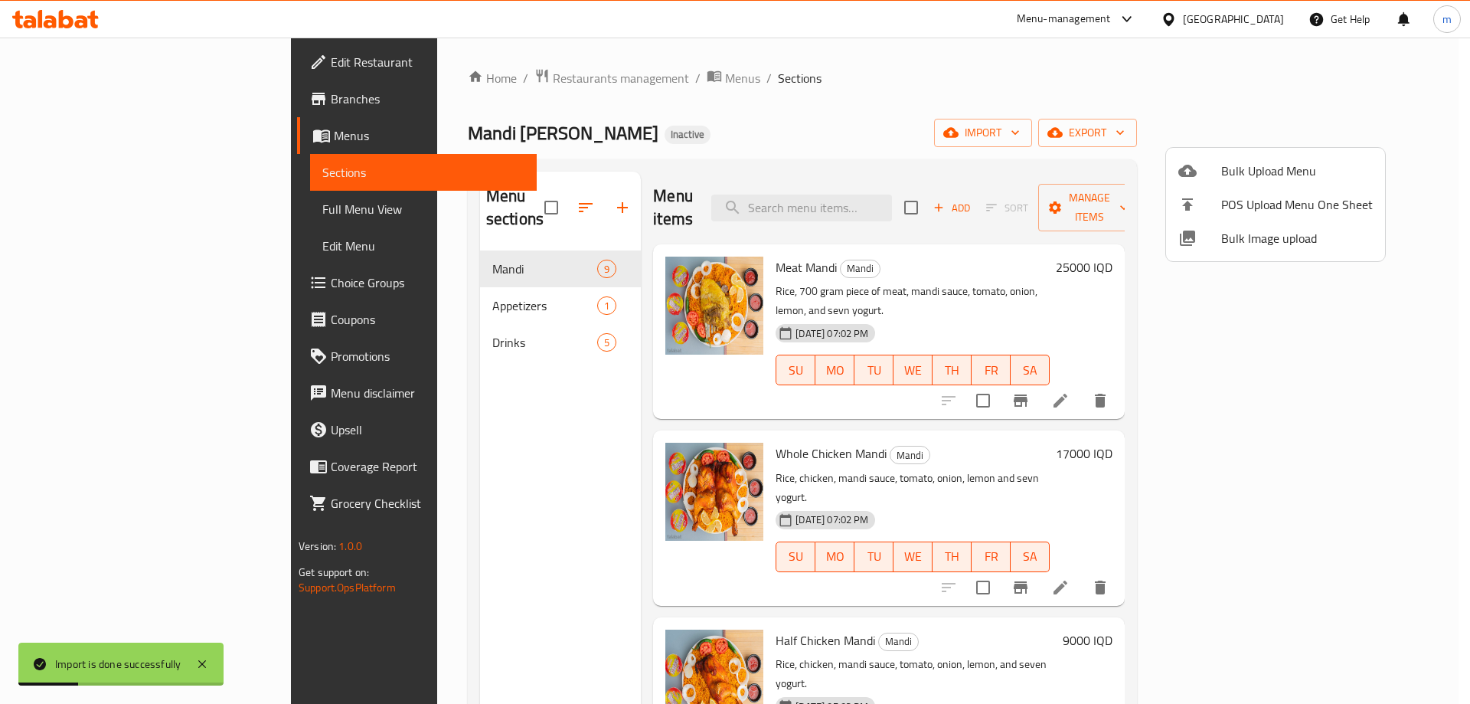
click at [397, 292] on div at bounding box center [735, 352] width 1470 height 704
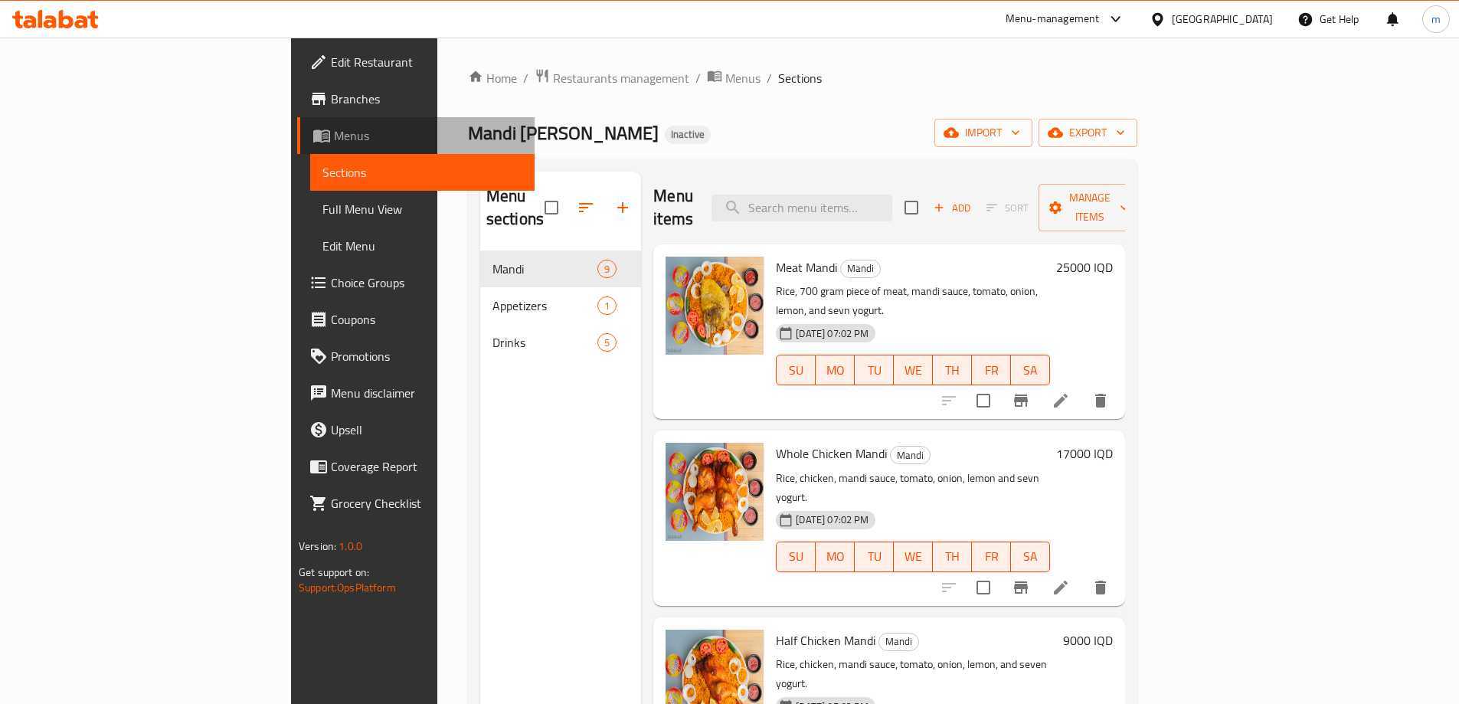
click at [297, 147] on link "Menus" at bounding box center [415, 135] width 237 height 37
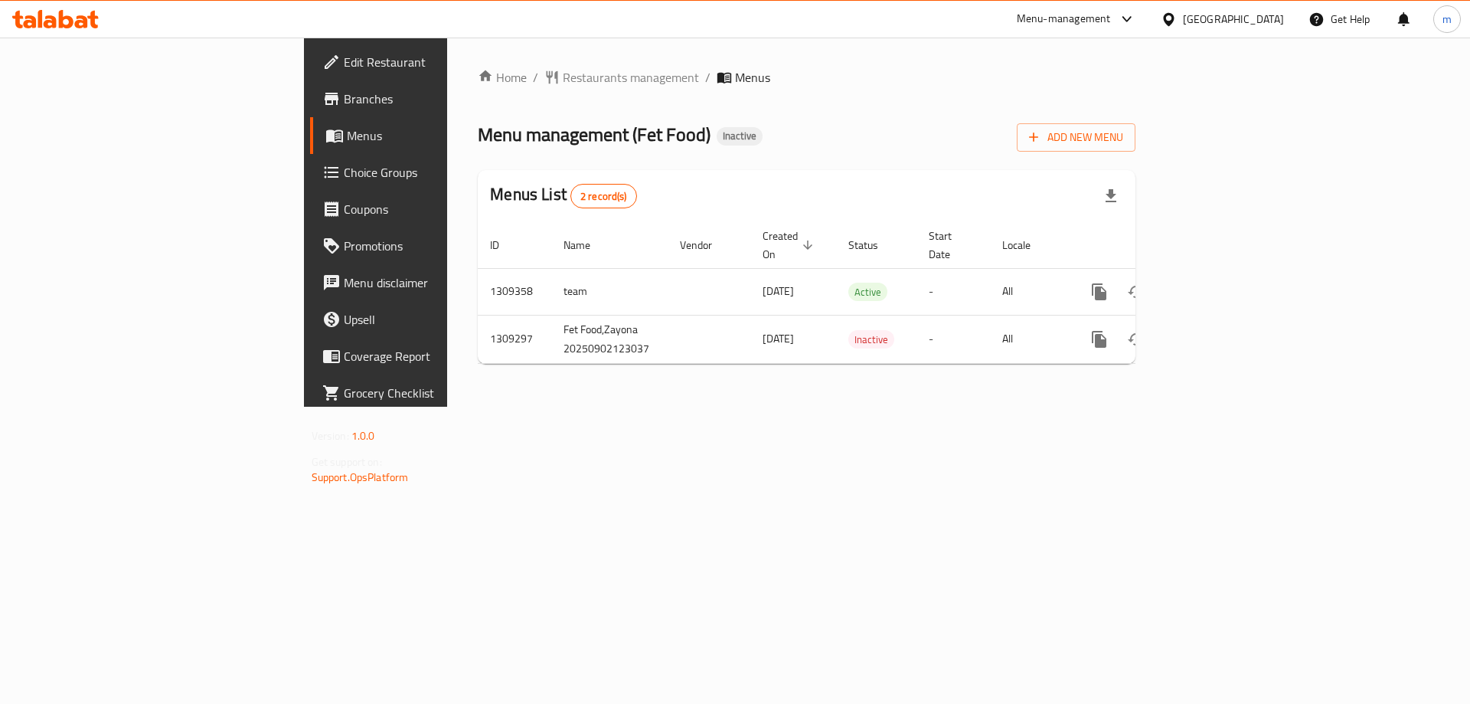
click at [648, 407] on div "Home / Restaurants management / Menus Menu management ( Fet Food ) Inactive Add…" at bounding box center [806, 222] width 719 height 369
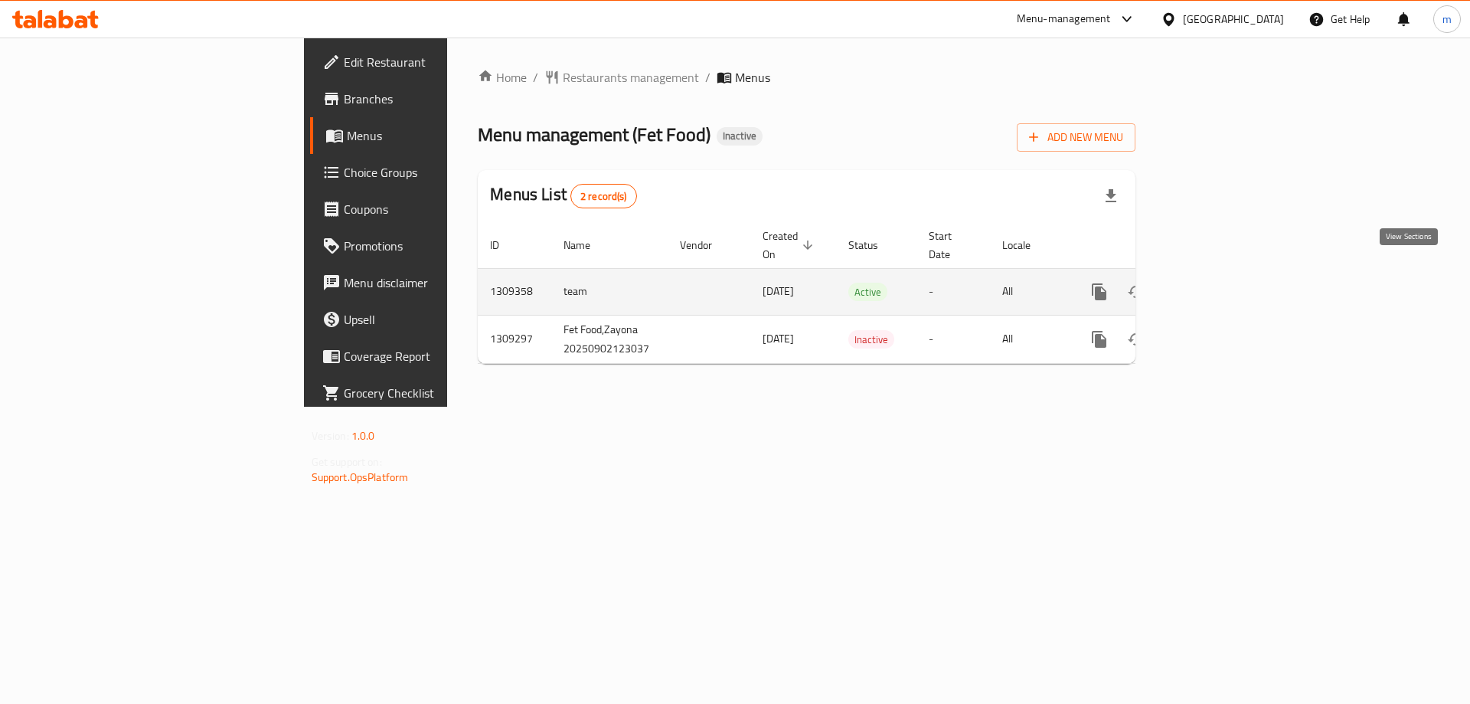
click at [1219, 283] on icon "enhanced table" at bounding box center [1210, 292] width 18 height 18
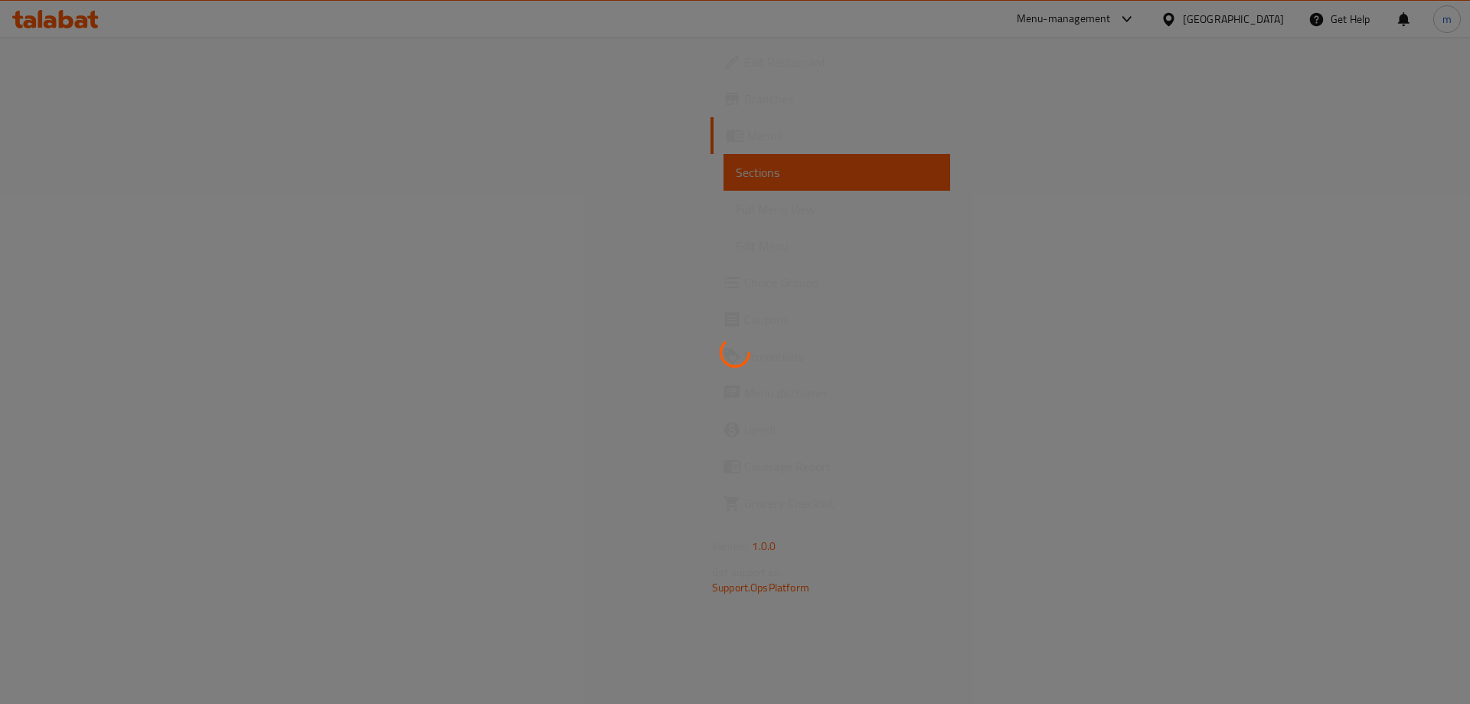
click at [143, 208] on div at bounding box center [735, 352] width 1470 height 704
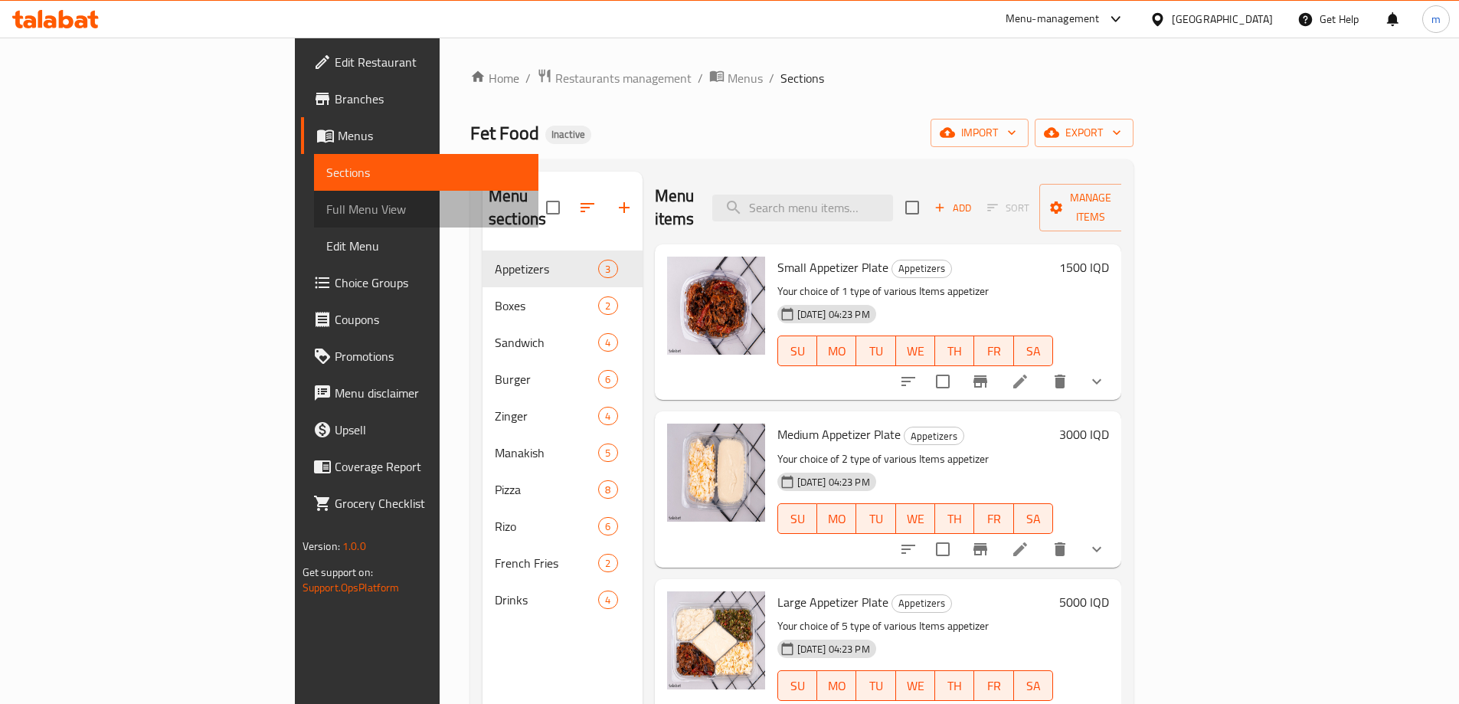
click at [326, 208] on span "Full Menu View" at bounding box center [426, 209] width 200 height 18
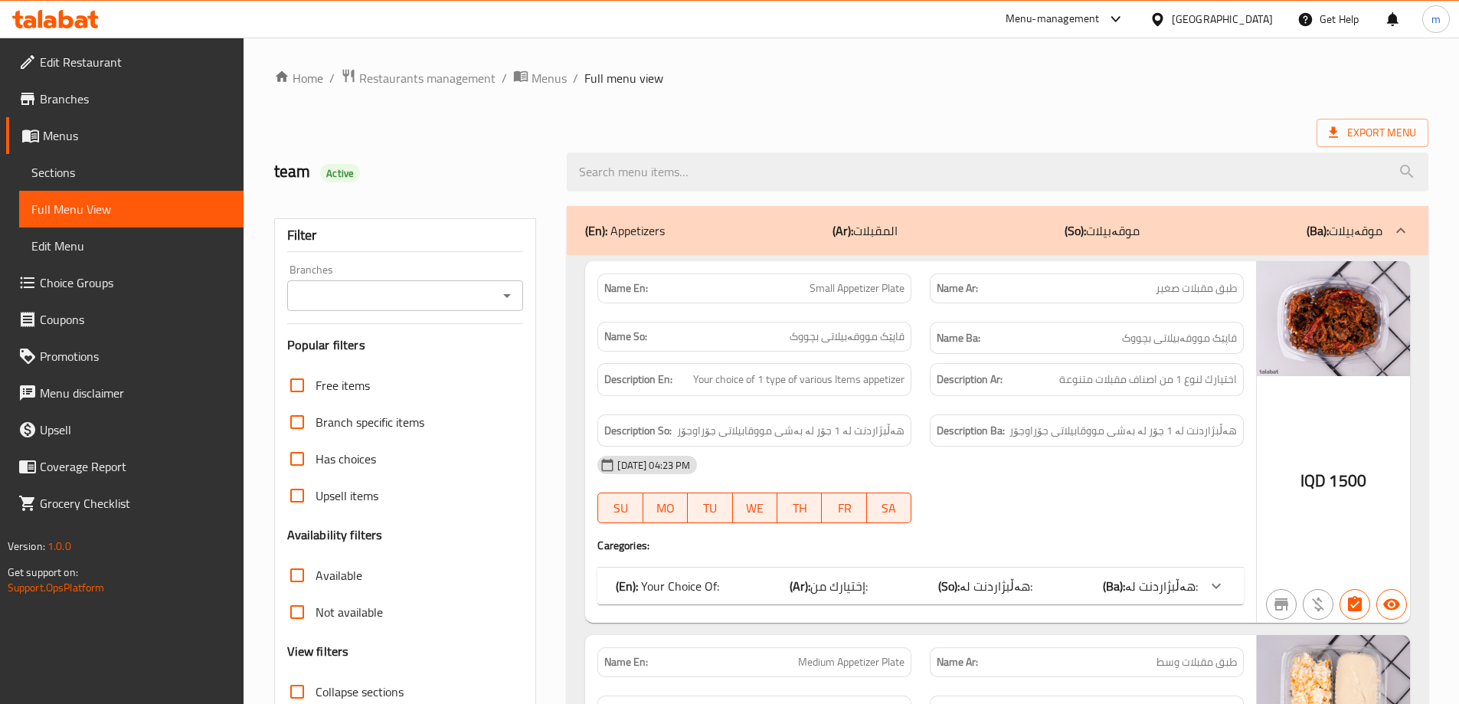
click at [506, 296] on icon "Open" at bounding box center [507, 296] width 8 height 4
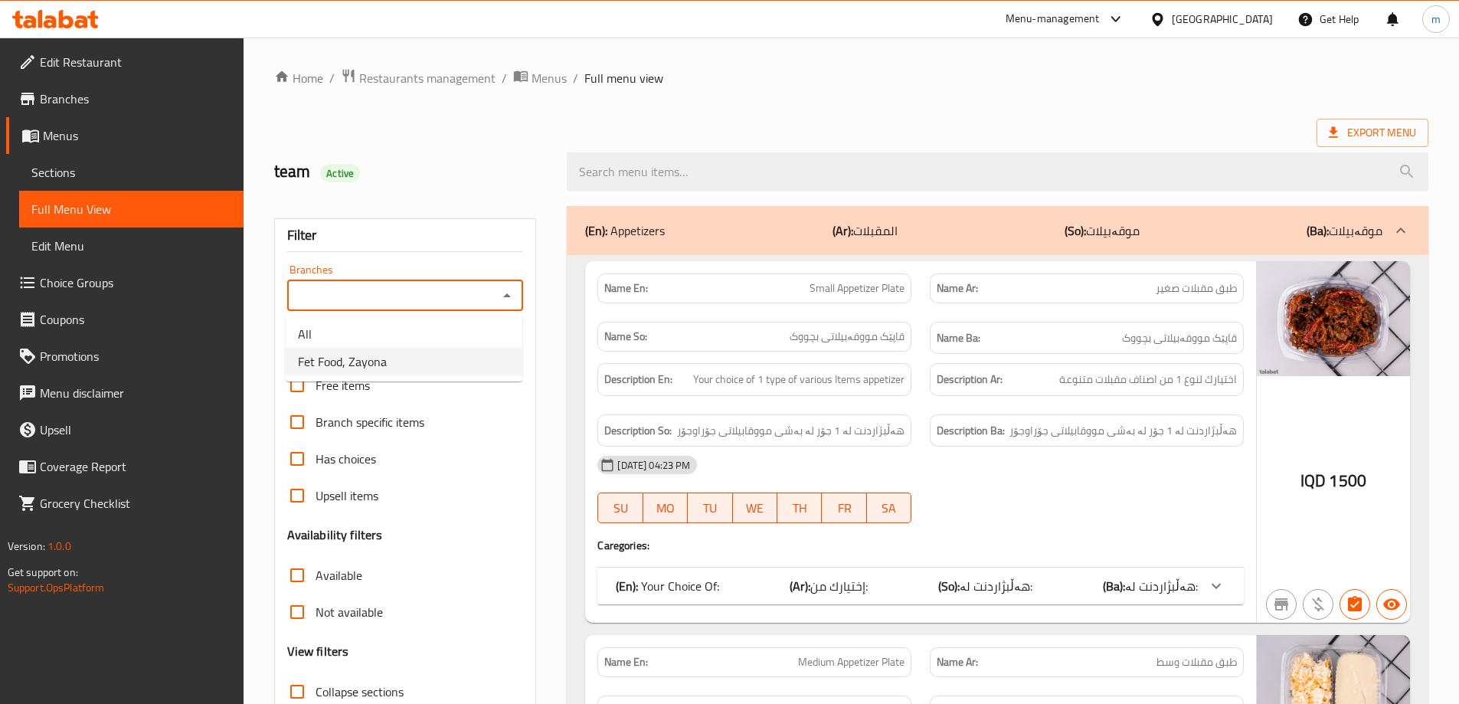
click at [428, 358] on li "Fet Food, Zayona" at bounding box center [404, 362] width 237 height 28
type input "Fet Food, Zayona"
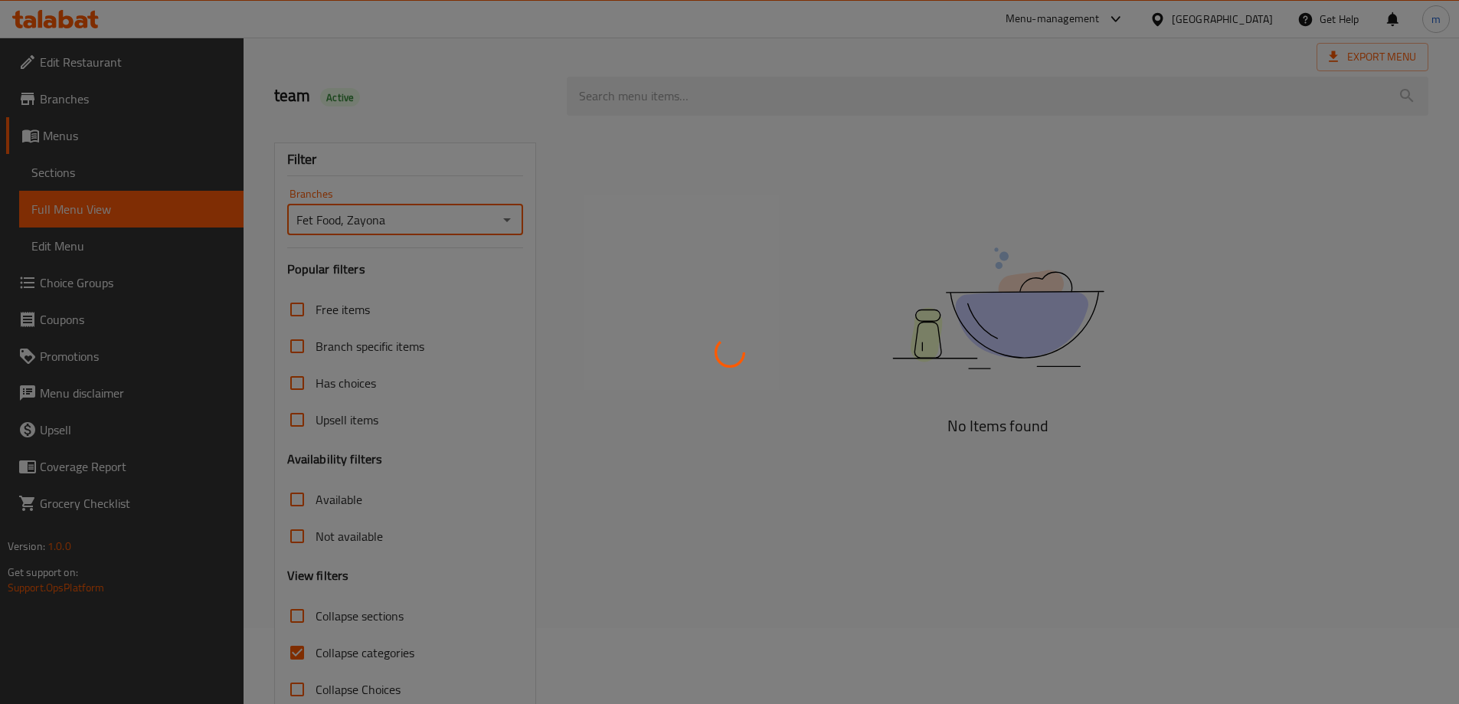
scroll to position [111, 0]
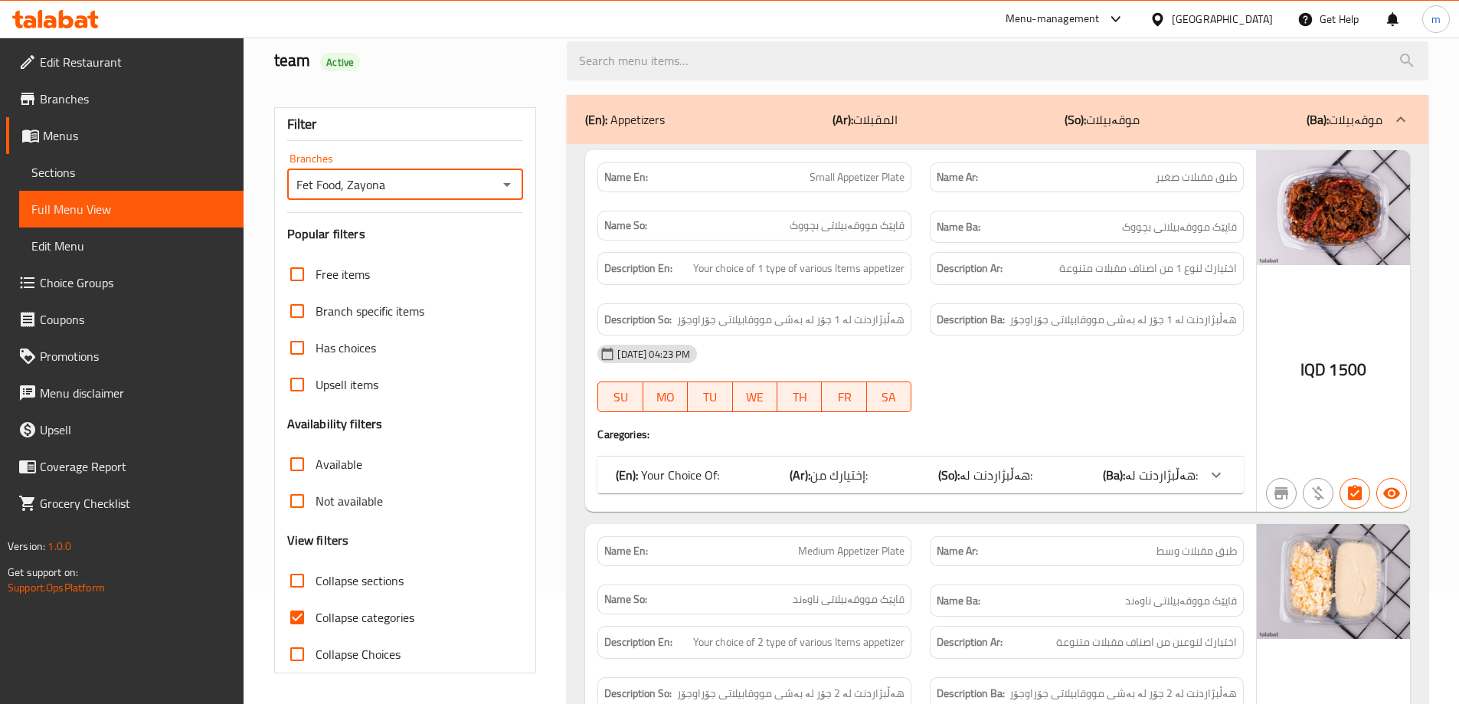
click at [298, 620] on input "Collapse categories" at bounding box center [297, 617] width 37 height 37
checkbox input "false"
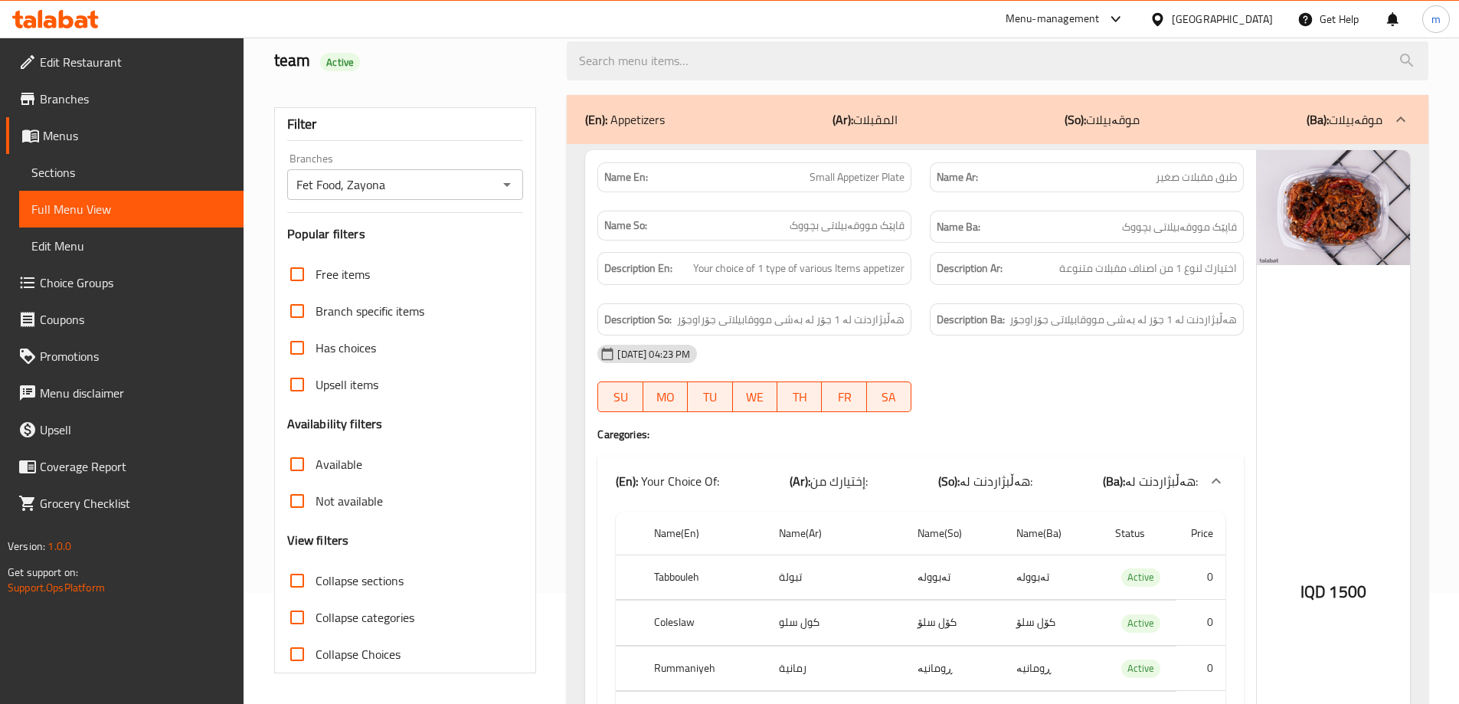
click at [395, 582] on span "Collapse sections" at bounding box center [359, 580] width 88 height 18
click at [315, 582] on input "Collapse sections" at bounding box center [297, 580] width 37 height 37
checkbox input "true"
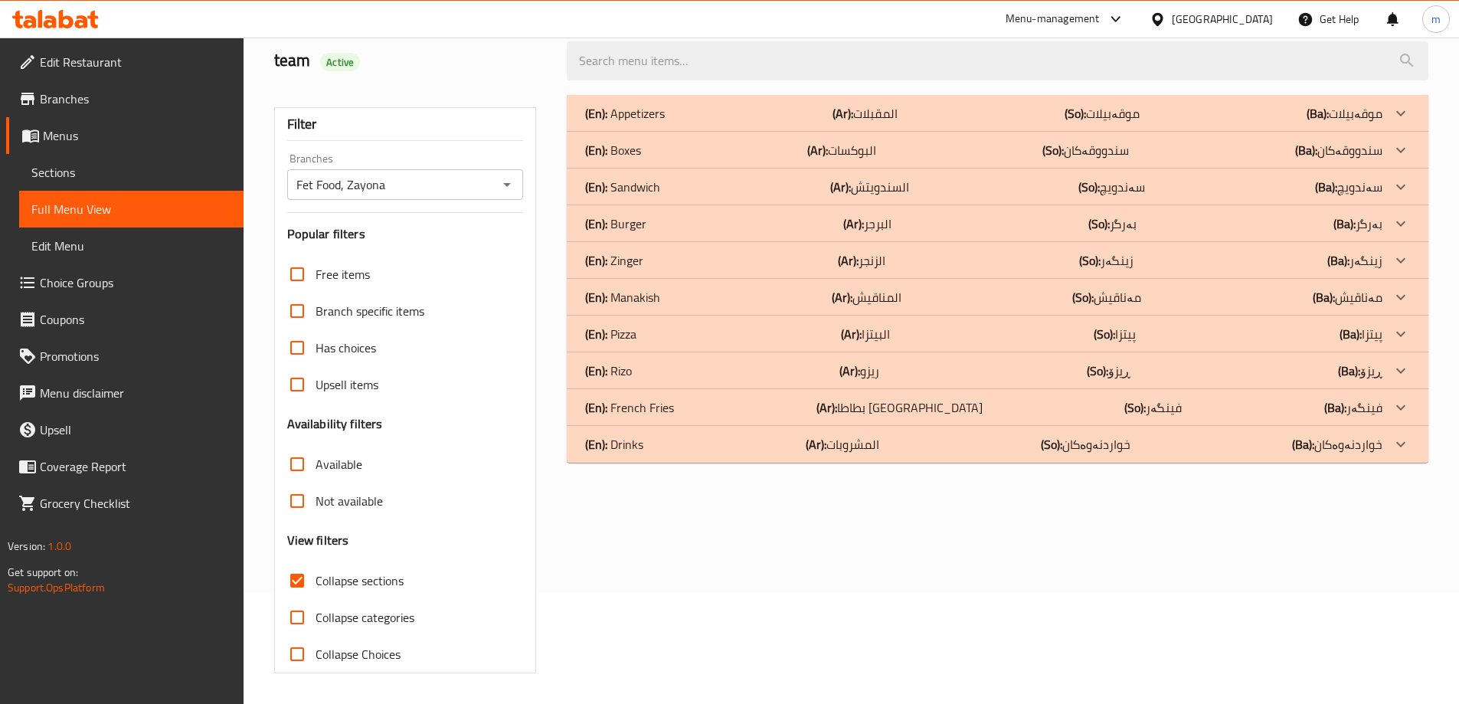
click at [730, 123] on div "(En): Drinks (Ar): المشروبات (So): خواردنەوەکان (Ba): خواردنەوەکان" at bounding box center [983, 113] width 797 height 18
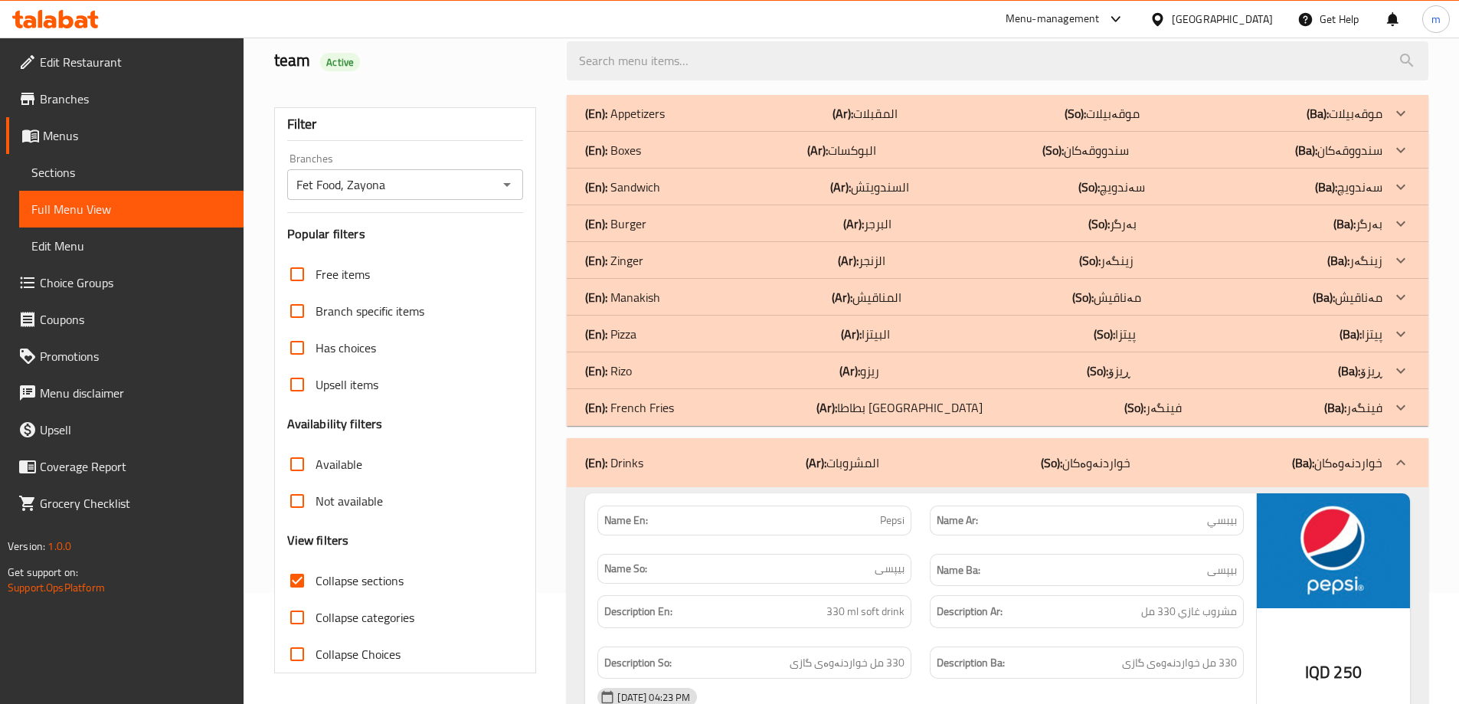
click at [1079, 569] on h6 "Name Ba: بیپسی" at bounding box center [1086, 569] width 300 height 19
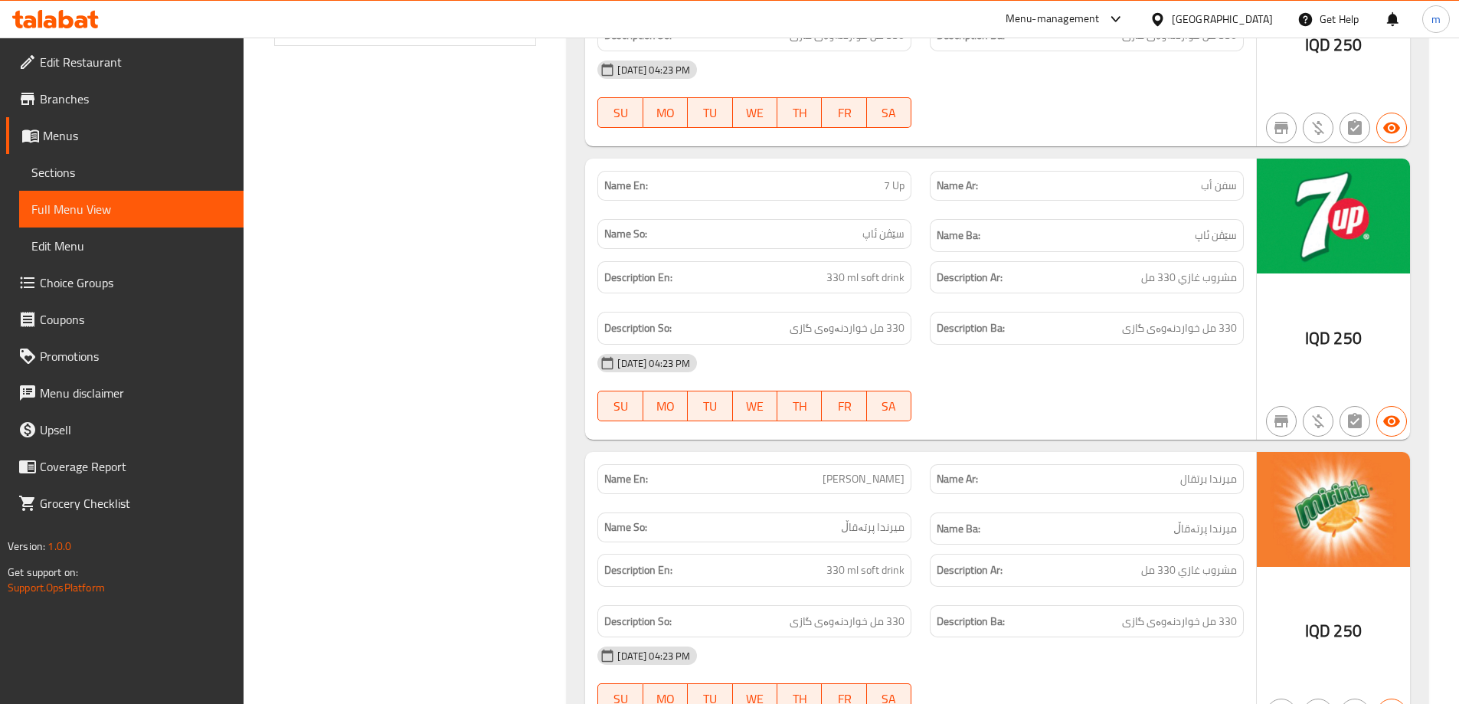
scroll to position [483, 0]
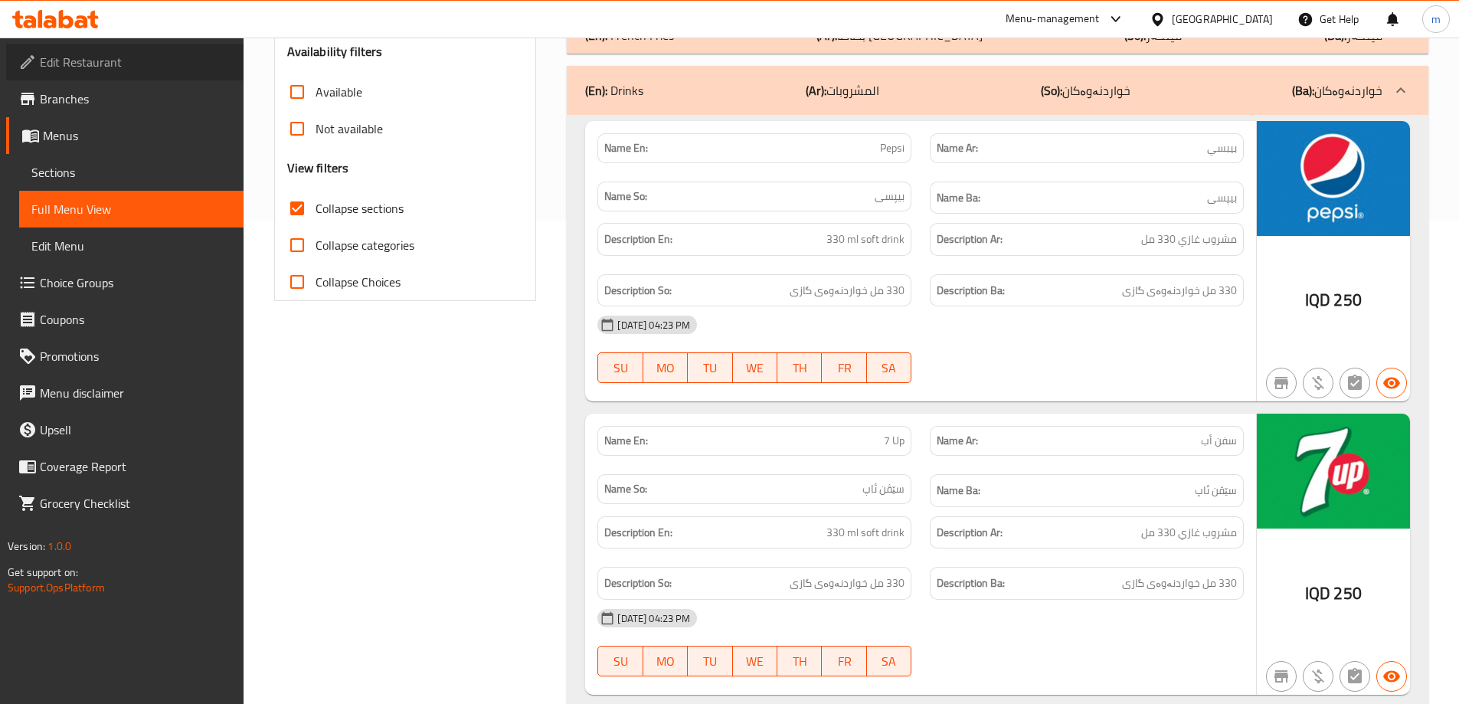
click at [115, 64] on span "Edit Restaurant" at bounding box center [135, 62] width 191 height 18
